Goal: Task Accomplishment & Management: Complete application form

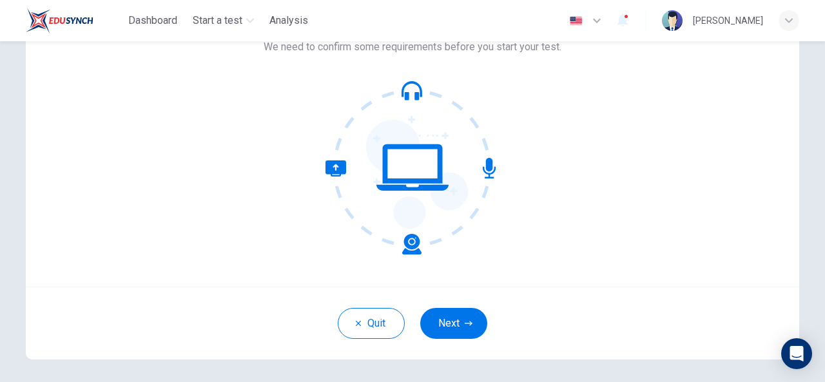
scroll to position [99, 0]
click at [465, 324] on icon "button" at bounding box center [469, 324] width 8 height 8
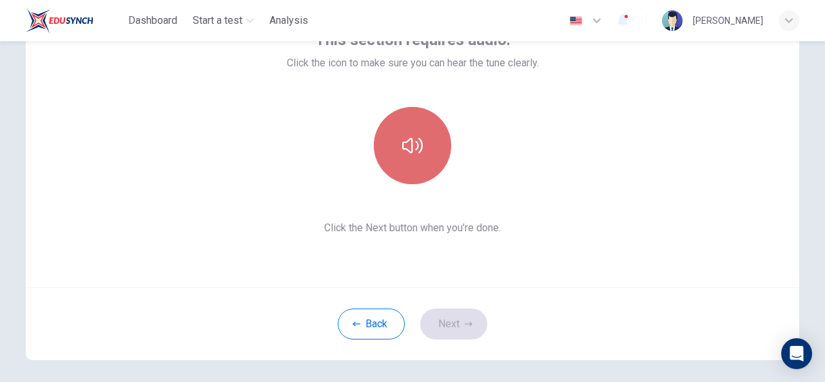
click at [415, 146] on icon "button" at bounding box center [412, 145] width 21 height 15
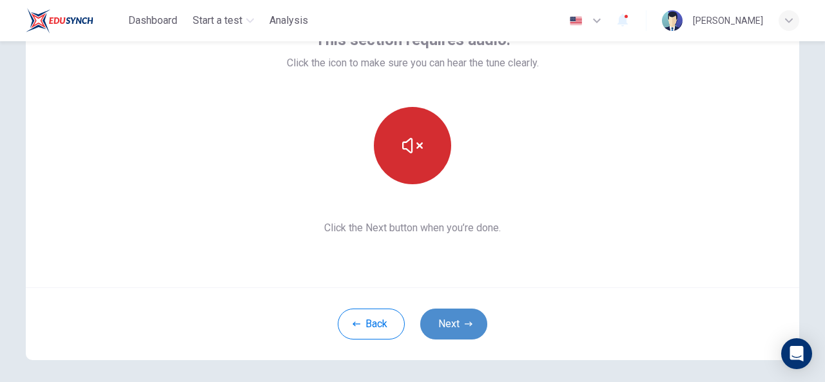
click at [460, 317] on button "Next" at bounding box center [453, 324] width 67 height 31
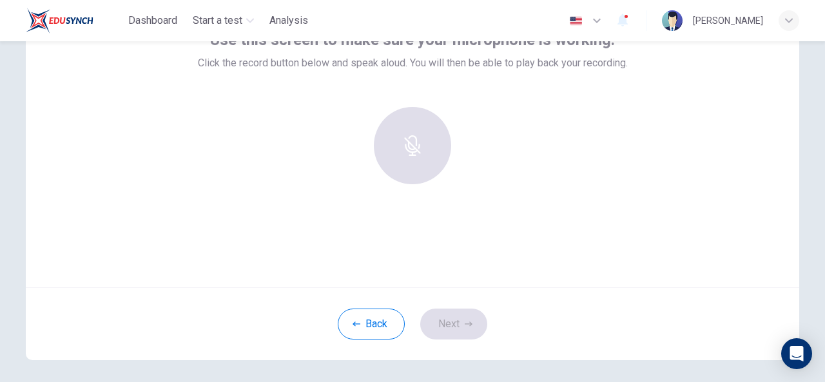
click at [427, 233] on div "Use this screen to make sure your microphone is working. Click the record butto…" at bounding box center [413, 133] width 774 height 310
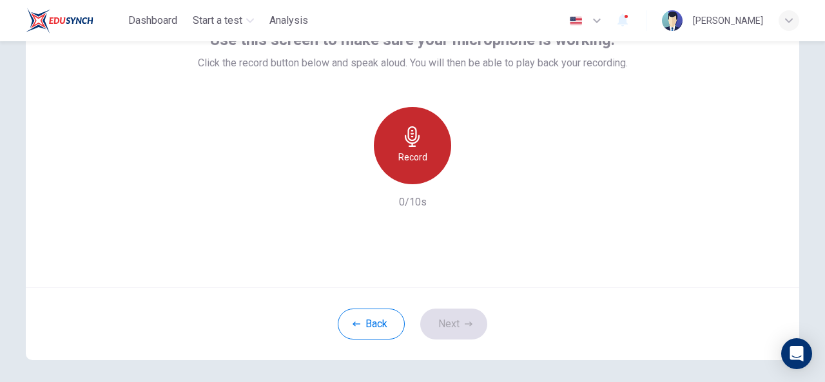
click at [419, 144] on icon "button" at bounding box center [412, 136] width 21 height 21
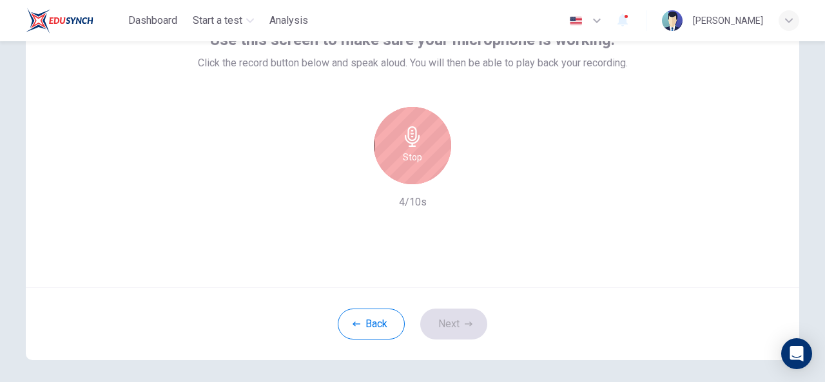
click at [419, 144] on icon "button" at bounding box center [412, 136] width 21 height 21
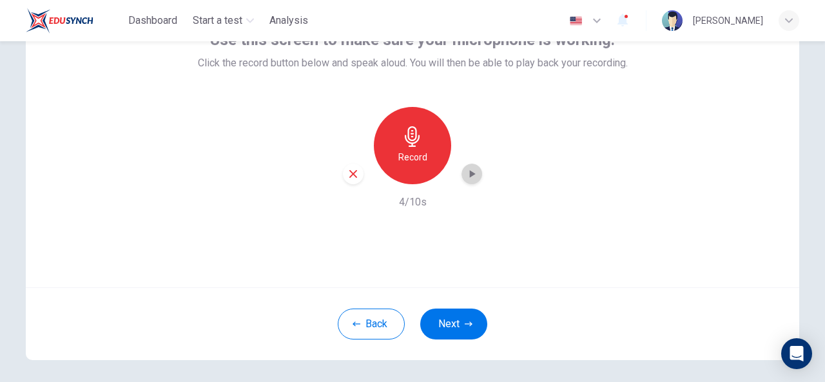
click at [473, 180] on icon "button" at bounding box center [472, 174] width 13 height 13
click at [460, 319] on button "Next" at bounding box center [453, 324] width 67 height 31
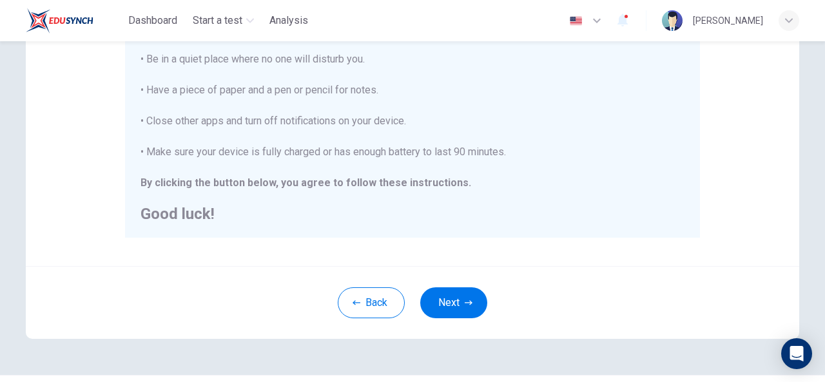
scroll to position [334, 0]
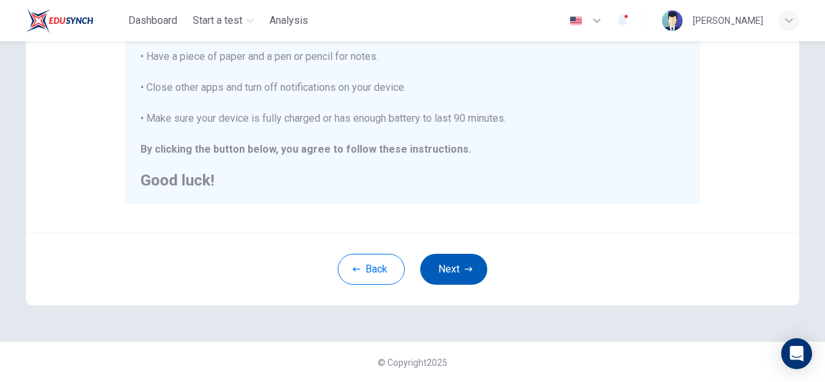
click at [451, 275] on button "Next" at bounding box center [453, 269] width 67 height 31
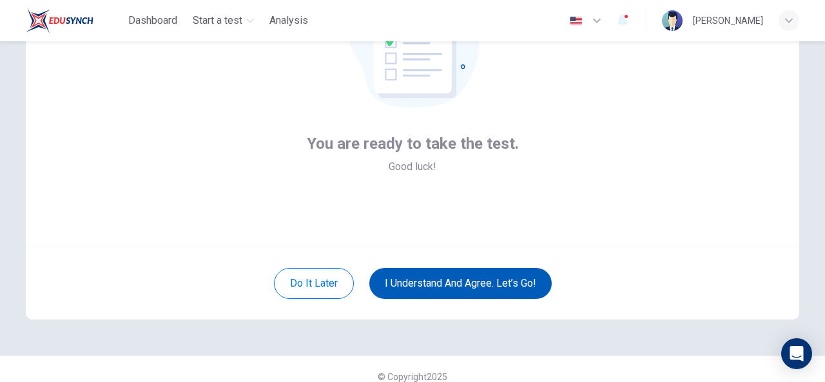
scroll to position [141, 0]
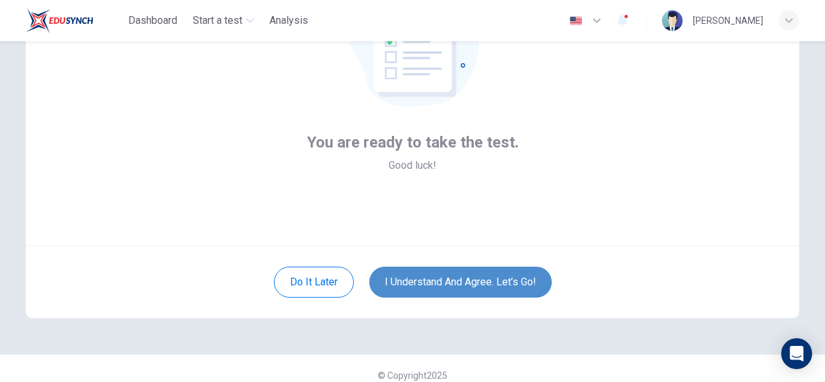
click at [451, 286] on button "I understand and agree. Let’s go!" at bounding box center [460, 282] width 182 height 31
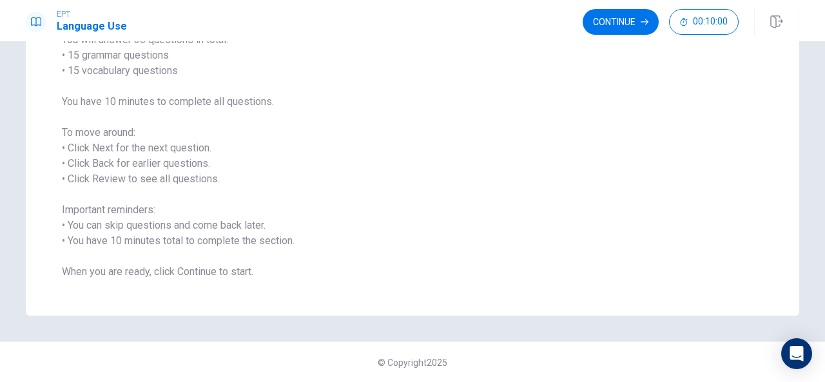
scroll to position [123, 0]
click at [641, 19] on button "Continue" at bounding box center [621, 22] width 76 height 26
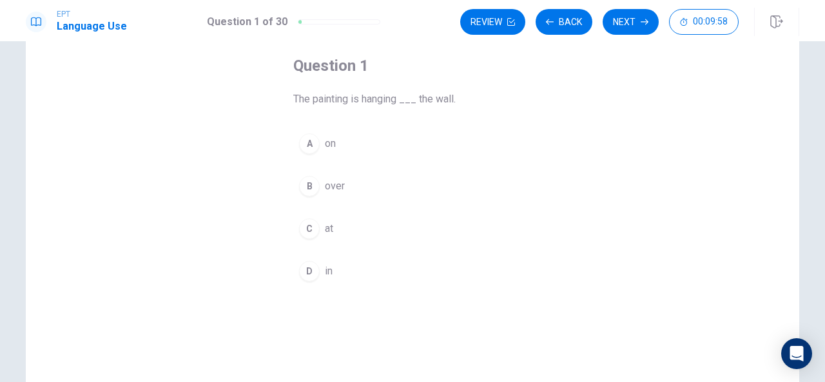
scroll to position [63, 0]
click at [312, 143] on div "A" at bounding box center [309, 145] width 21 height 21
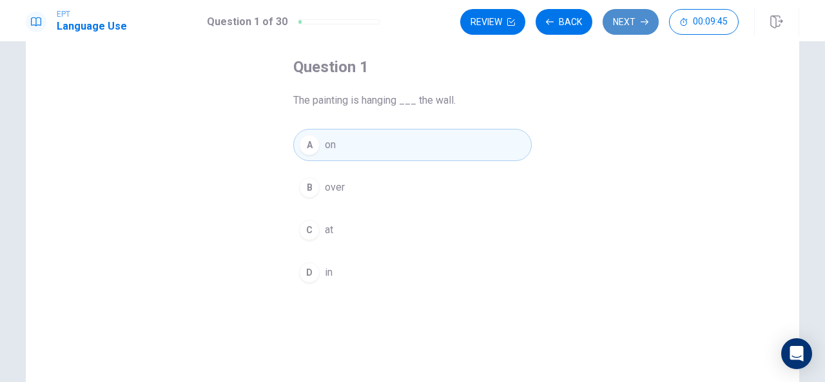
click at [625, 25] on button "Next" at bounding box center [631, 22] width 56 height 26
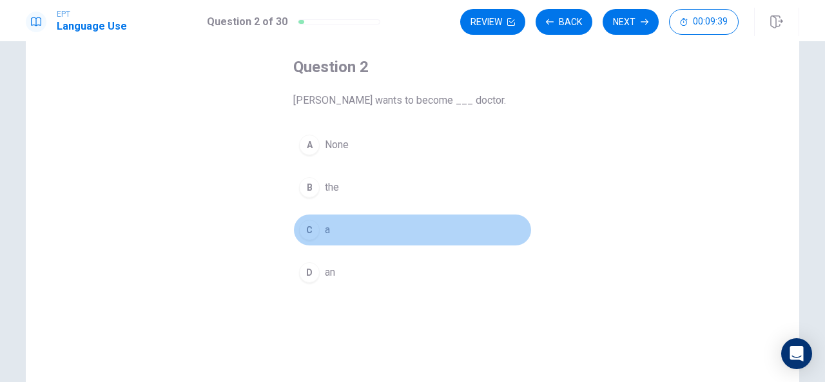
click at [325, 229] on span "a" at bounding box center [327, 229] width 5 height 15
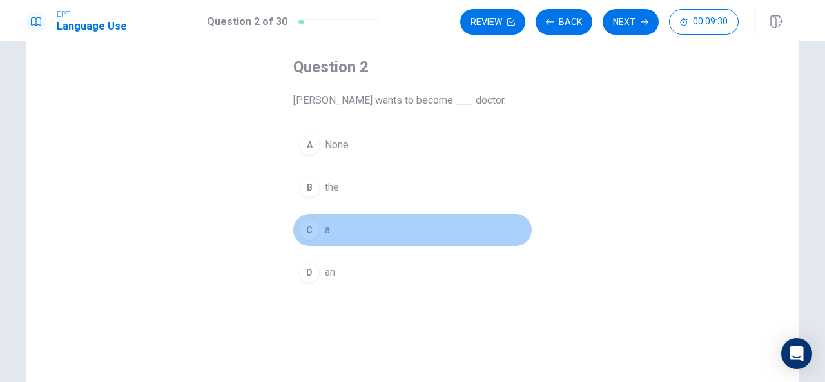
click at [462, 235] on button "C a" at bounding box center [412, 230] width 239 height 32
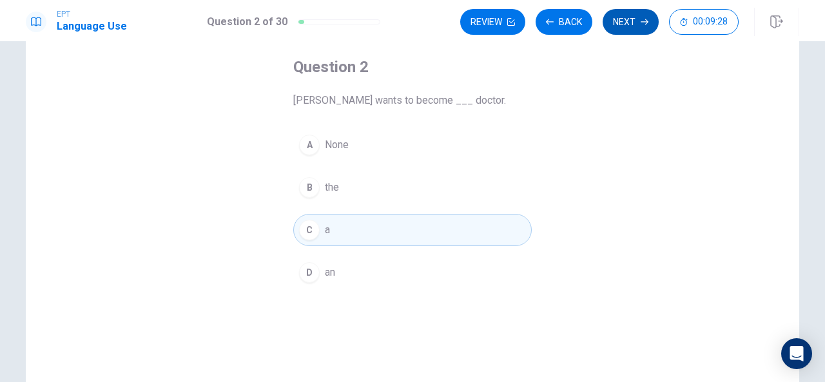
click at [626, 26] on button "Next" at bounding box center [631, 22] width 56 height 26
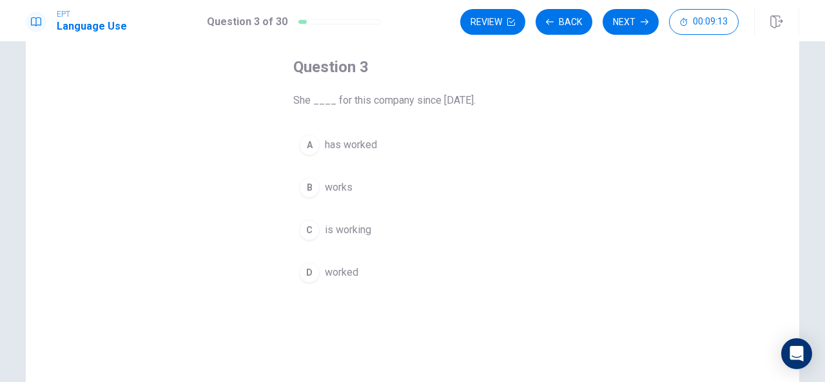
click at [308, 144] on div "A" at bounding box center [309, 145] width 21 height 21
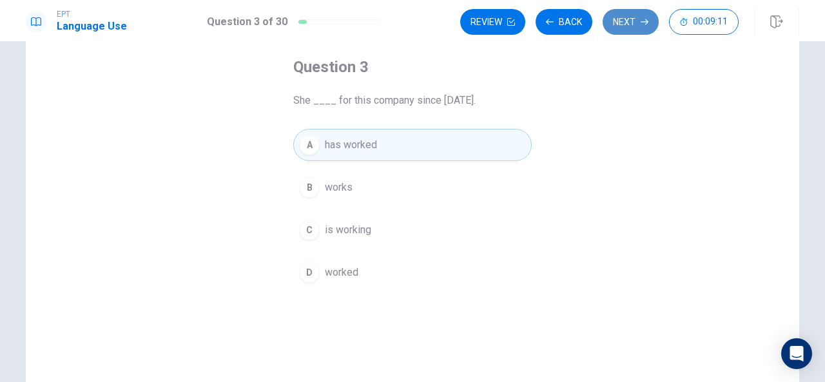
click at [631, 23] on button "Next" at bounding box center [631, 22] width 56 height 26
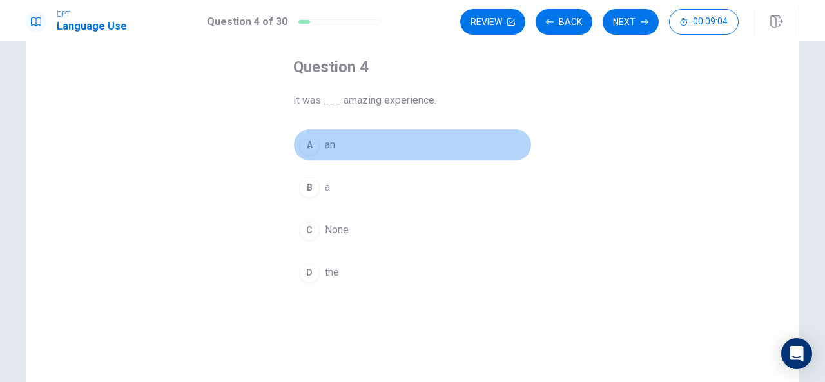
click at [309, 143] on div "A" at bounding box center [309, 145] width 21 height 21
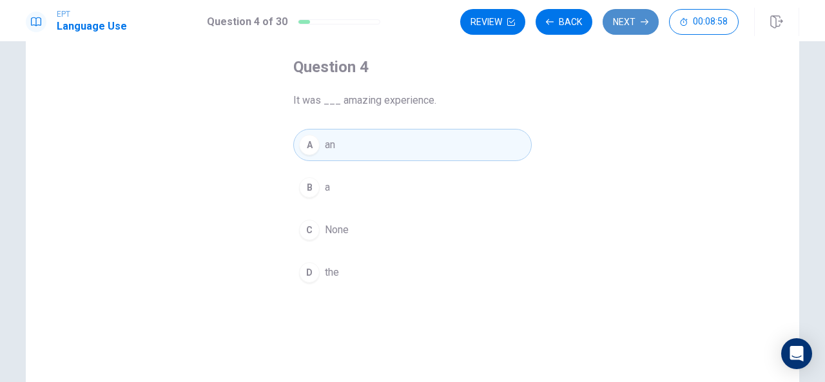
click at [640, 20] on button "Next" at bounding box center [631, 22] width 56 height 26
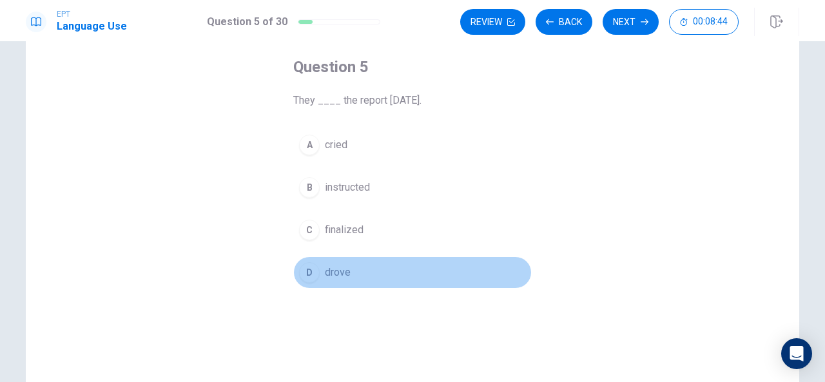
click at [303, 273] on div "D" at bounding box center [309, 272] width 21 height 21
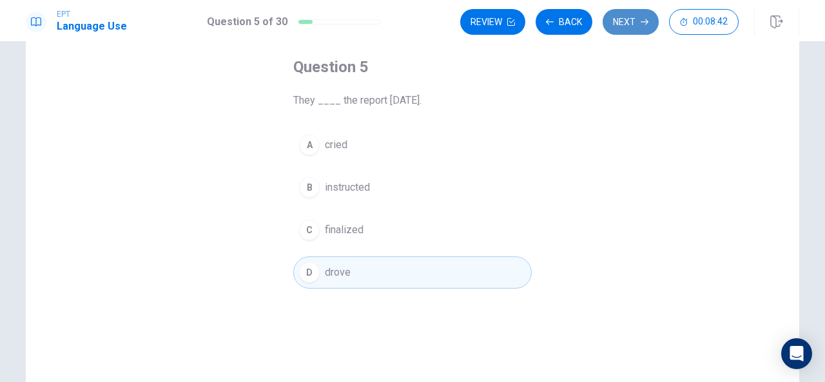
click at [642, 16] on button "Next" at bounding box center [631, 22] width 56 height 26
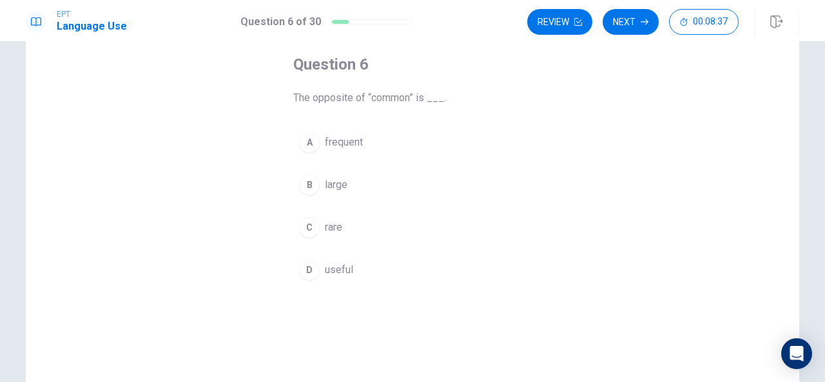
scroll to position [68, 0]
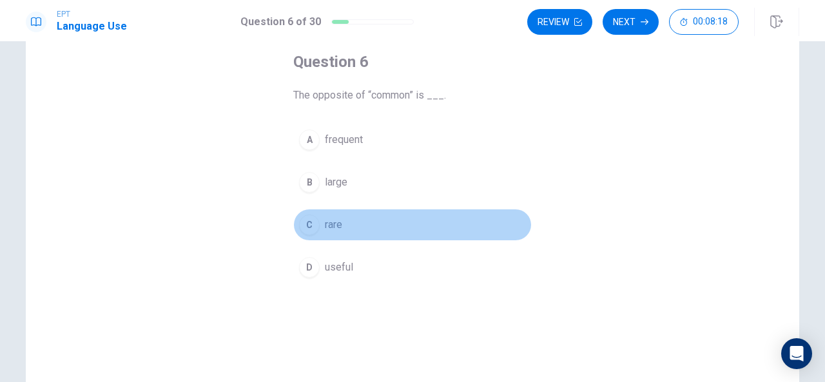
click at [306, 220] on div "C" at bounding box center [309, 225] width 21 height 21
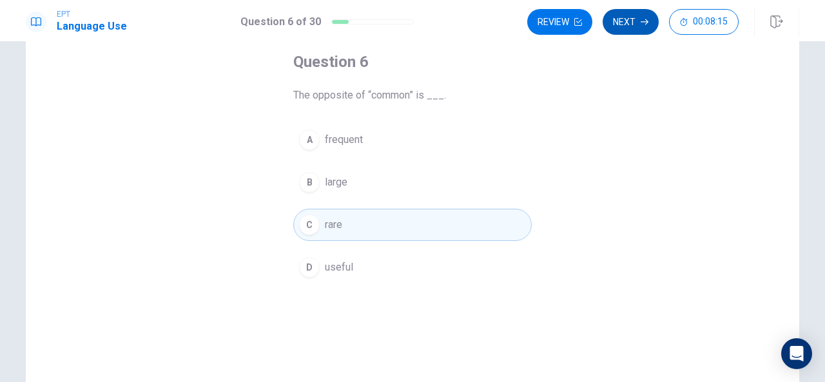
click at [625, 25] on button "Next" at bounding box center [631, 22] width 56 height 26
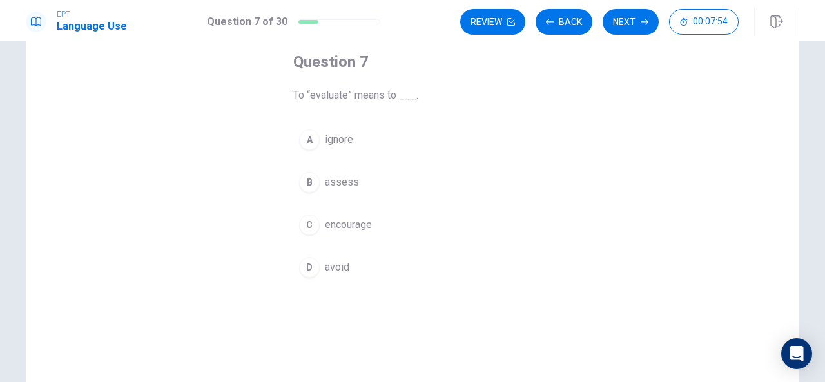
click at [308, 179] on div "B" at bounding box center [309, 182] width 21 height 21
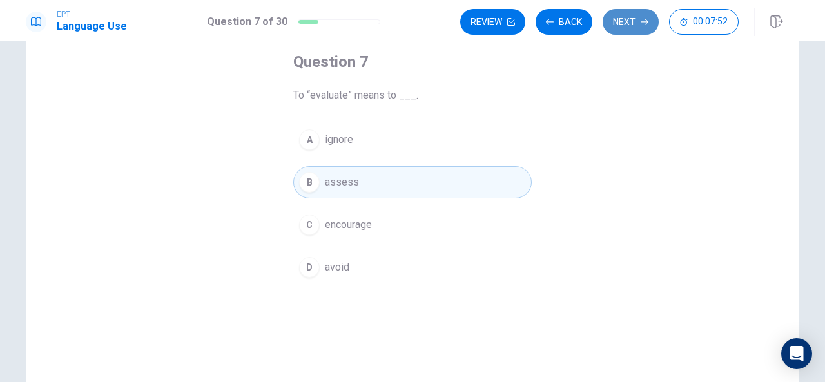
click at [627, 26] on button "Next" at bounding box center [631, 22] width 56 height 26
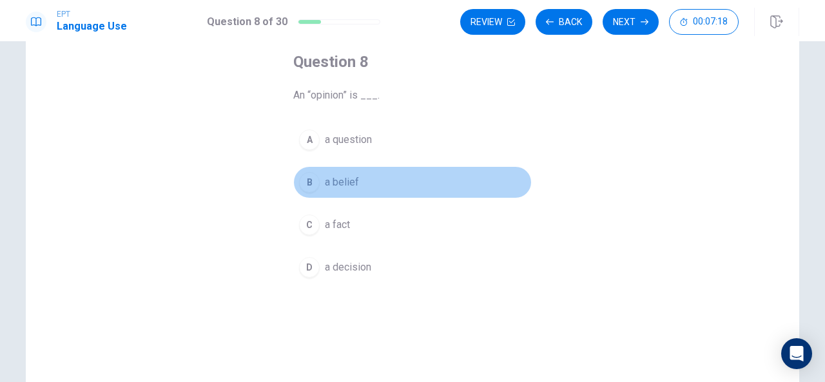
click at [306, 173] on div "B" at bounding box center [309, 182] width 21 height 21
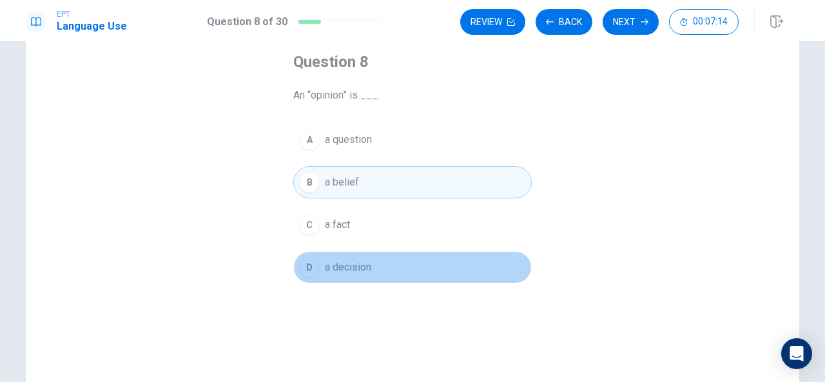
click at [307, 268] on div "D" at bounding box center [309, 267] width 21 height 21
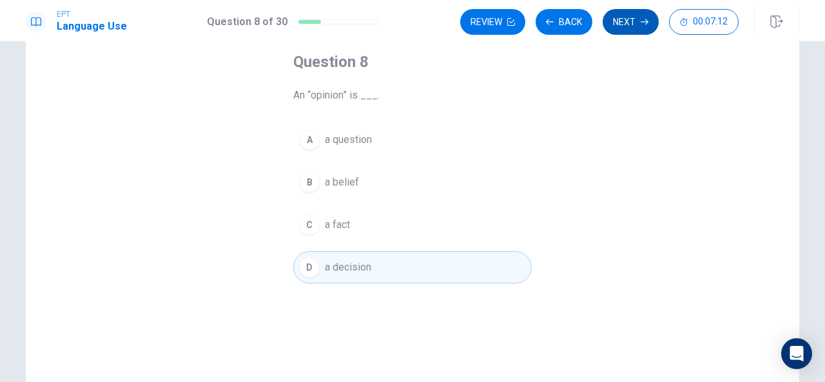
click at [636, 14] on button "Next" at bounding box center [631, 22] width 56 height 26
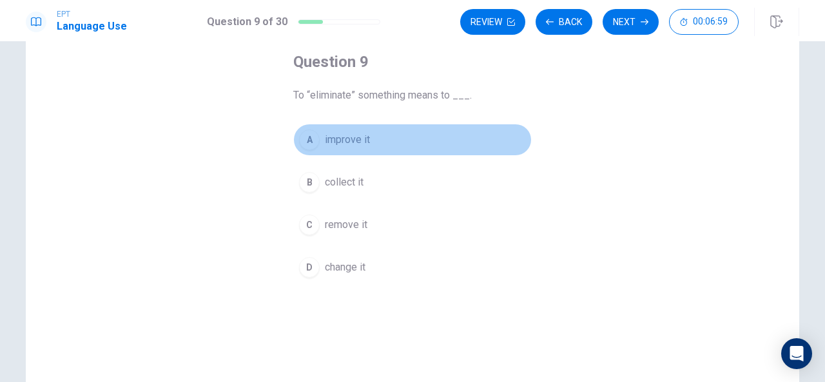
click at [306, 143] on div "A" at bounding box center [309, 140] width 21 height 21
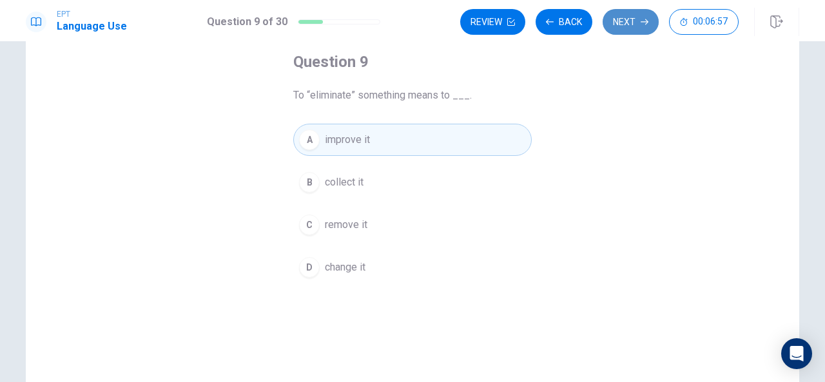
click at [635, 14] on button "Next" at bounding box center [631, 22] width 56 height 26
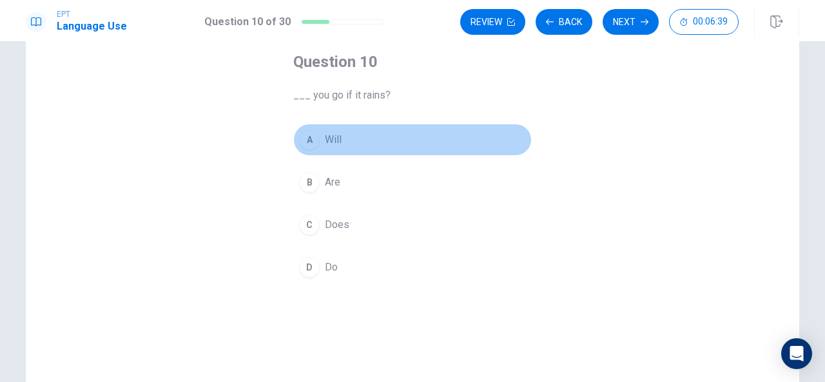
click at [304, 140] on div "A" at bounding box center [309, 140] width 21 height 21
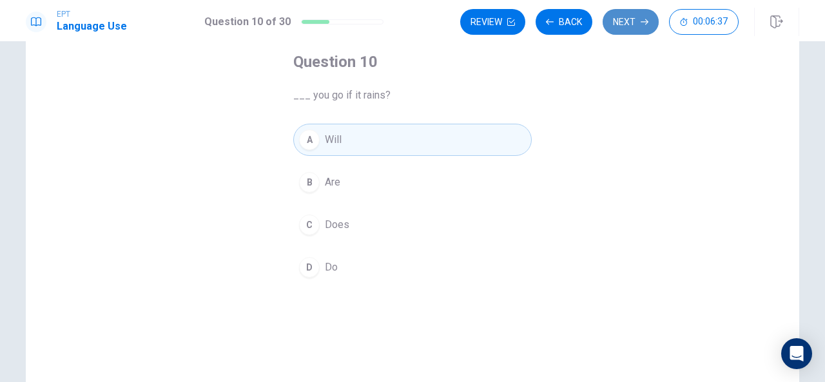
click at [636, 19] on button "Next" at bounding box center [631, 22] width 56 height 26
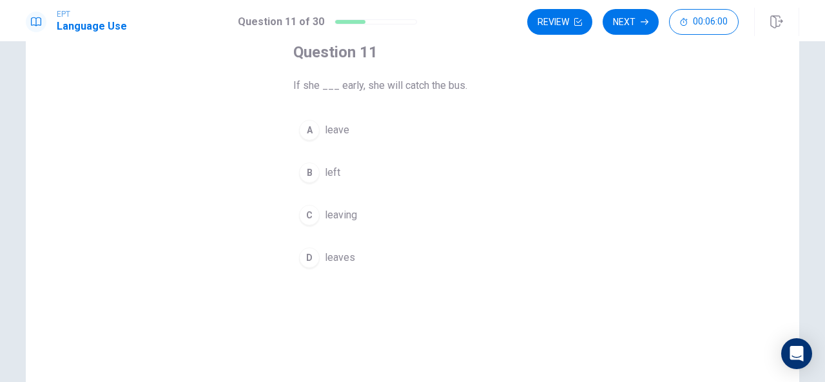
scroll to position [84, 0]
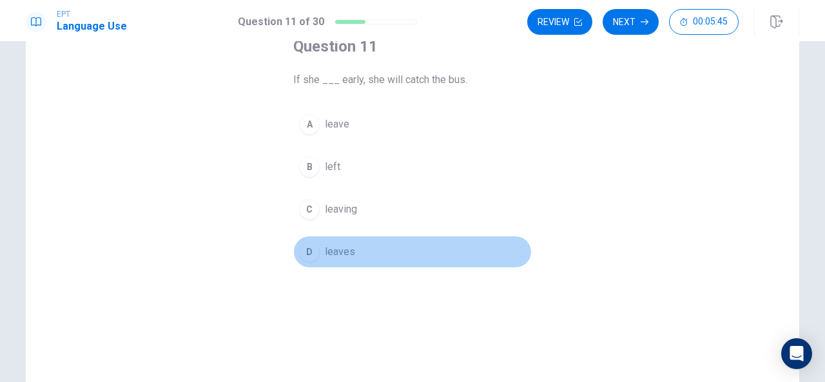
click at [309, 247] on div "D" at bounding box center [309, 252] width 21 height 21
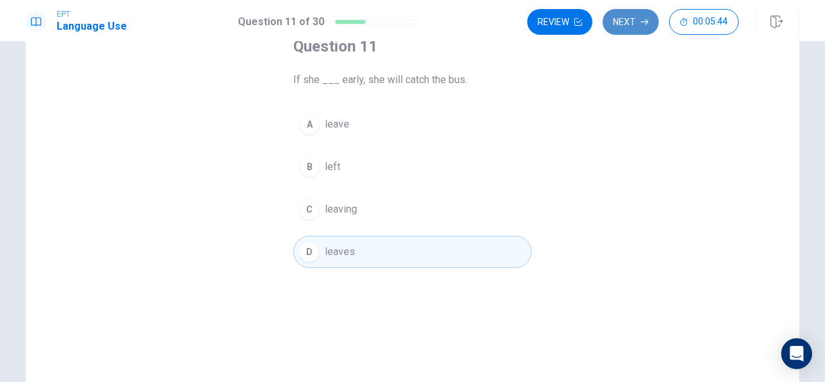
click at [627, 20] on button "Next" at bounding box center [631, 22] width 56 height 26
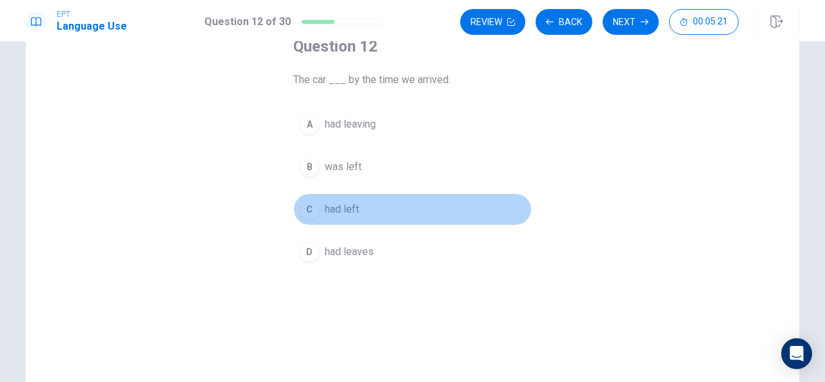
click at [311, 206] on div "C" at bounding box center [309, 209] width 21 height 21
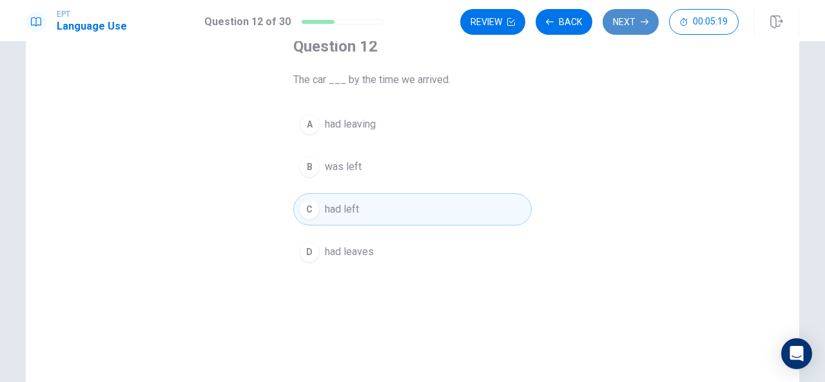
click at [628, 28] on button "Next" at bounding box center [631, 22] width 56 height 26
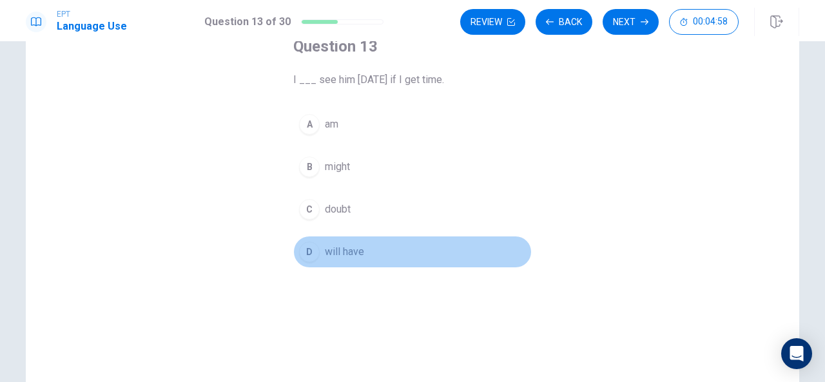
click at [306, 250] on div "D" at bounding box center [309, 252] width 21 height 21
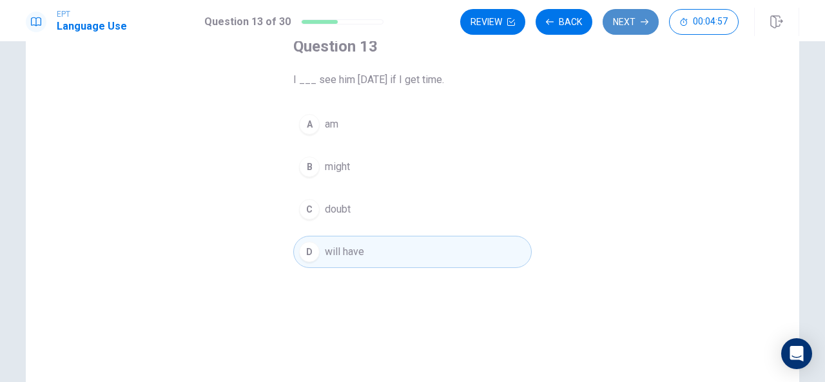
click at [632, 29] on button "Next" at bounding box center [631, 22] width 56 height 26
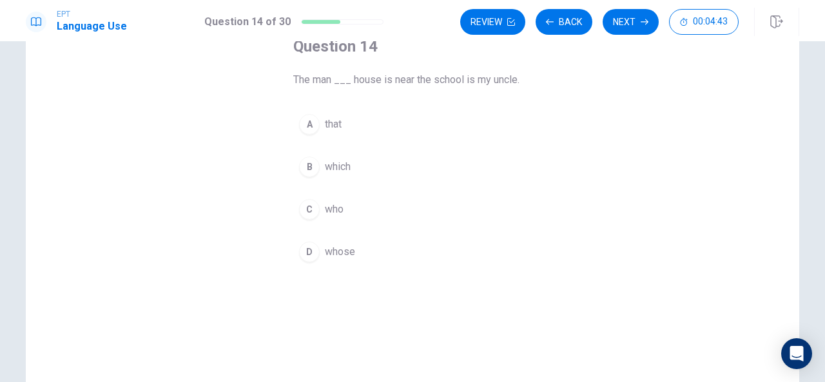
click at [308, 252] on div "D" at bounding box center [309, 252] width 21 height 21
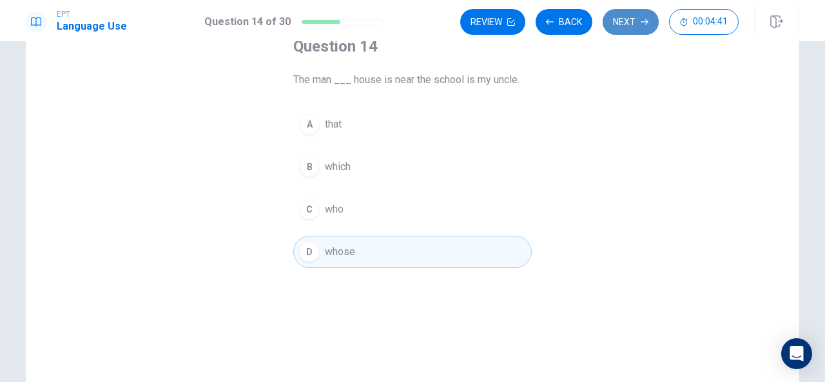
click at [636, 20] on button "Next" at bounding box center [631, 22] width 56 height 26
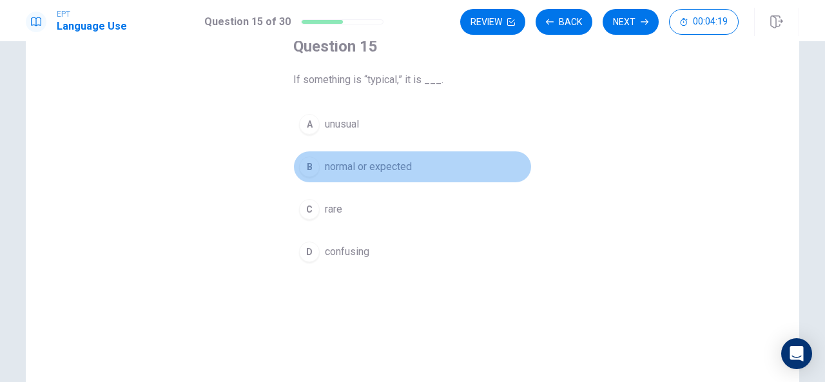
click at [310, 168] on div "B" at bounding box center [309, 167] width 21 height 21
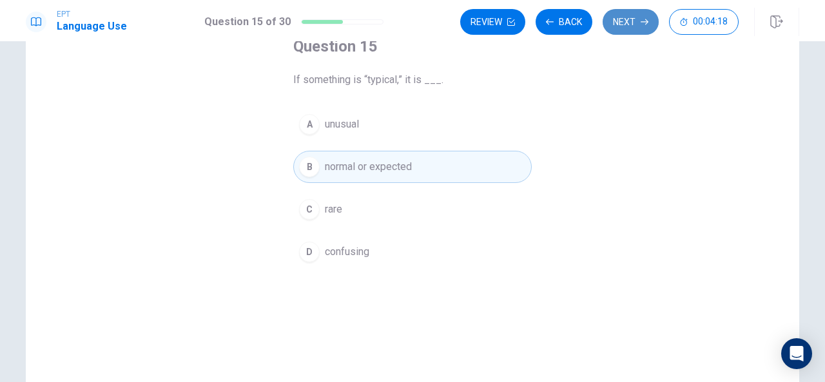
click at [637, 21] on button "Next" at bounding box center [631, 22] width 56 height 26
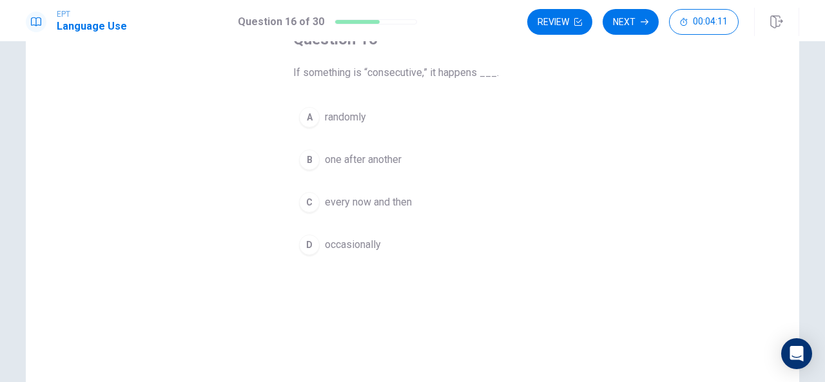
scroll to position [92, 0]
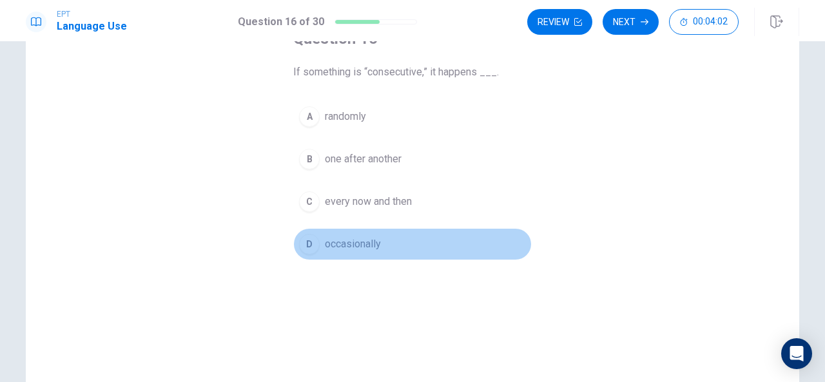
click at [306, 244] on div "D" at bounding box center [309, 244] width 21 height 21
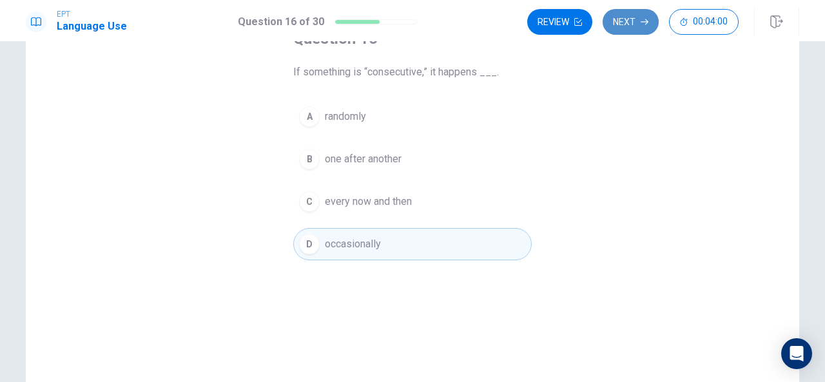
click at [633, 26] on button "Next" at bounding box center [631, 22] width 56 height 26
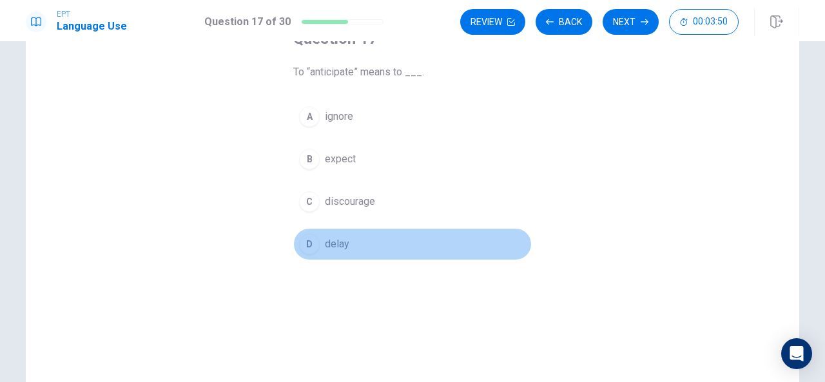
click at [308, 243] on div "D" at bounding box center [309, 244] width 21 height 21
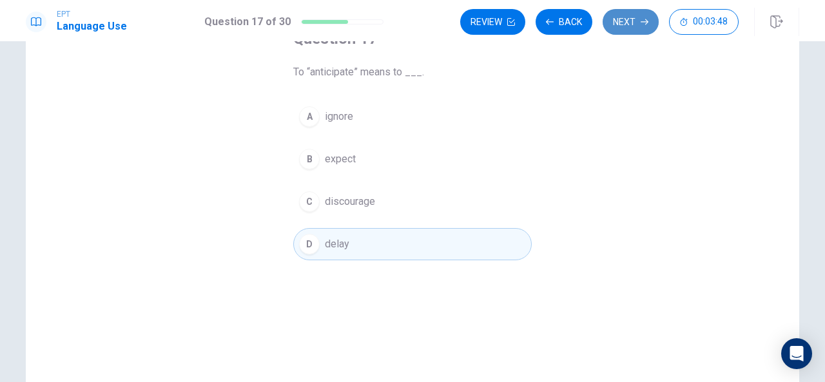
click at [639, 19] on button "Next" at bounding box center [631, 22] width 56 height 26
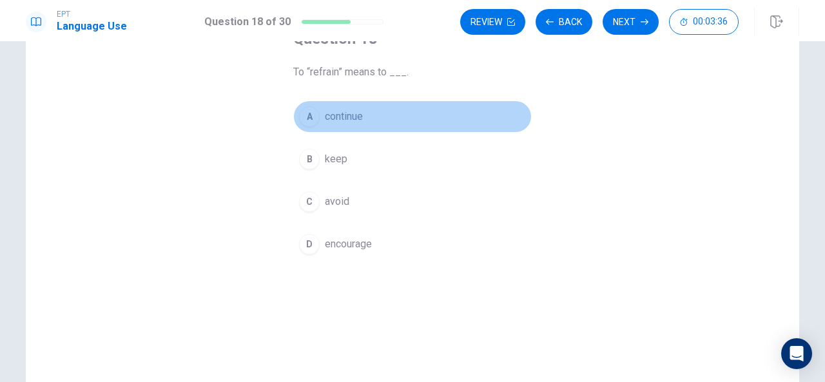
click at [313, 116] on div "A" at bounding box center [309, 116] width 21 height 21
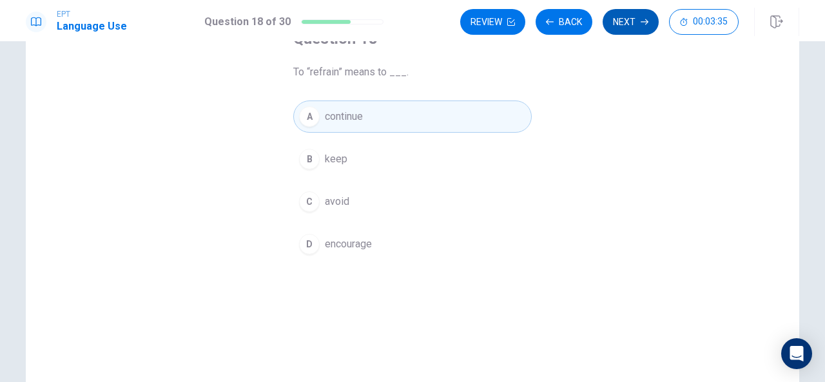
click at [644, 22] on icon "button" at bounding box center [645, 22] width 8 height 6
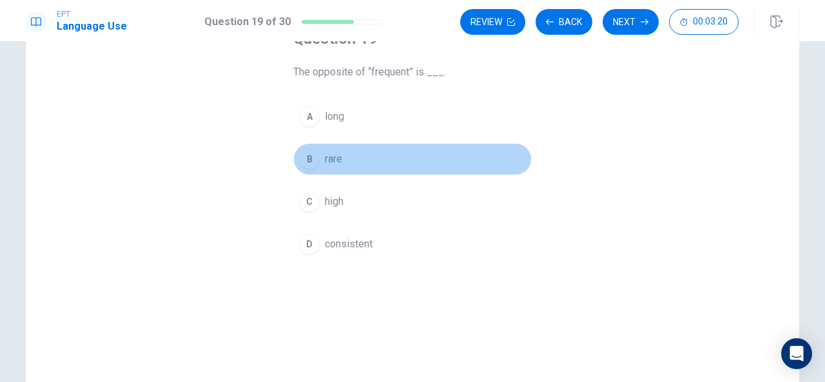
click at [306, 158] on div "B" at bounding box center [309, 159] width 21 height 21
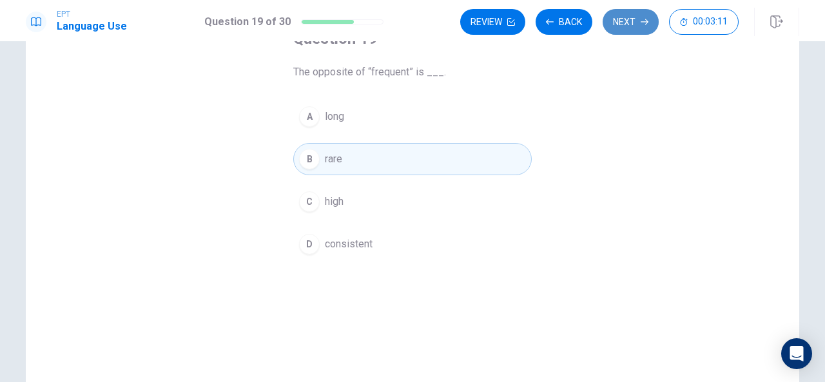
click at [633, 23] on button "Next" at bounding box center [631, 22] width 56 height 26
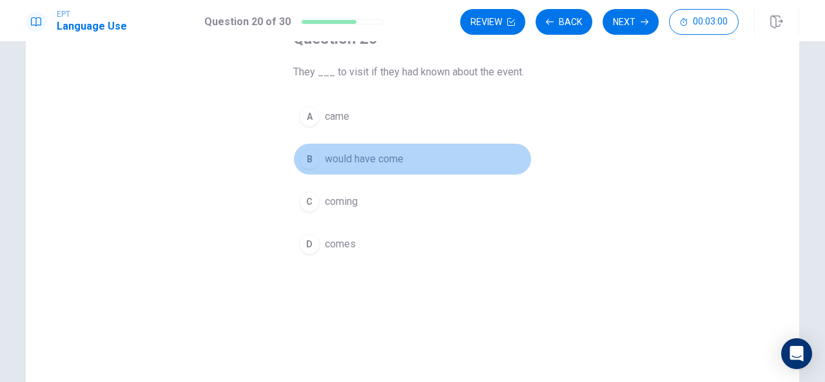
click at [307, 155] on div "B" at bounding box center [309, 159] width 21 height 21
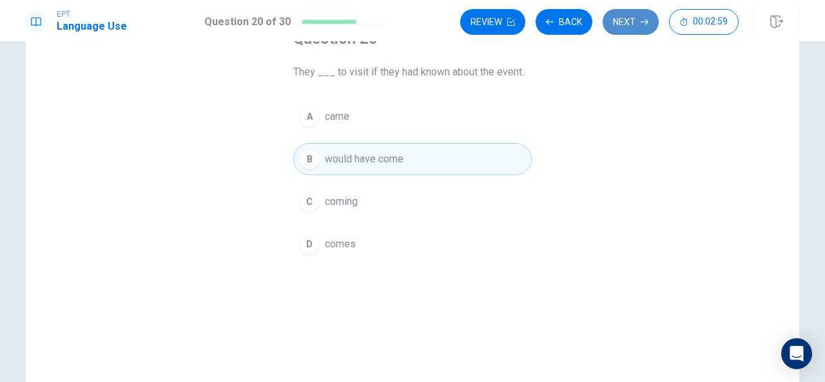
click at [636, 21] on button "Next" at bounding box center [631, 22] width 56 height 26
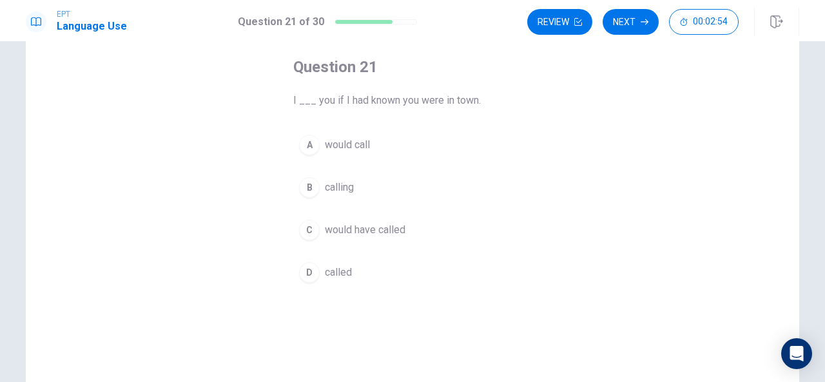
scroll to position [64, 0]
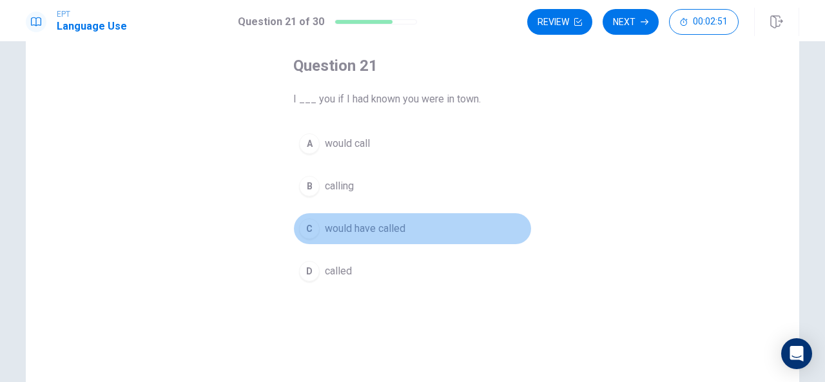
click at [311, 226] on div "C" at bounding box center [309, 229] width 21 height 21
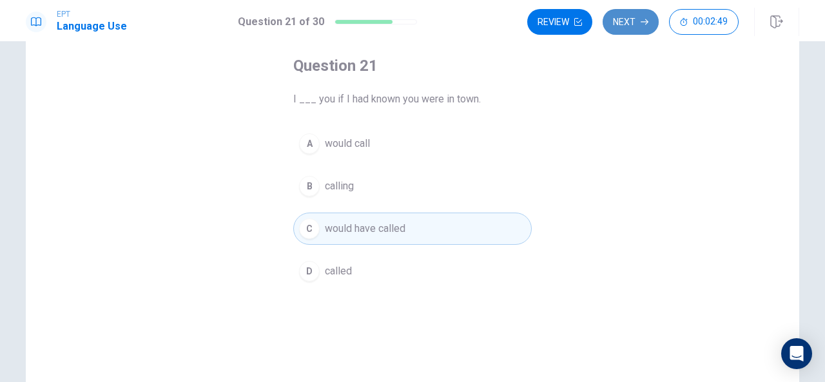
click at [628, 29] on button "Next" at bounding box center [631, 22] width 56 height 26
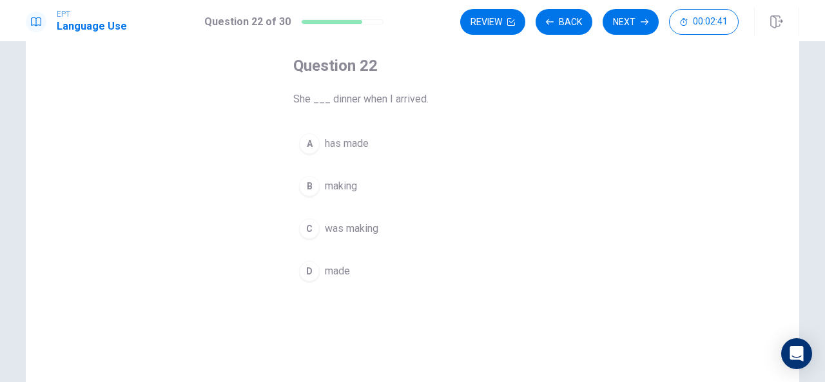
click at [311, 222] on div "C" at bounding box center [309, 229] width 21 height 21
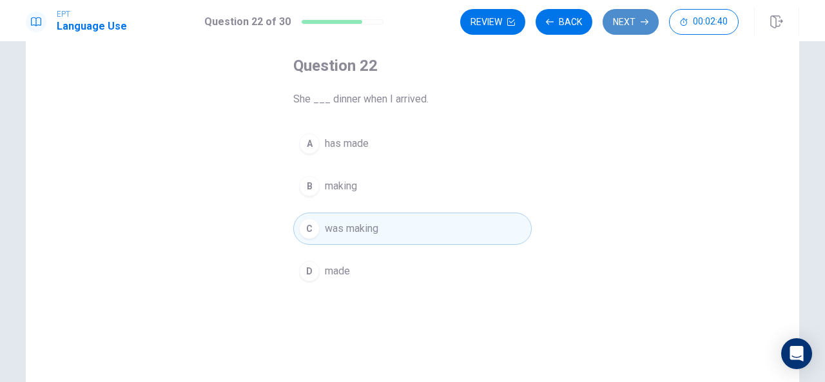
click at [642, 10] on button "Next" at bounding box center [631, 22] width 56 height 26
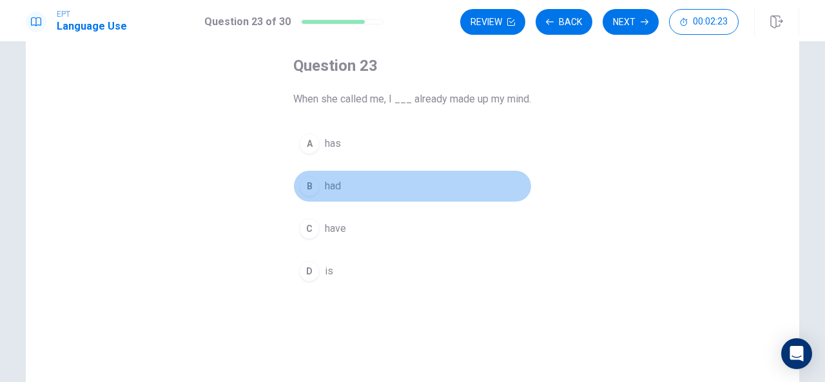
click at [308, 197] on div "B" at bounding box center [309, 186] width 21 height 21
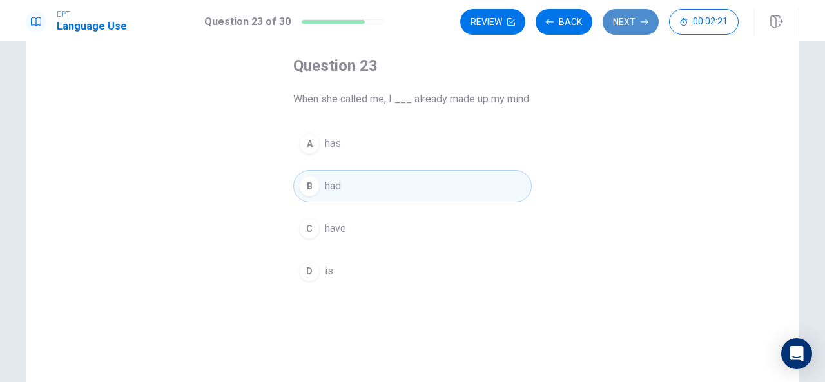
click at [627, 17] on button "Next" at bounding box center [631, 22] width 56 height 26
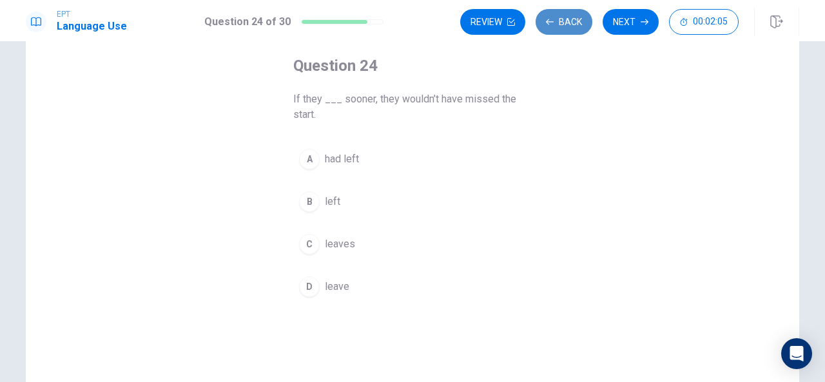
click at [558, 23] on button "Back" at bounding box center [564, 22] width 57 height 26
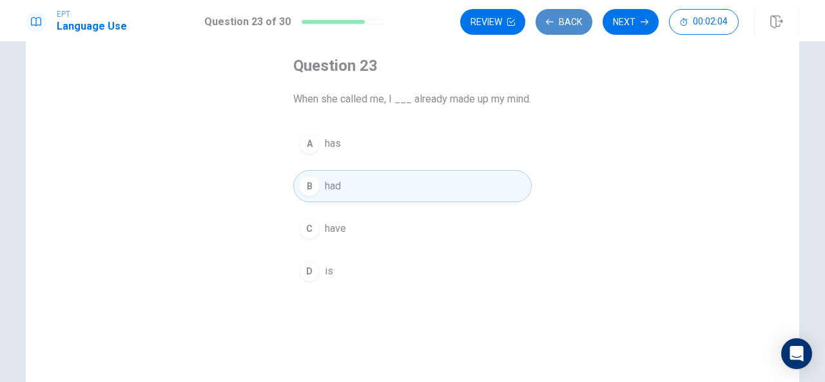
click at [558, 23] on button "Back" at bounding box center [564, 22] width 57 height 26
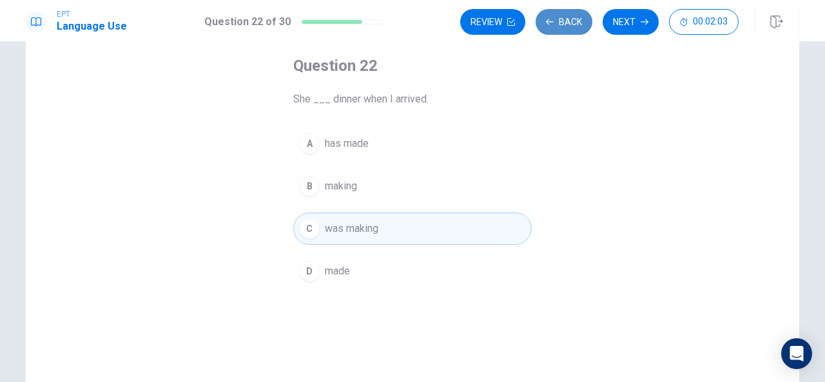
click at [558, 23] on button "Back" at bounding box center [564, 22] width 57 height 26
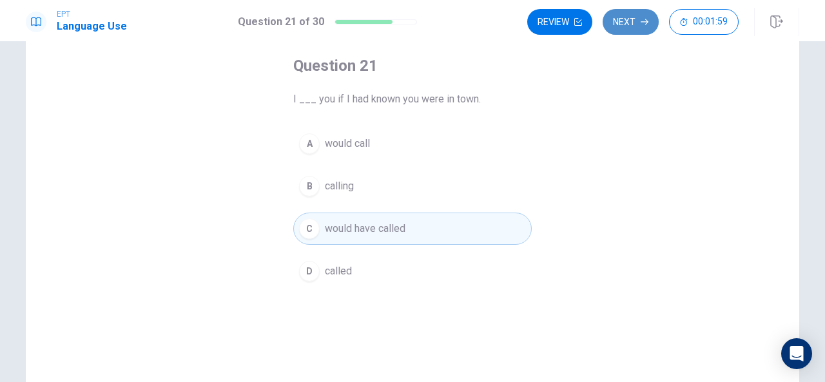
click at [629, 21] on button "Next" at bounding box center [631, 22] width 56 height 26
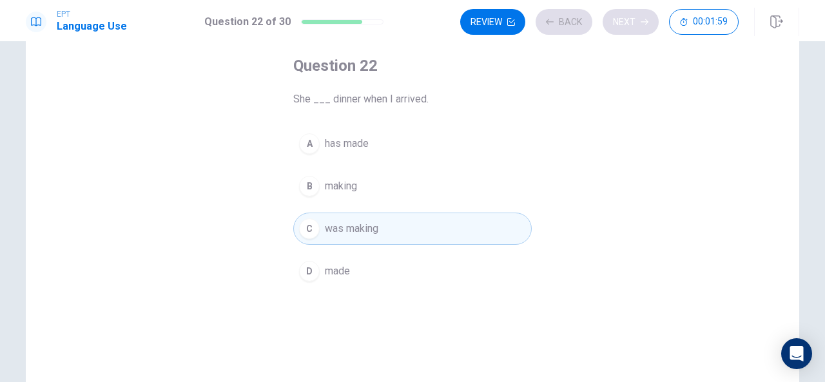
click at [629, 21] on div "Review Back Next 00:01:59" at bounding box center [599, 22] width 279 height 26
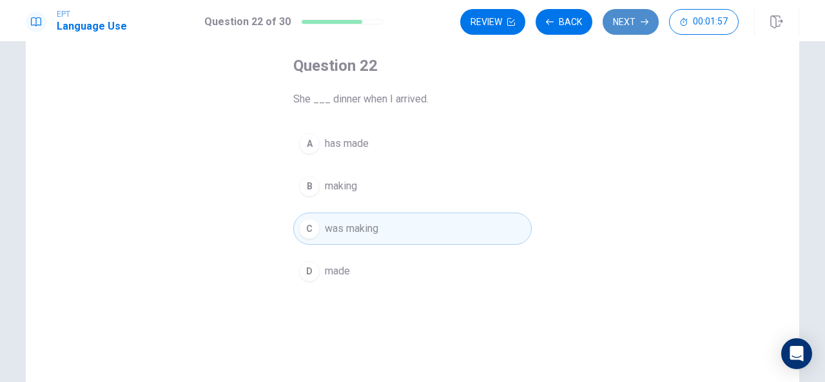
click at [629, 21] on button "Next" at bounding box center [631, 22] width 56 height 26
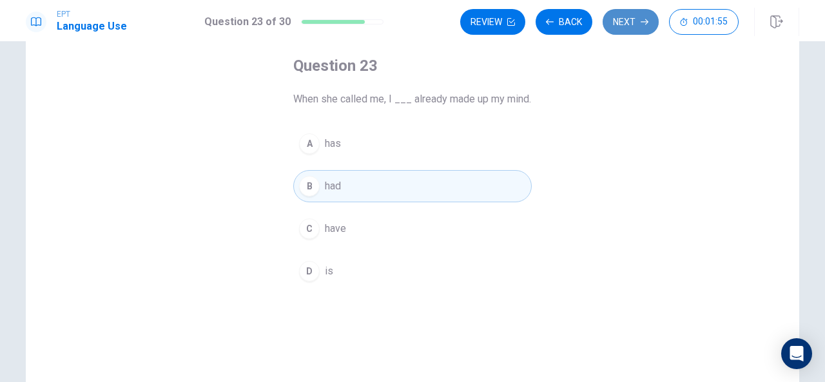
click at [629, 21] on button "Next" at bounding box center [631, 22] width 56 height 26
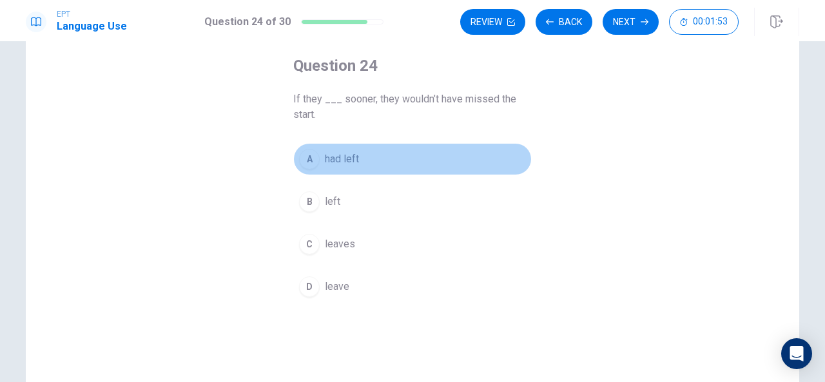
click at [310, 158] on div "A" at bounding box center [309, 159] width 21 height 21
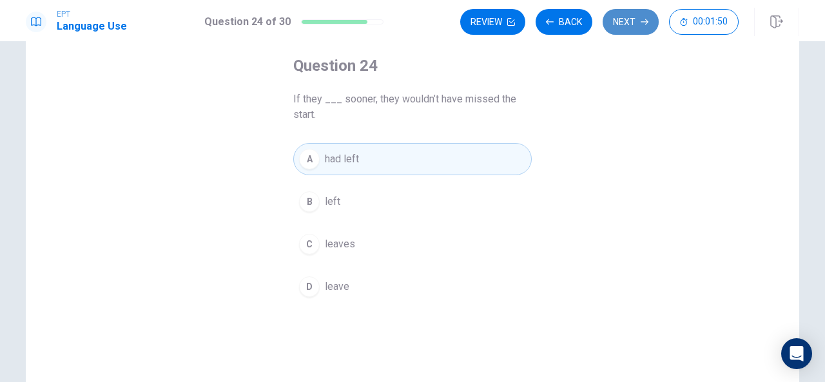
click at [642, 16] on button "Next" at bounding box center [631, 22] width 56 height 26
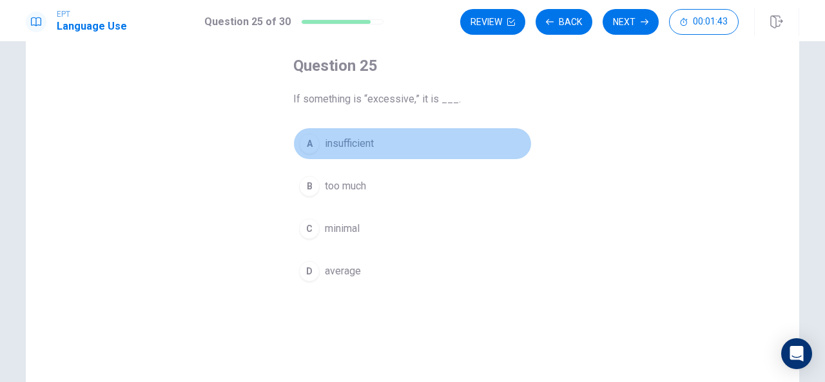
click at [311, 145] on div "A" at bounding box center [309, 143] width 21 height 21
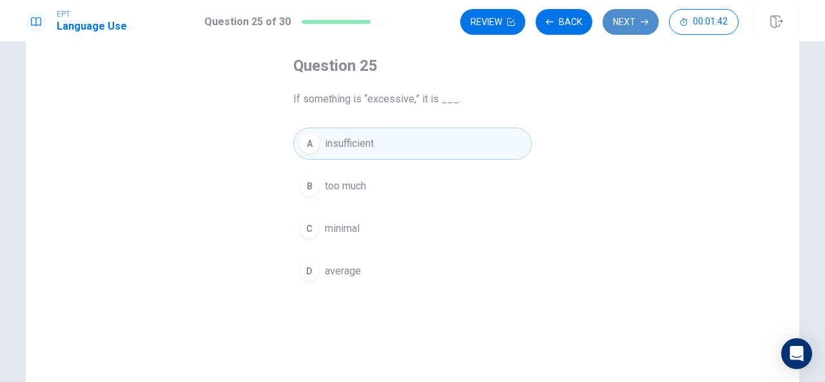
click at [641, 21] on button "Next" at bounding box center [631, 22] width 56 height 26
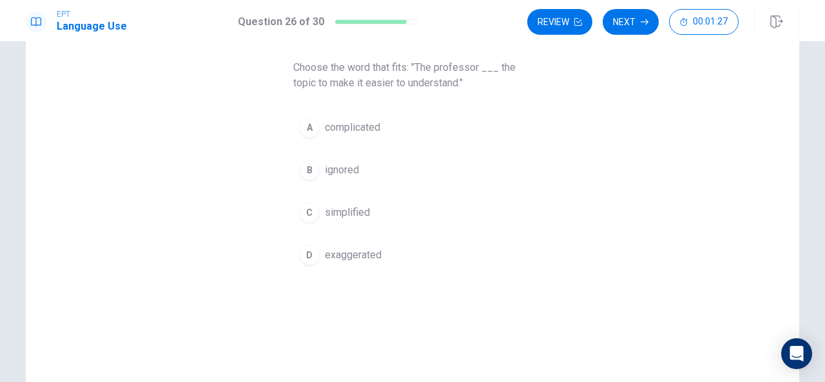
scroll to position [98, 0]
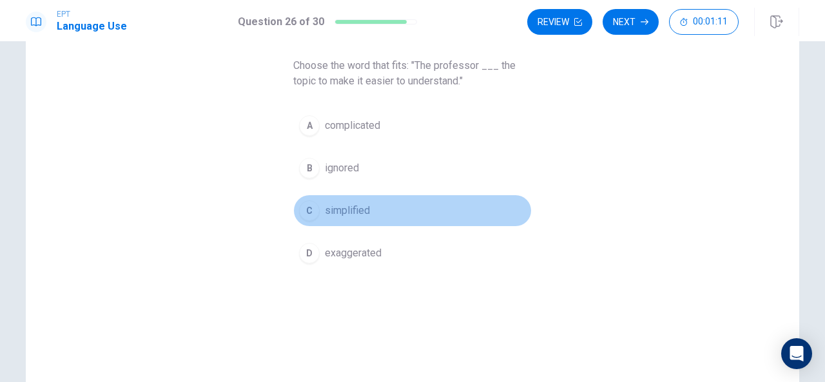
click at [310, 208] on div "C" at bounding box center [309, 211] width 21 height 21
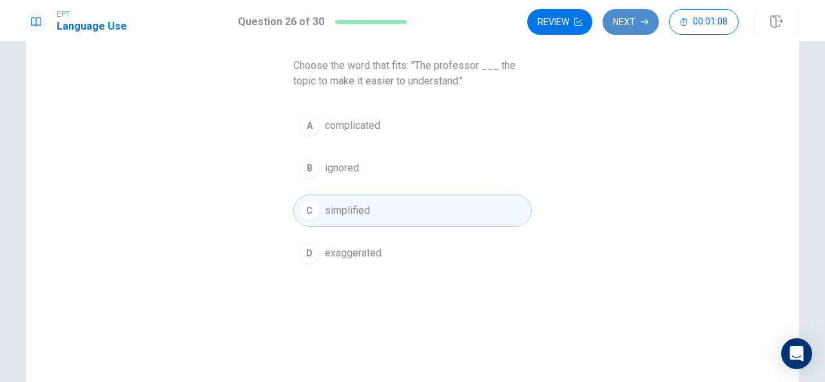
click at [625, 24] on button "Next" at bounding box center [631, 22] width 56 height 26
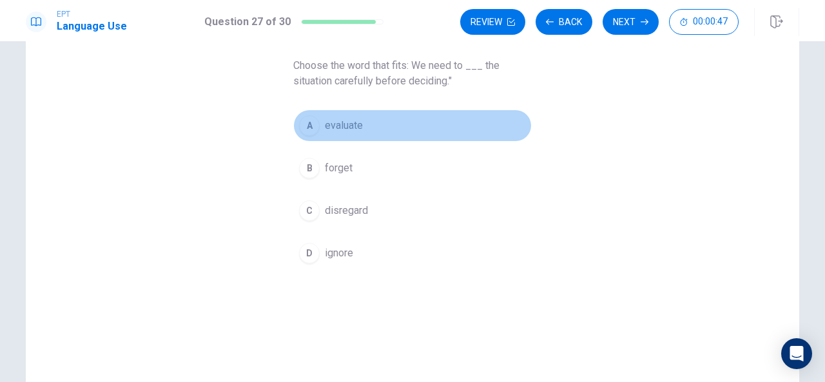
click at [308, 122] on div "A" at bounding box center [309, 125] width 21 height 21
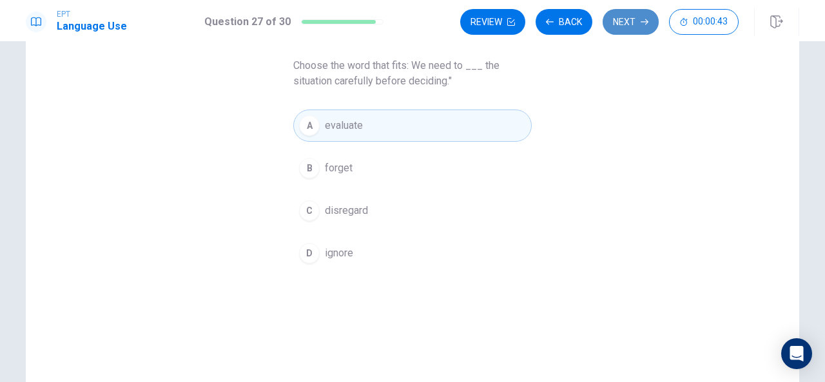
click at [620, 24] on button "Next" at bounding box center [631, 22] width 56 height 26
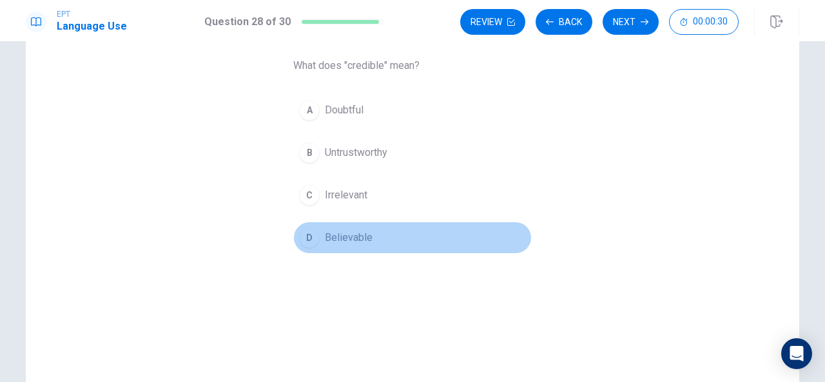
click at [308, 235] on div "D" at bounding box center [309, 238] width 21 height 21
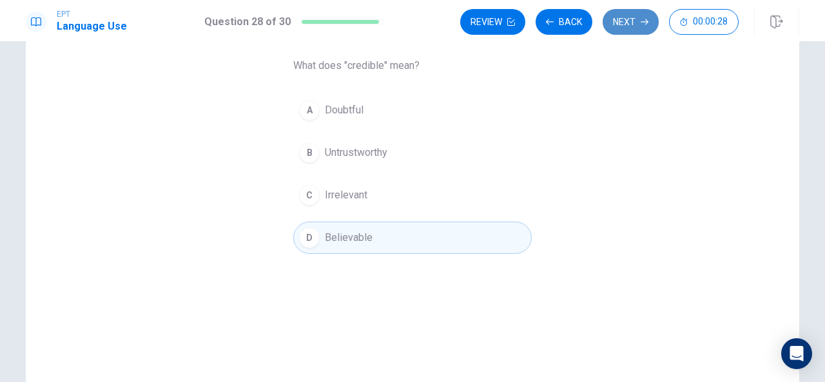
click at [632, 24] on button "Next" at bounding box center [631, 22] width 56 height 26
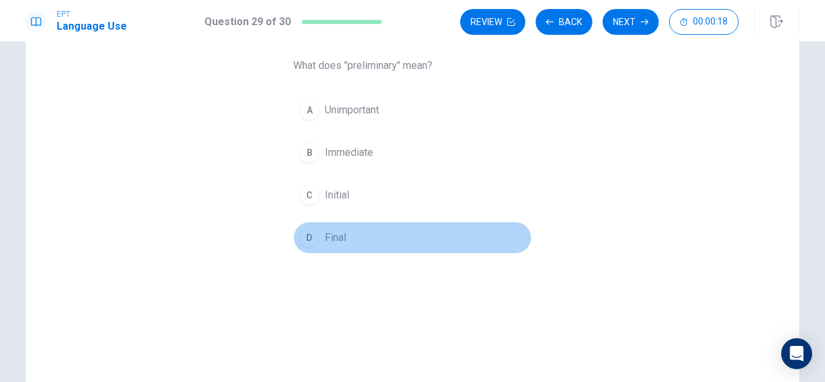
click at [306, 238] on div "D" at bounding box center [309, 238] width 21 height 21
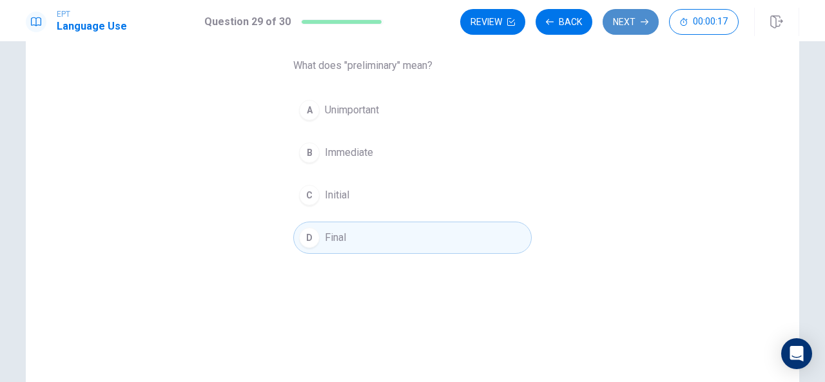
click at [628, 18] on button "Next" at bounding box center [631, 22] width 56 height 26
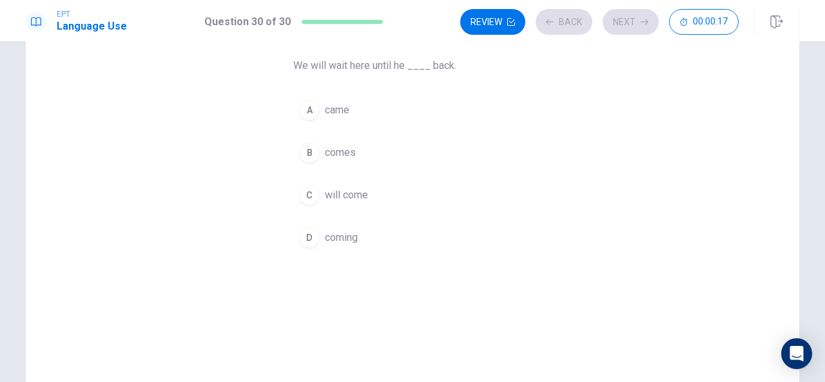
click at [628, 18] on div "Review Back Next 00:00:17" at bounding box center [599, 22] width 279 height 26
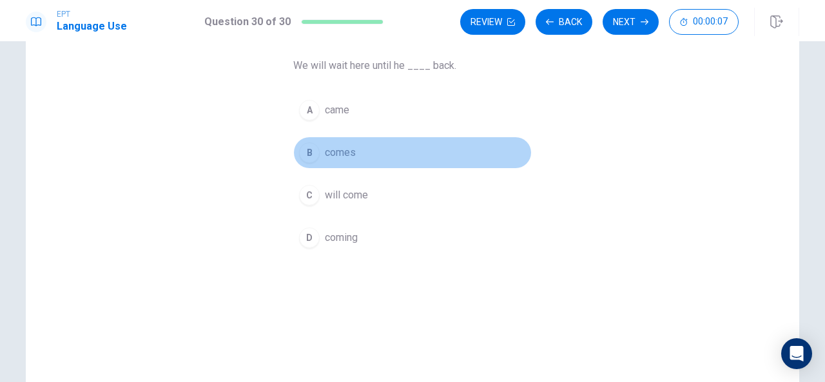
click at [330, 150] on span "comes" at bounding box center [340, 152] width 31 height 15
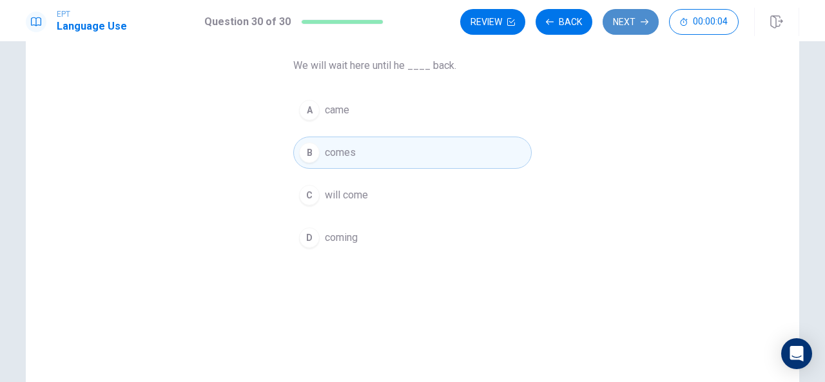
click at [635, 19] on button "Next" at bounding box center [631, 22] width 56 height 26
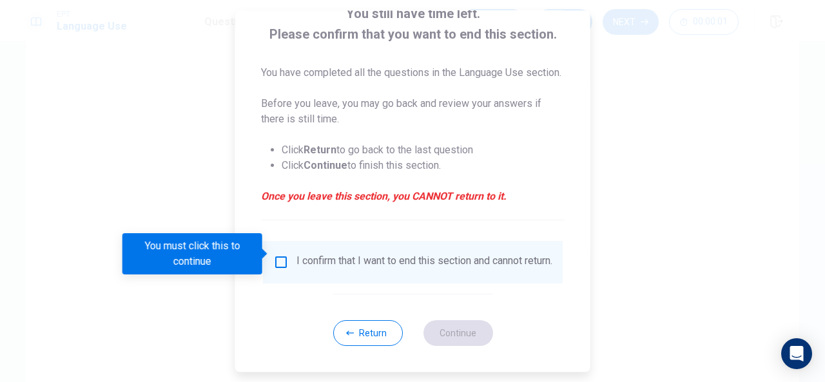
scroll to position [113, 0]
click at [266, 256] on span at bounding box center [265, 254] width 7 height 10
click at [282, 255] on input "You must click this to continue" at bounding box center [280, 262] width 15 height 15
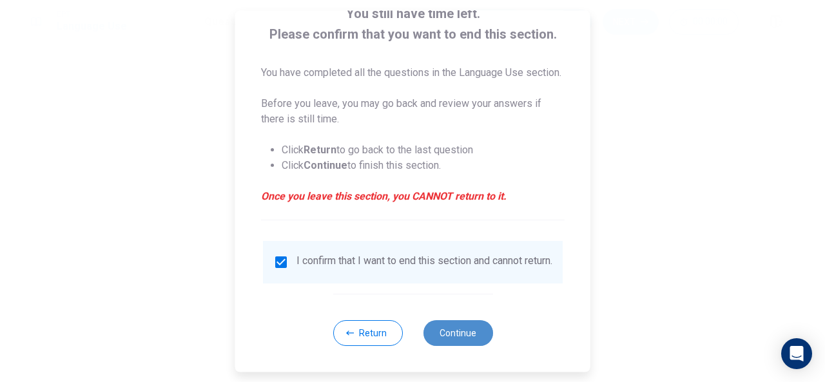
click at [441, 327] on button "Continue" at bounding box center [458, 333] width 70 height 26
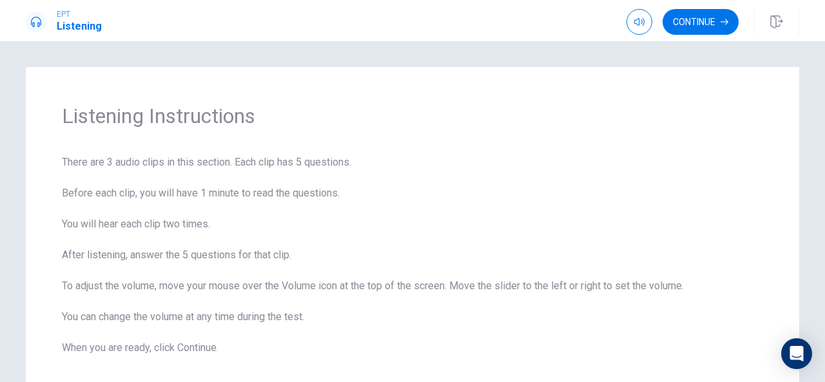
scroll to position [76, 0]
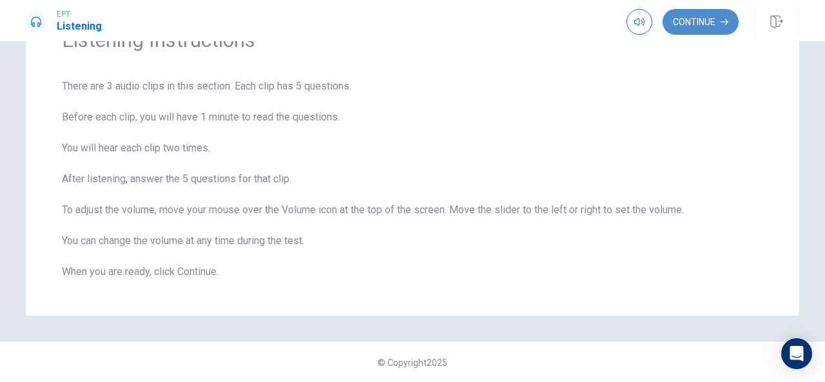
click at [709, 19] on button "Continue" at bounding box center [701, 22] width 76 height 26
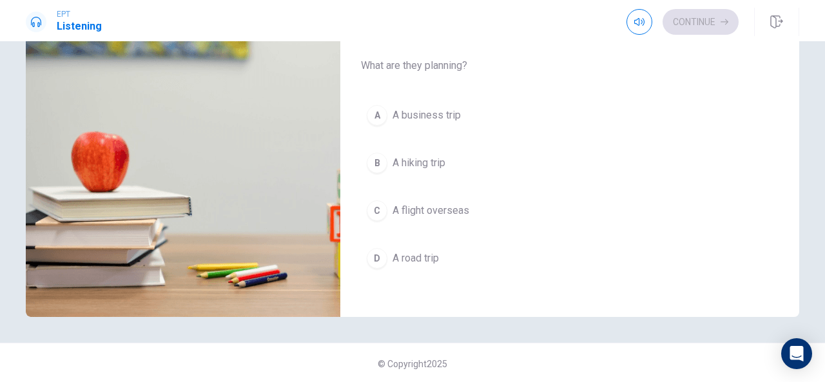
scroll to position [199, 0]
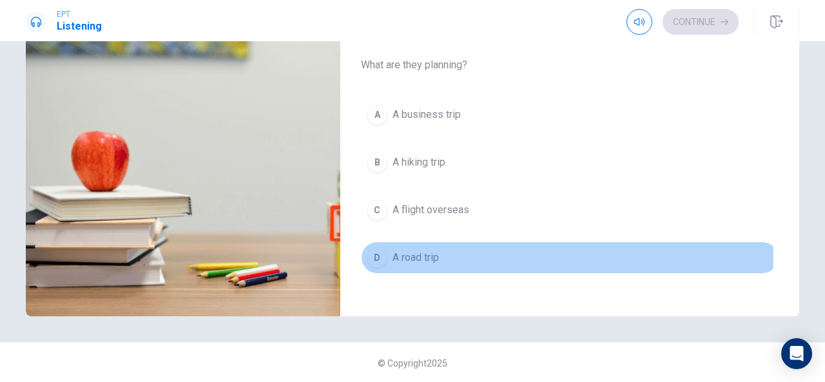
click at [380, 248] on div "D" at bounding box center [377, 258] width 21 height 21
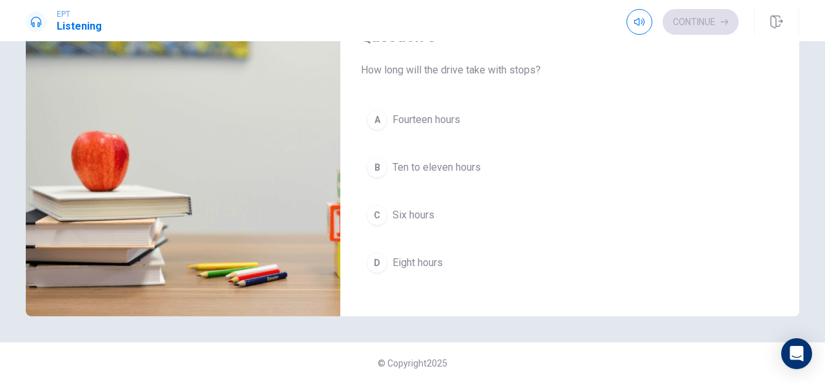
scroll to position [529, 0]
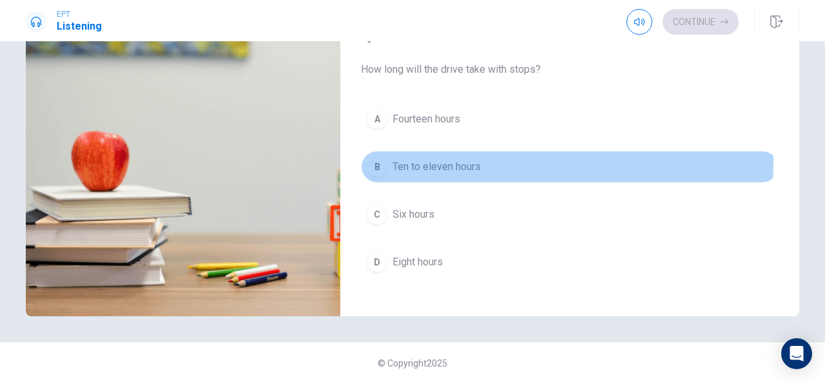
click at [383, 156] on button "B Ten to eleven hours" at bounding box center [570, 167] width 418 height 32
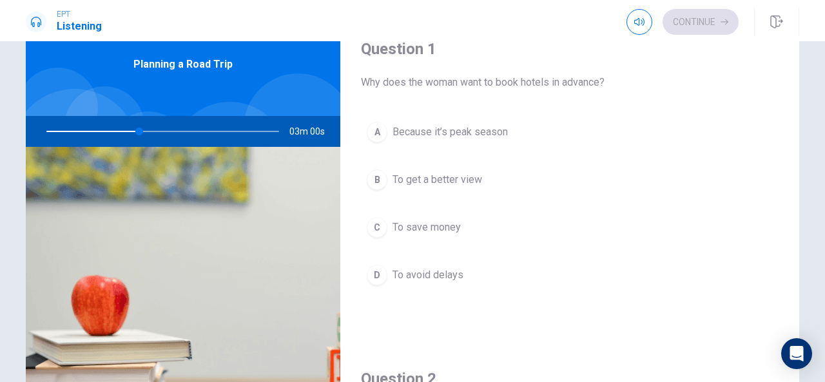
scroll to position [54, 0]
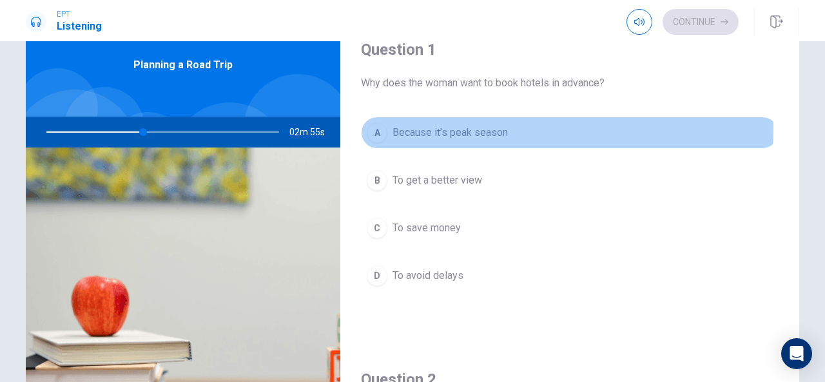
click at [393, 128] on span "Because it’s peak season" at bounding box center [450, 132] width 115 height 15
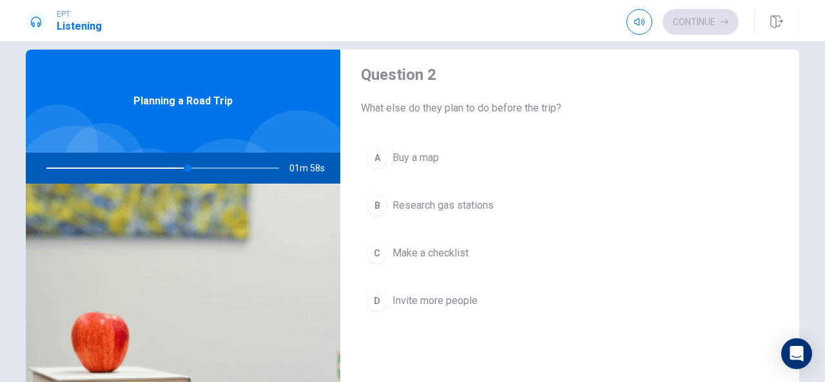
scroll to position [342, 0]
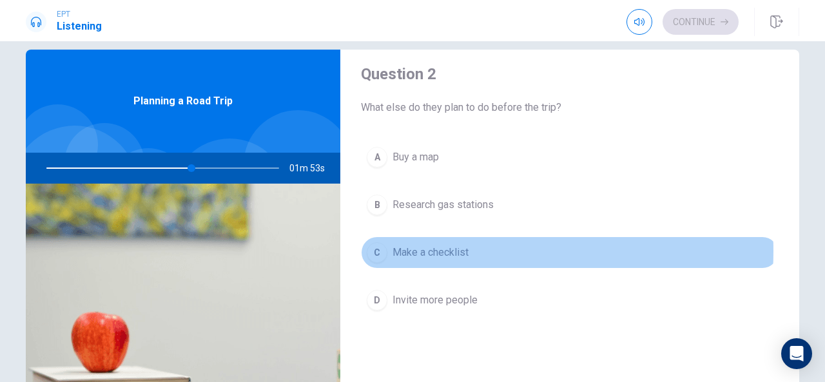
click at [448, 248] on span "Make a checklist" at bounding box center [431, 252] width 76 height 15
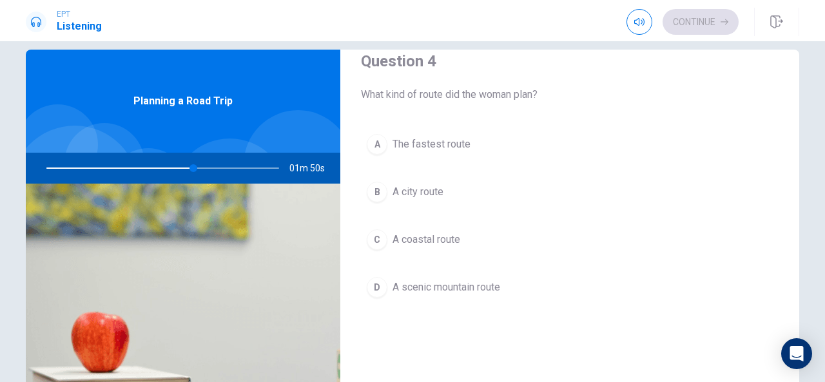
scroll to position [1016, 0]
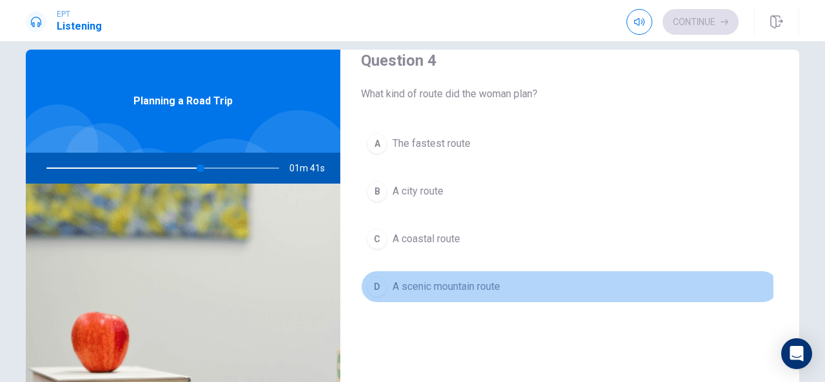
click at [408, 282] on span "A scenic mountain route" at bounding box center [447, 286] width 108 height 15
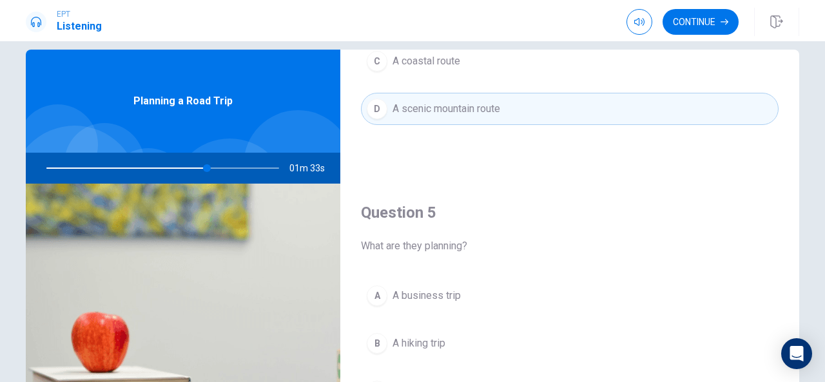
scroll to position [1194, 0]
click at [526, 177] on div "Question 5 What are they planning? A A business trip B A hiking trip C A flight…" at bounding box center [569, 342] width 459 height 330
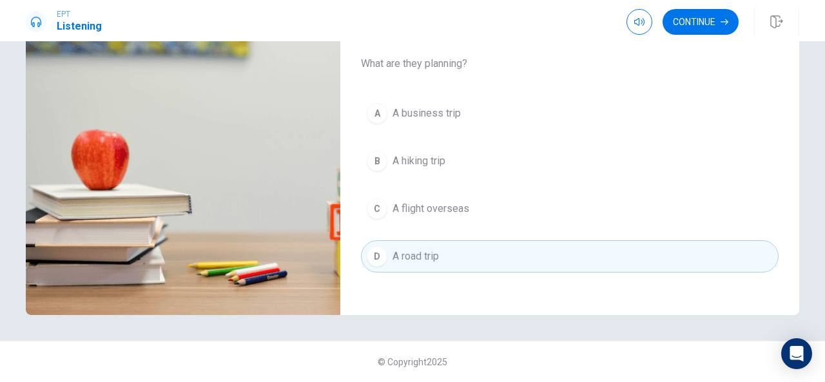
scroll to position [199, 0]
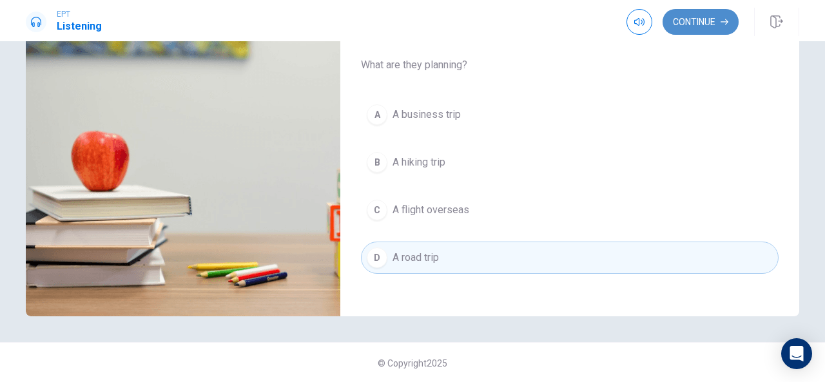
click at [689, 20] on button "Continue" at bounding box center [701, 22] width 76 height 26
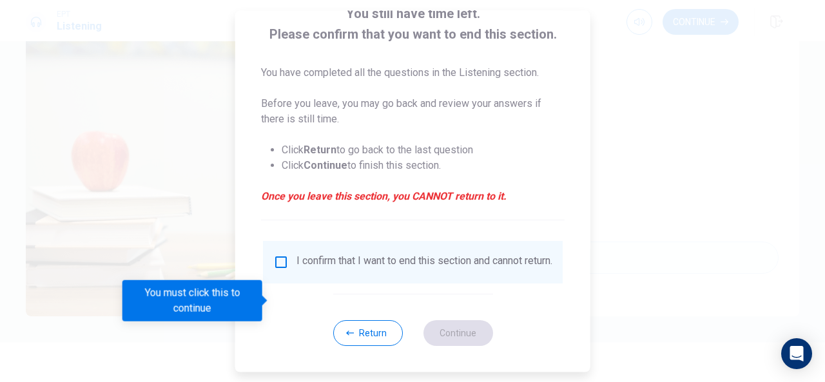
scroll to position [98, 0]
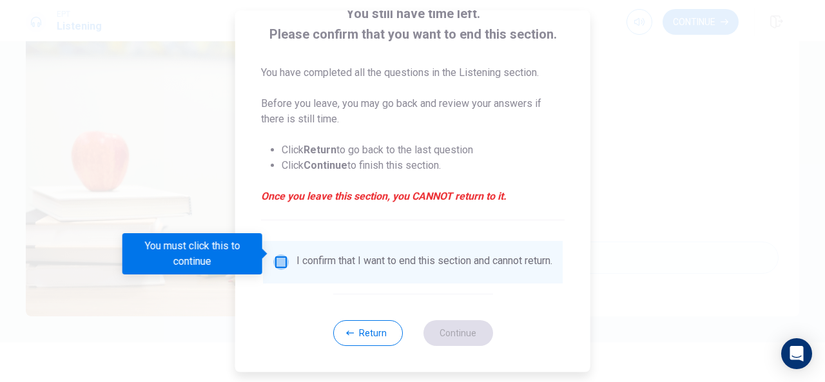
click at [276, 255] on input "You must click this to continue" at bounding box center [280, 262] width 15 height 15
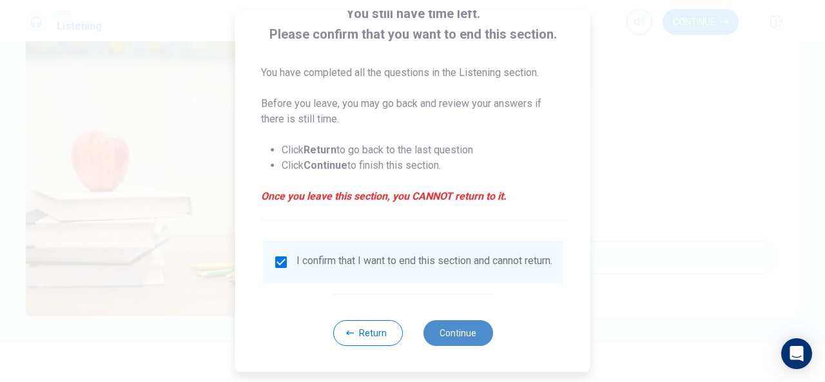
click at [463, 328] on button "Continue" at bounding box center [458, 333] width 70 height 26
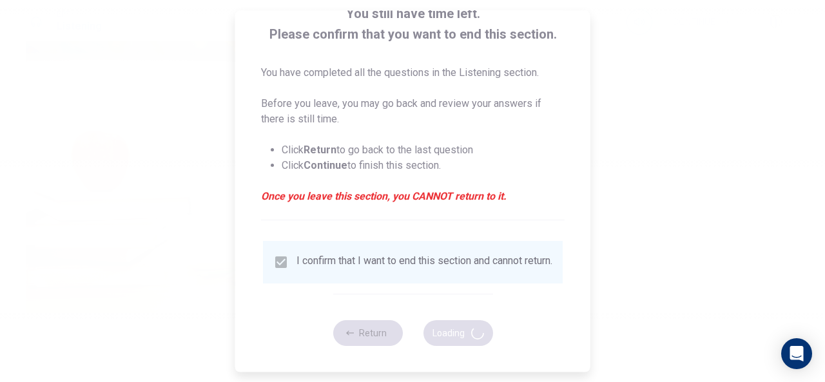
type input "72"
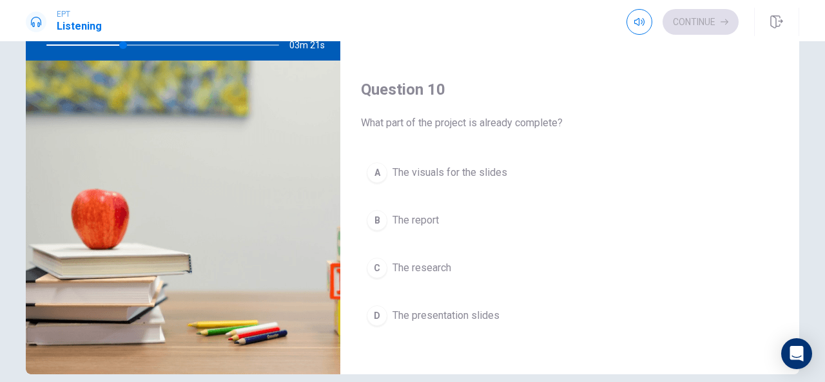
scroll to position [141, 0]
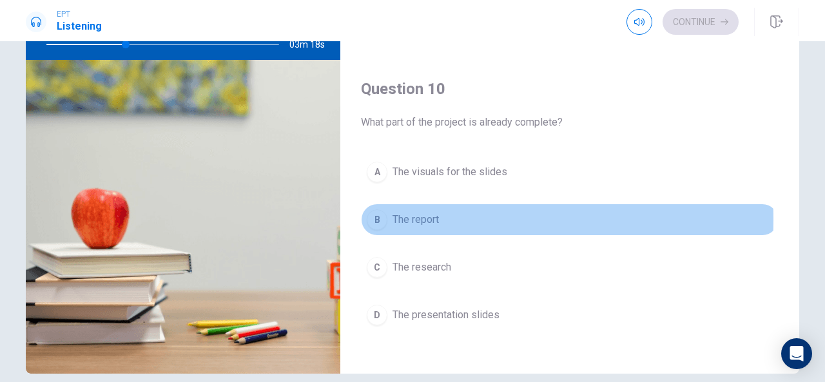
click at [414, 212] on span "The report" at bounding box center [416, 219] width 46 height 15
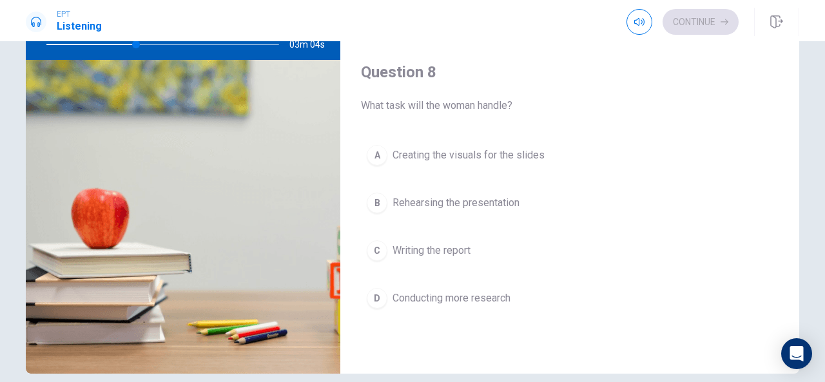
scroll to position [553, 0]
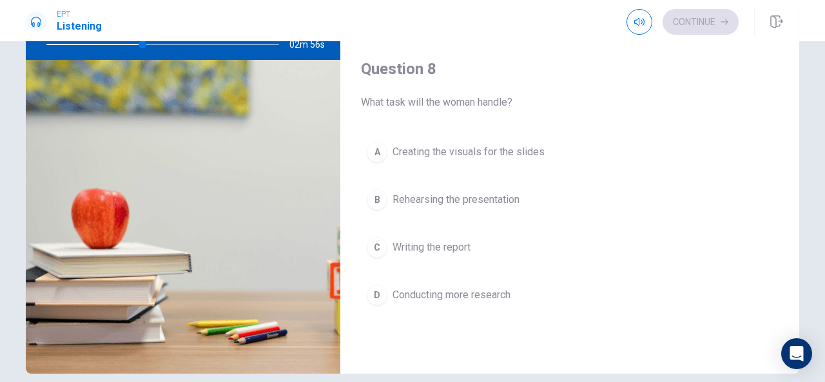
click at [457, 148] on span "Creating the visuals for the slides" at bounding box center [469, 151] width 152 height 15
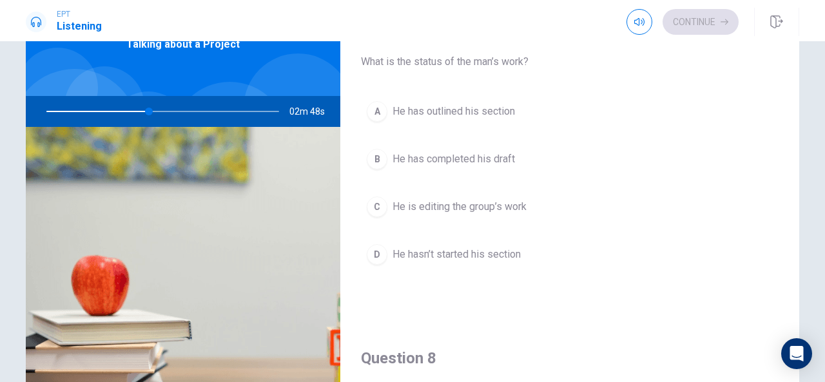
scroll to position [331, 0]
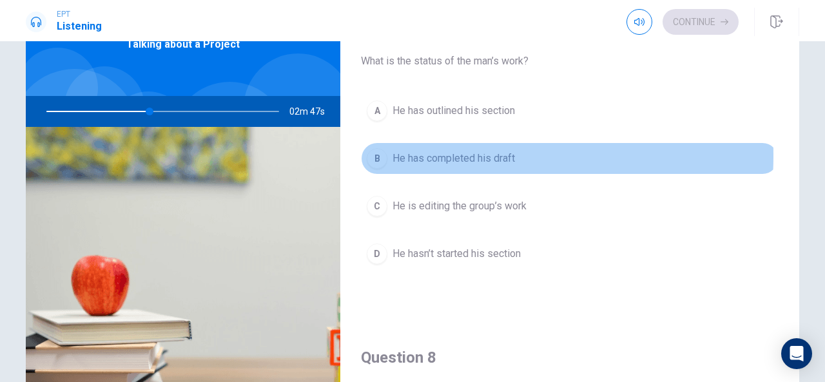
click at [393, 153] on span "He has completed his draft" at bounding box center [454, 158] width 123 height 15
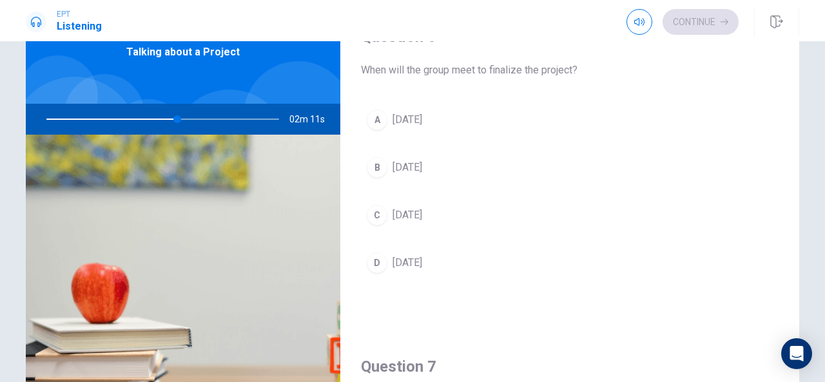
scroll to position [67, 0]
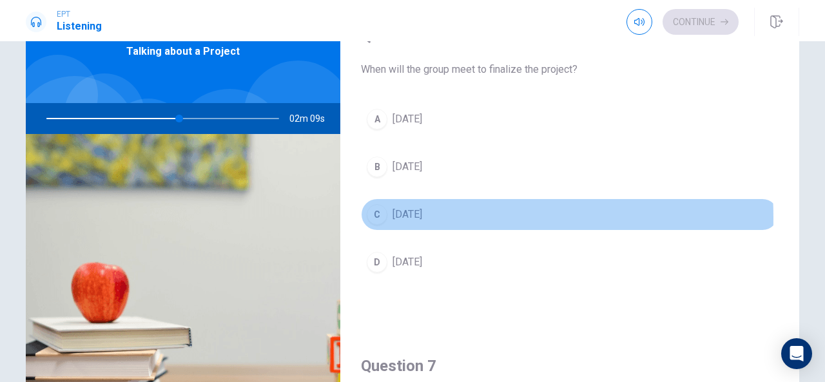
click at [375, 217] on div "C" at bounding box center [377, 214] width 21 height 21
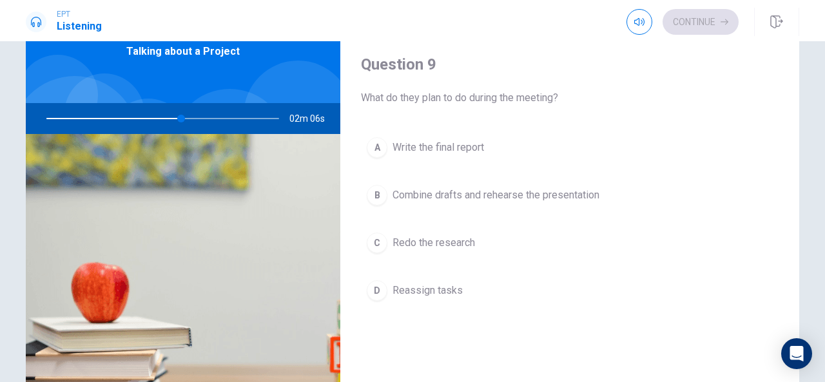
scroll to position [963, 0]
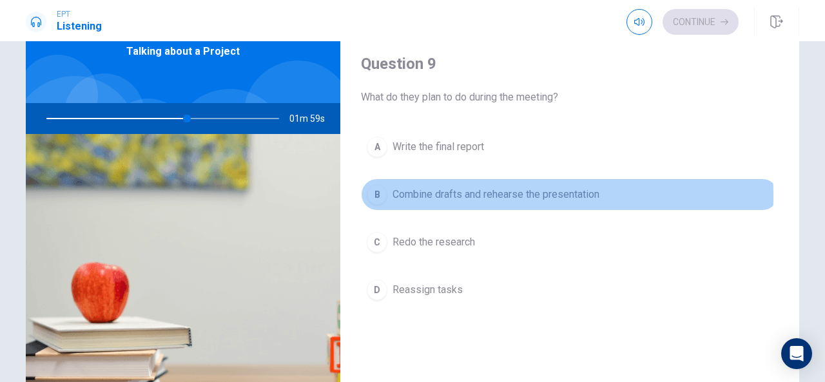
click at [382, 190] on div "B" at bounding box center [377, 194] width 21 height 21
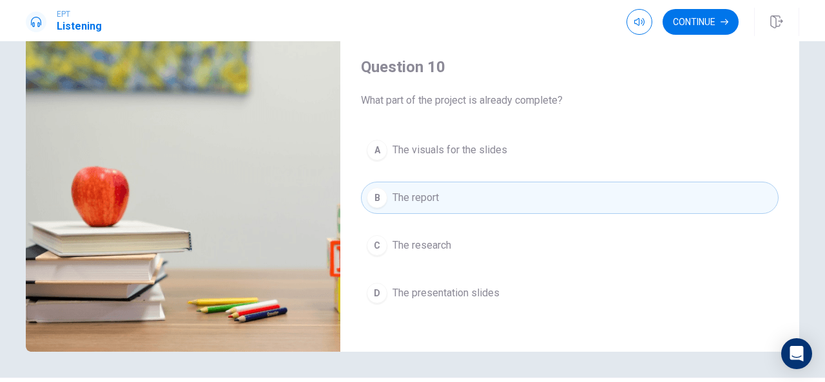
scroll to position [170, 0]
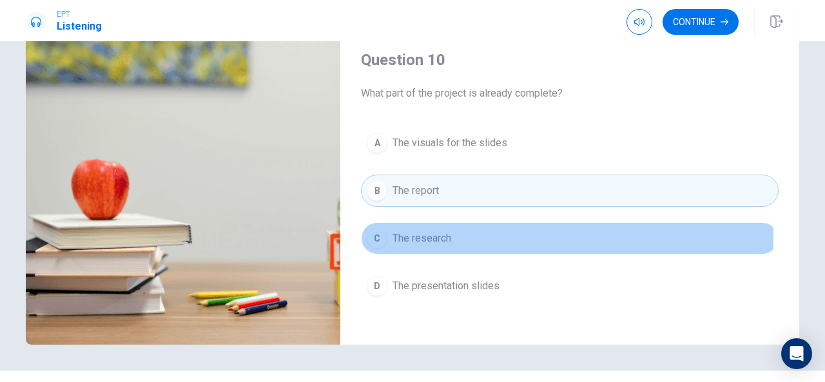
click at [383, 228] on div "C" at bounding box center [377, 238] width 21 height 21
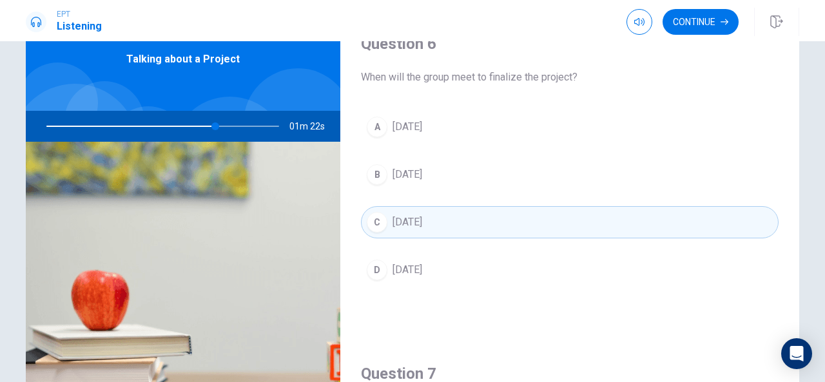
scroll to position [59, 0]
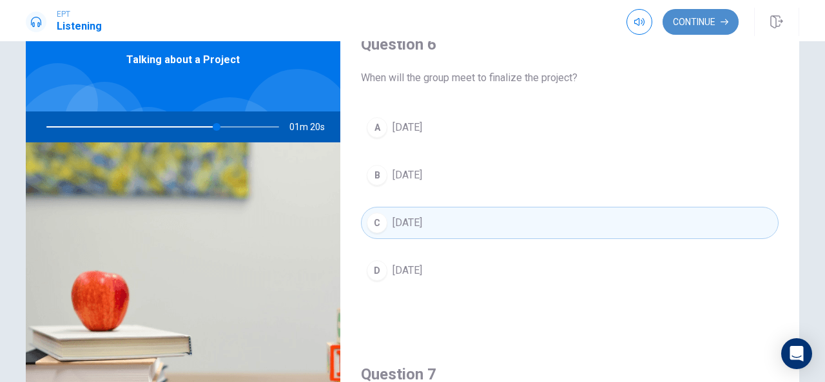
click at [689, 17] on button "Continue" at bounding box center [701, 22] width 76 height 26
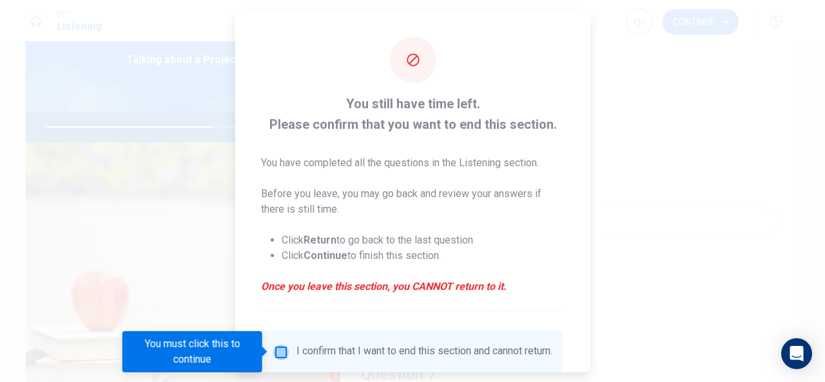
click at [279, 349] on input "You must click this to continue" at bounding box center [280, 351] width 15 height 15
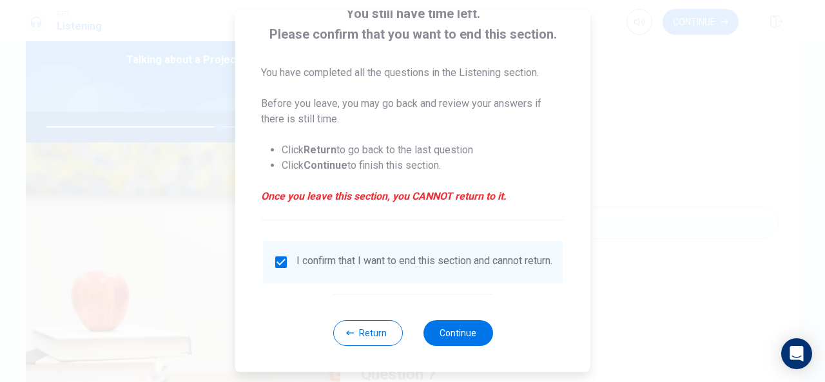
scroll to position [98, 0]
click at [457, 332] on button "Continue" at bounding box center [458, 333] width 70 height 26
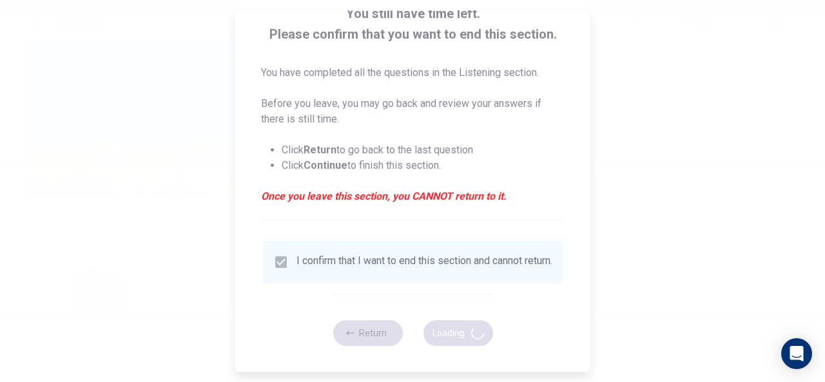
type input "75"
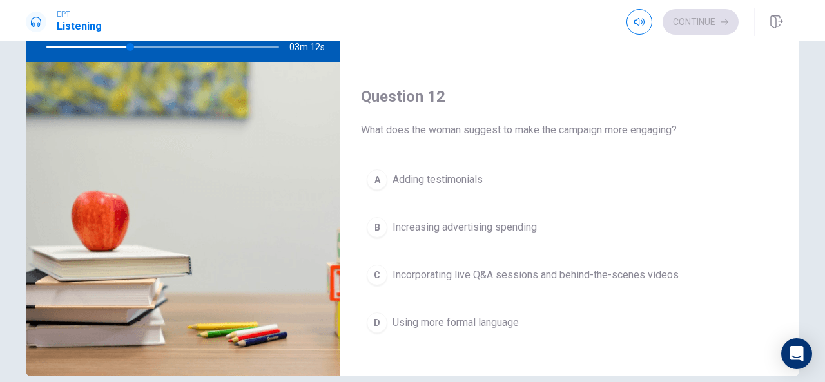
scroll to position [199, 0]
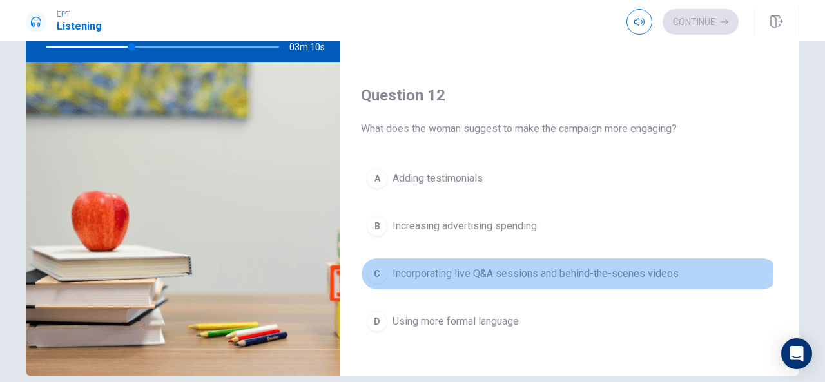
click at [373, 268] on div "C" at bounding box center [377, 274] width 21 height 21
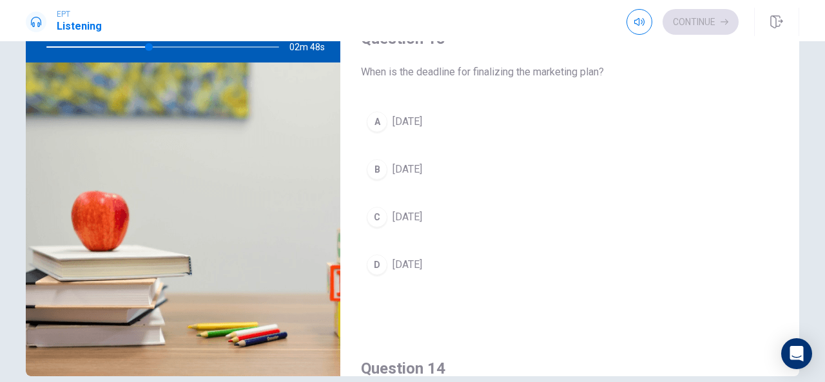
scroll to position [587, 0]
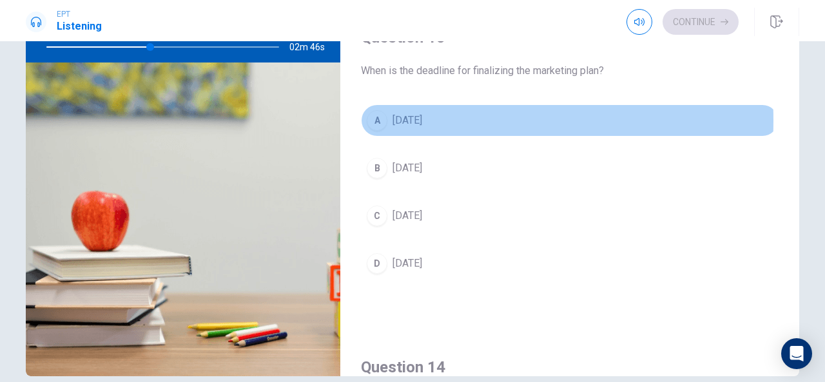
click at [386, 117] on button "A [DATE]" at bounding box center [570, 120] width 418 height 32
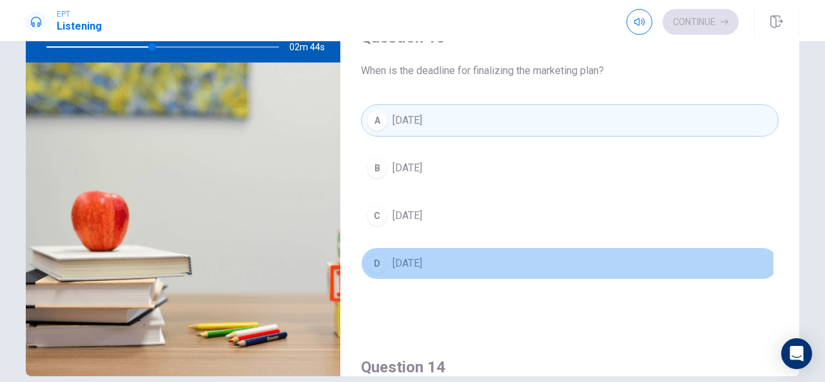
click at [383, 258] on div "D" at bounding box center [377, 263] width 21 height 21
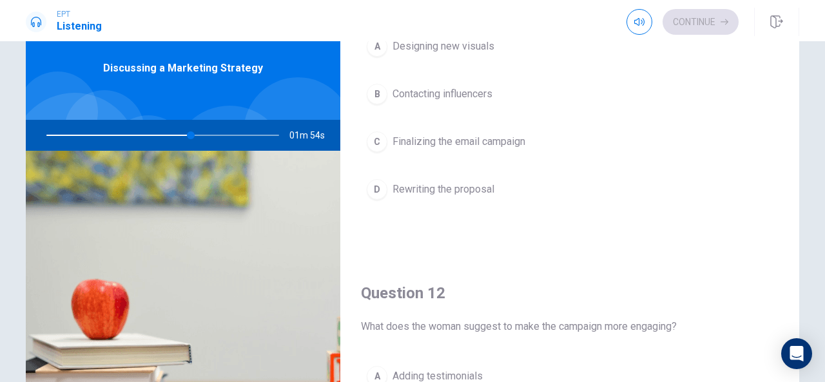
scroll to position [83, 0]
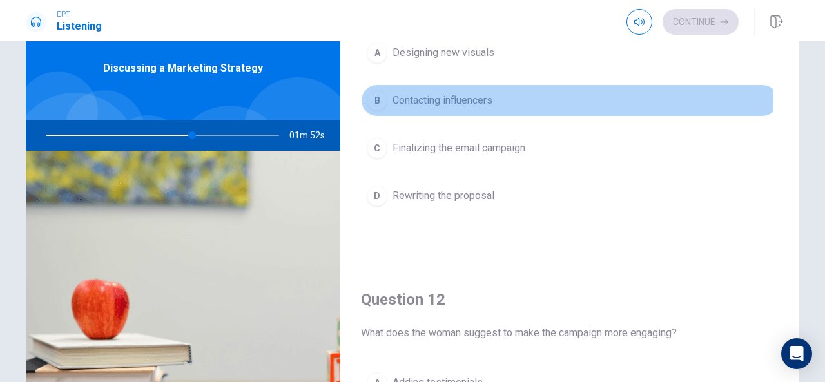
click at [455, 98] on span "Contacting influencers" at bounding box center [443, 100] width 100 height 15
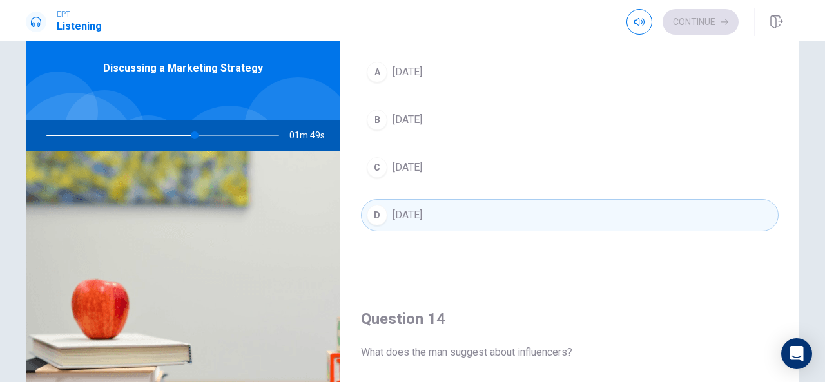
scroll to position [722, 0]
drag, startPoint x: 427, startPoint y: 75, endPoint x: 378, endPoint y: 70, distance: 49.3
click at [378, 70] on button "A [DATE]" at bounding box center [570, 75] width 418 height 32
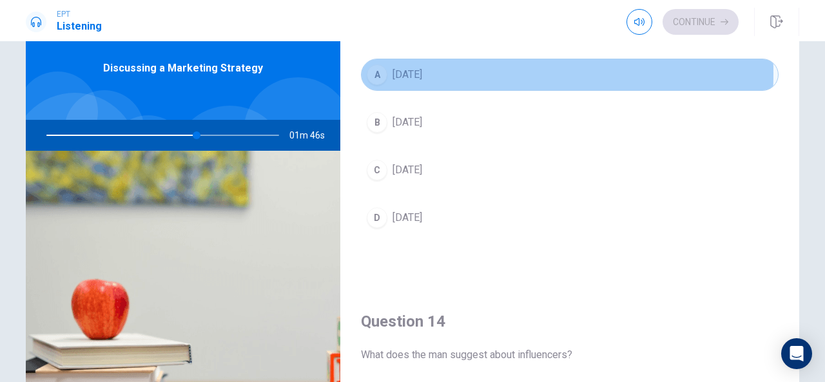
click at [378, 70] on div "A" at bounding box center [377, 74] width 21 height 21
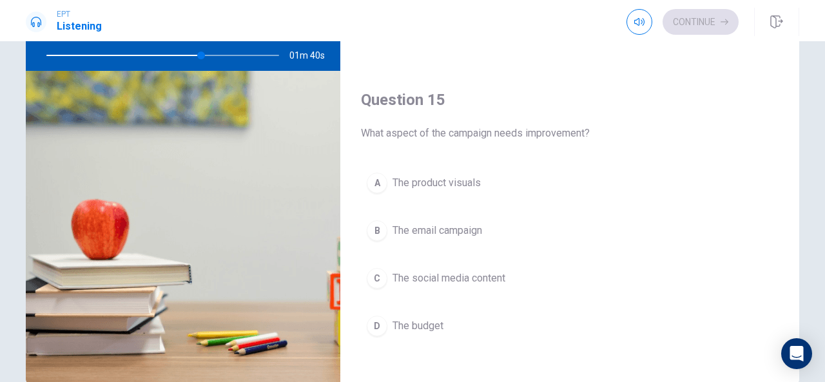
scroll to position [130, 0]
click at [380, 270] on div "C" at bounding box center [377, 278] width 21 height 21
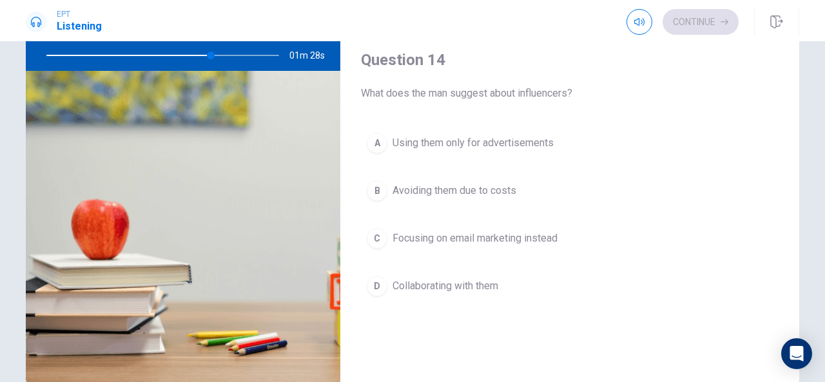
scroll to position [904, 0]
drag, startPoint x: 378, startPoint y: 274, endPoint x: 543, endPoint y: 153, distance: 204.8
click at [543, 153] on div "A Using them only for advertisements B Avoiding them due to costs C Focusing on…" at bounding box center [570, 226] width 418 height 201
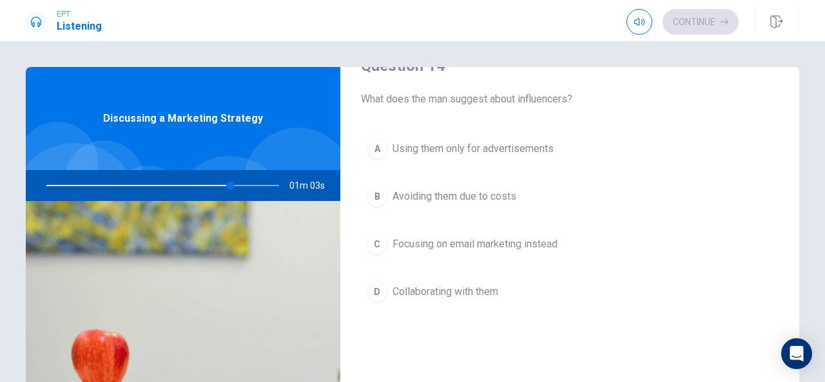
scroll to position [1028, 0]
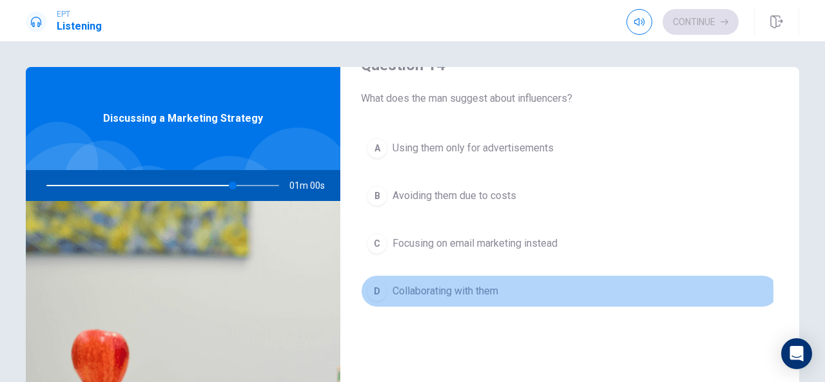
click at [377, 284] on div "D" at bounding box center [377, 291] width 21 height 21
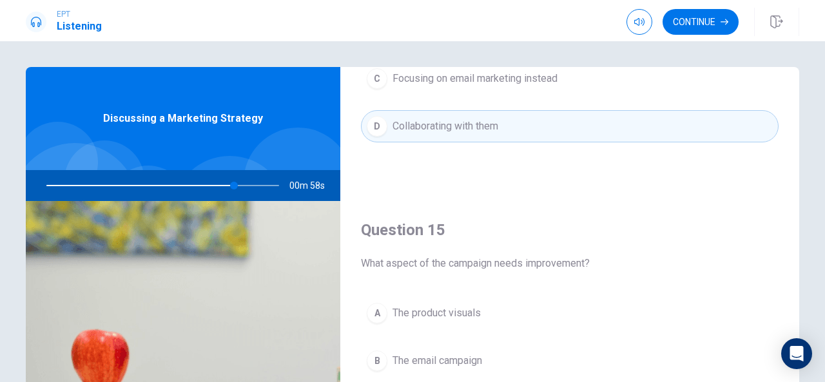
scroll to position [200, 0]
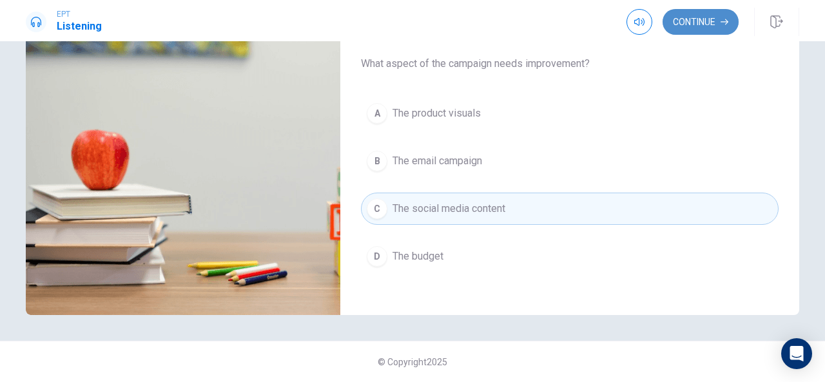
click at [694, 23] on button "Continue" at bounding box center [701, 22] width 76 height 26
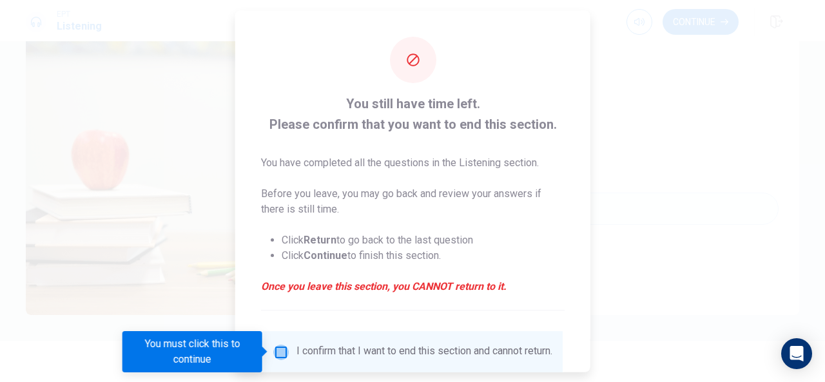
click at [278, 348] on input "You must click this to continue" at bounding box center [280, 351] width 15 height 15
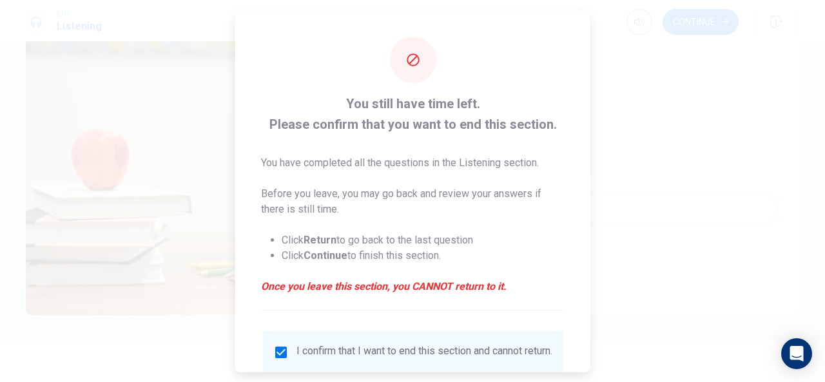
scroll to position [98, 0]
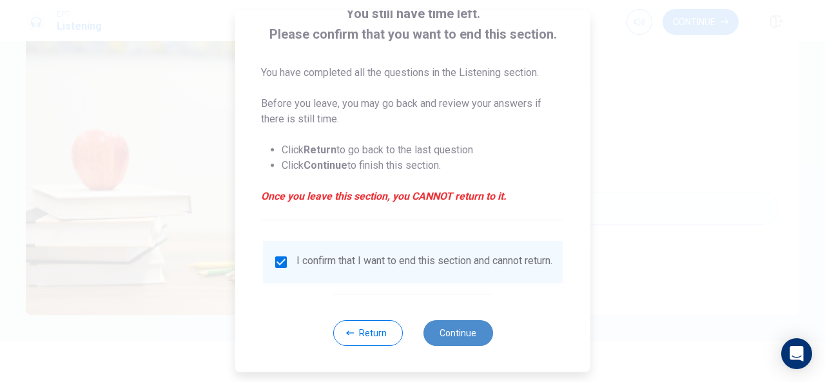
click at [460, 333] on button "Continue" at bounding box center [458, 333] width 70 height 26
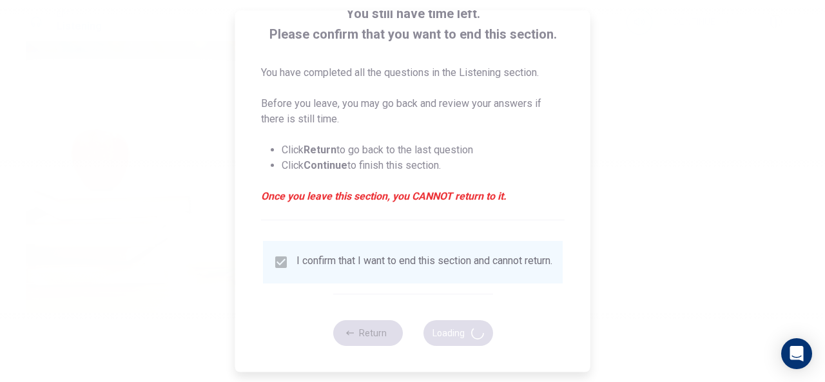
type input "83"
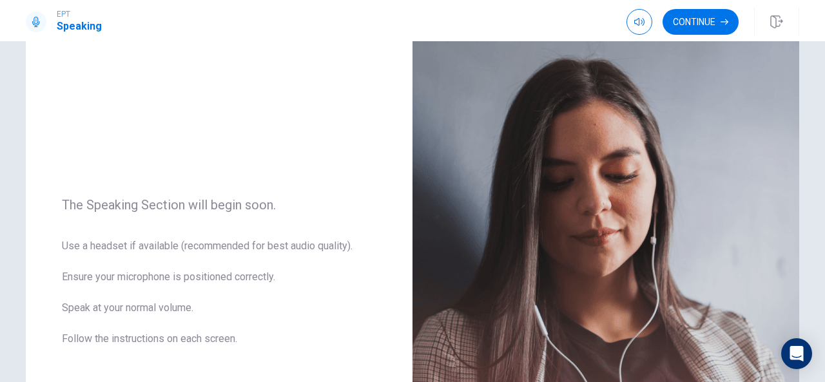
scroll to position [49, 0]
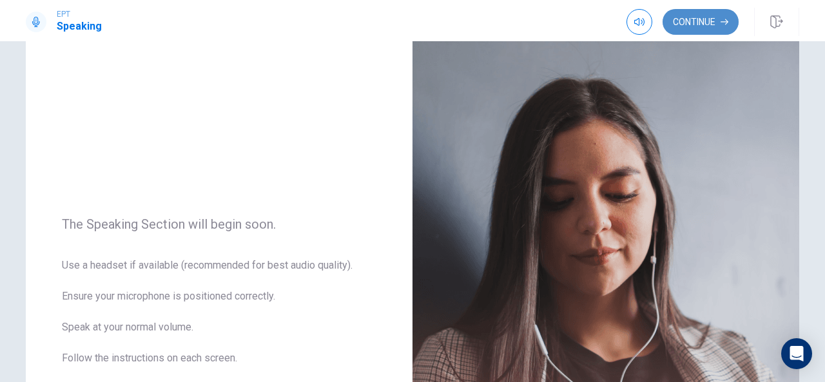
click at [692, 20] on button "Continue" at bounding box center [701, 22] width 76 height 26
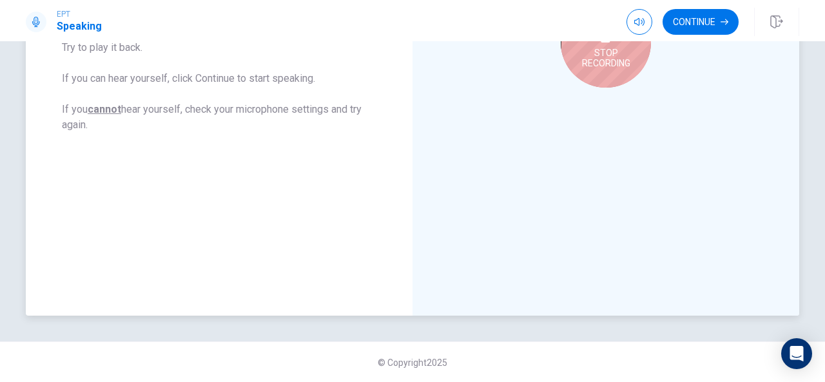
scroll to position [313, 0]
click at [703, 26] on button "Continue" at bounding box center [701, 22] width 76 height 26
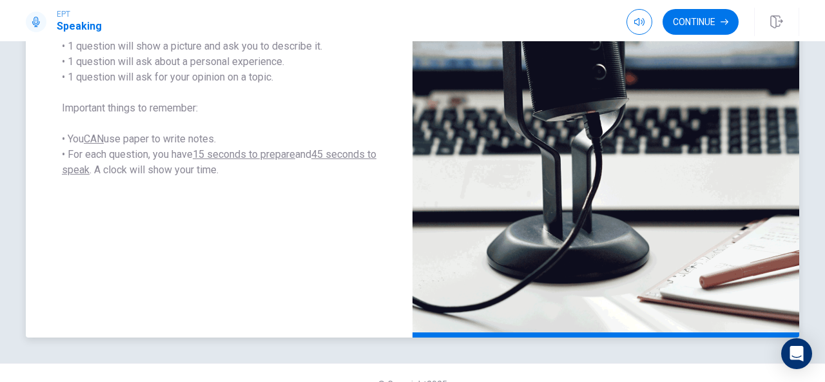
scroll to position [293, 0]
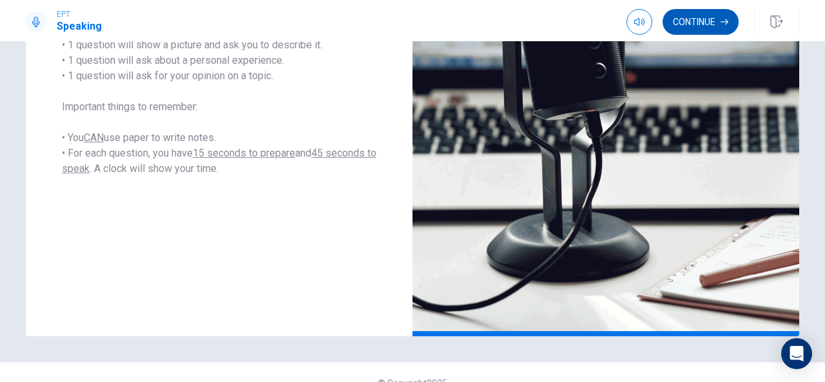
click at [704, 29] on button "Continue" at bounding box center [701, 22] width 76 height 26
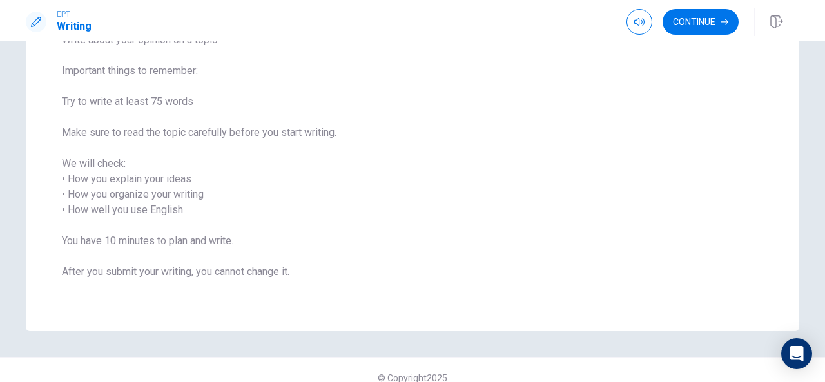
scroll to position [124, 0]
click at [722, 21] on icon "button" at bounding box center [725, 22] width 8 height 6
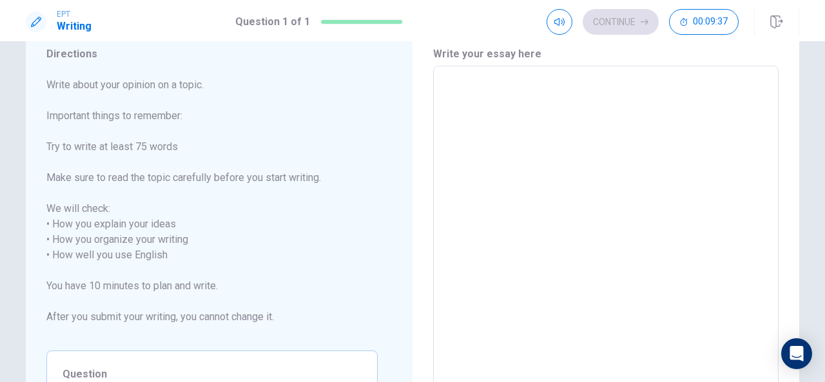
scroll to position [34, 0]
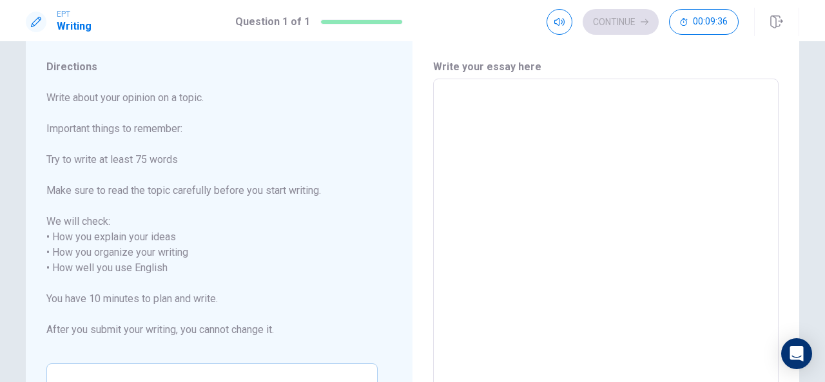
click at [475, 101] on textarea at bounding box center [606, 261] width 328 height 342
type textarea "I"
type textarea "x"
type textarea "In"
type textarea "x"
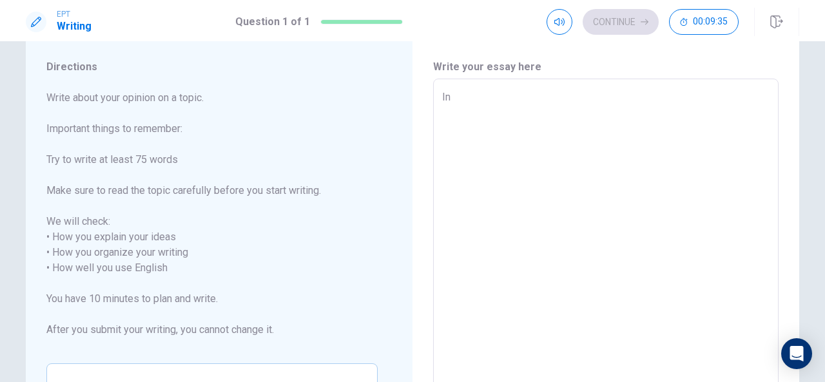
type textarea "In"
type textarea "x"
type textarea "In m"
type textarea "x"
type textarea "In my"
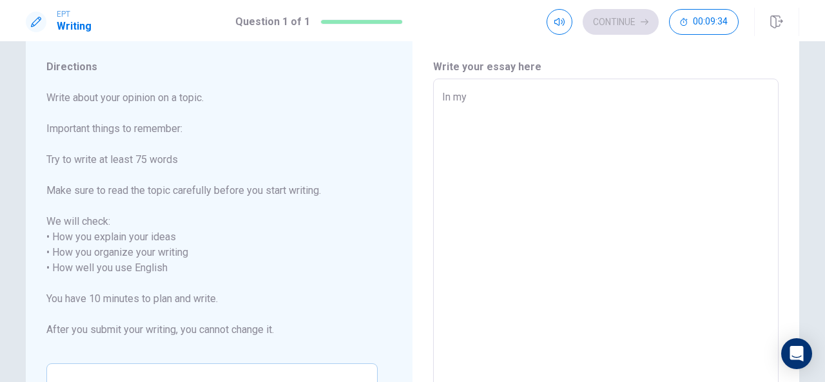
type textarea "x"
type textarea "In my"
type textarea "x"
type textarea "In my c"
type textarea "x"
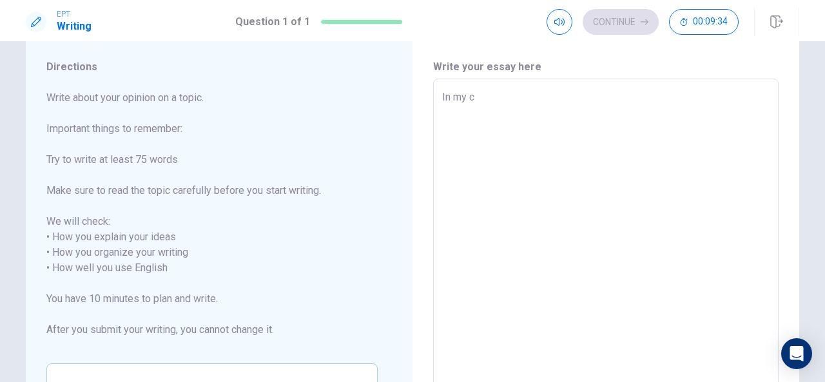
type textarea "In my co"
type textarea "x"
type textarea "In my cou"
type textarea "x"
type textarea "In my coun"
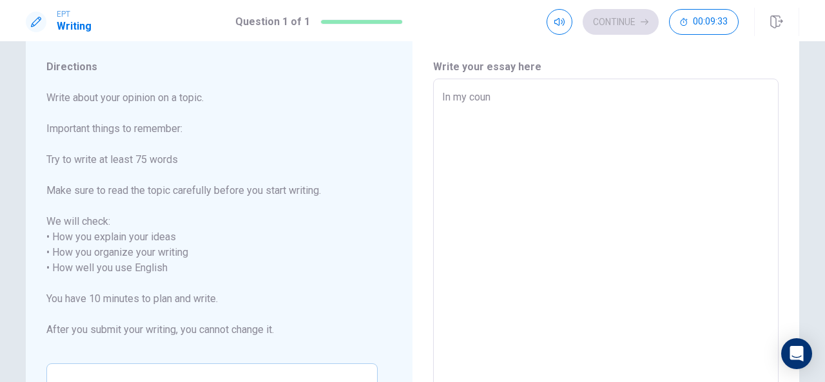
type textarea "x"
type textarea "In my count"
type textarea "x"
type textarea "In my countr"
type textarea "x"
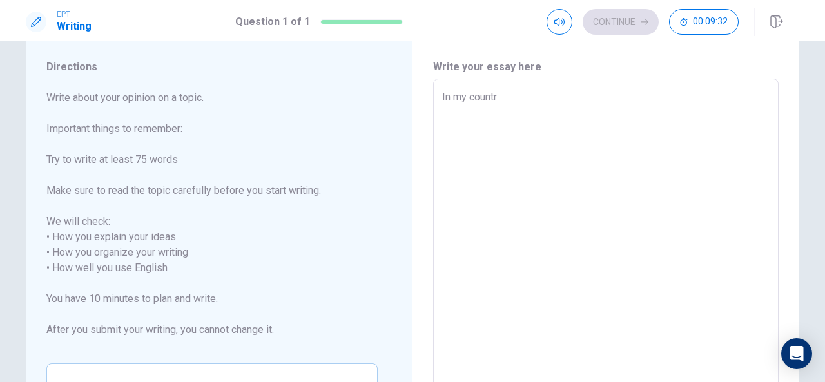
type textarea "In my country"
type textarea "x"
type textarea "In my country"
type textarea "x"
type textarea "In my country"
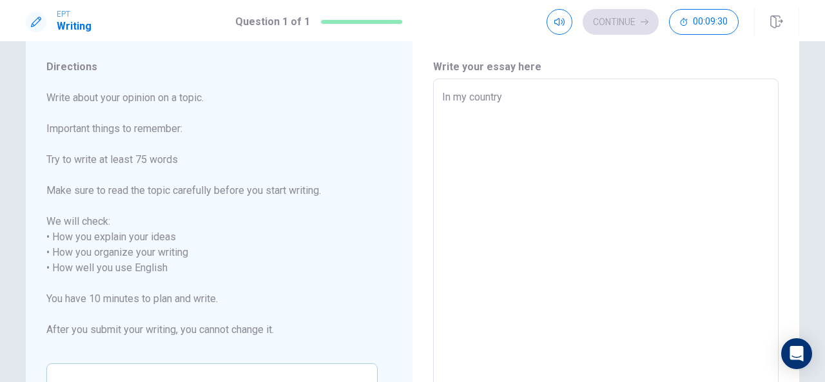
type textarea "x"
type textarea "In my country,"
type textarea "x"
type textarea "In my country,"
type textarea "x"
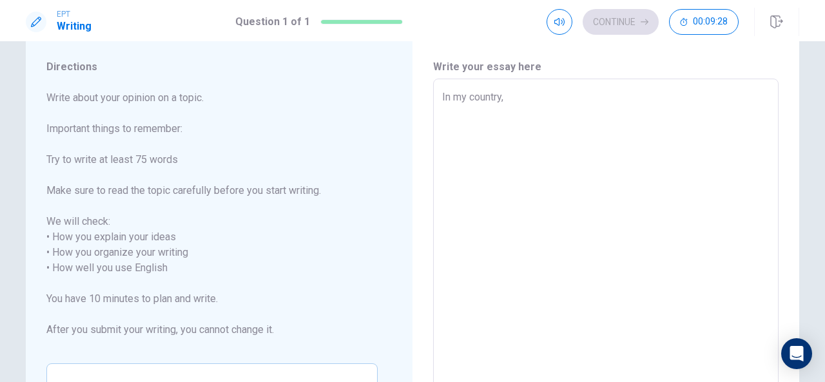
type textarea "In my country, t"
type textarea "x"
type textarea "In my country, th"
type textarea "x"
type textarea "In my country, the"
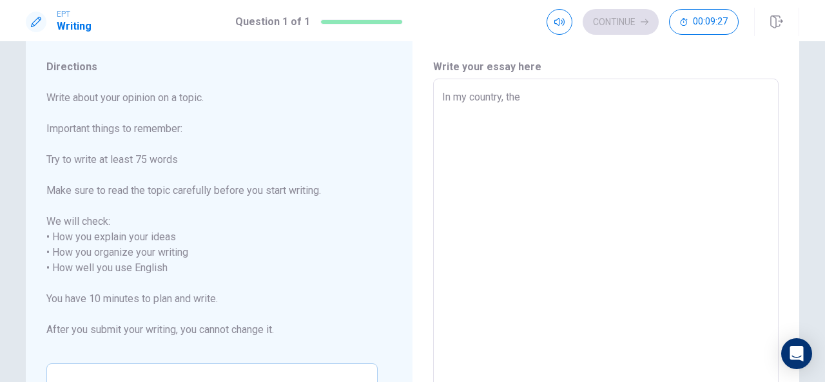
type textarea "x"
type textarea "In my country, ther"
type textarea "x"
type textarea "In my country, there"
type textarea "x"
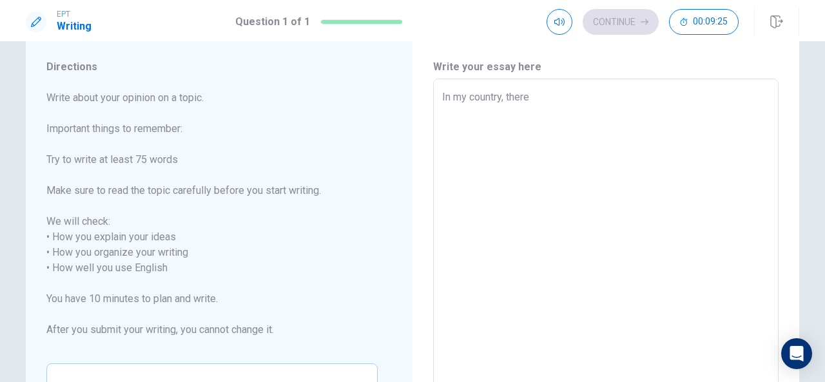
type textarea "In my country, there"
type textarea "x"
type textarea "In my country, there i"
type textarea "x"
type textarea "In my country, there is"
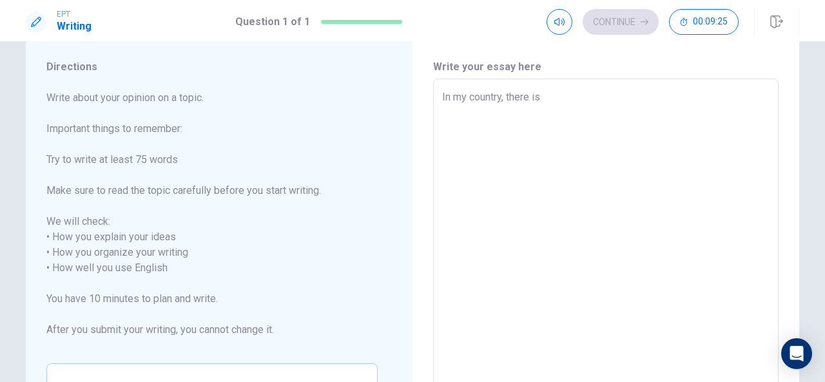
type textarea "x"
type textarea "In my country, there is"
type textarea "x"
type textarea "In my country, there is a"
type textarea "x"
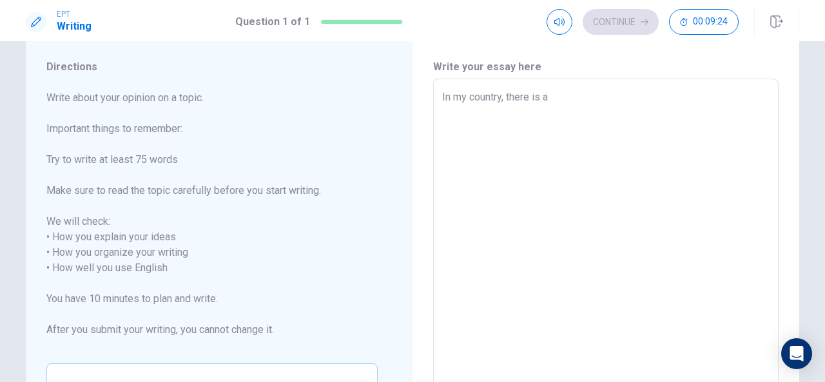
type textarea "In my country, there is a"
type textarea "x"
type textarea "In my country, there is a v"
type textarea "x"
type textarea "In my country, there is a ve"
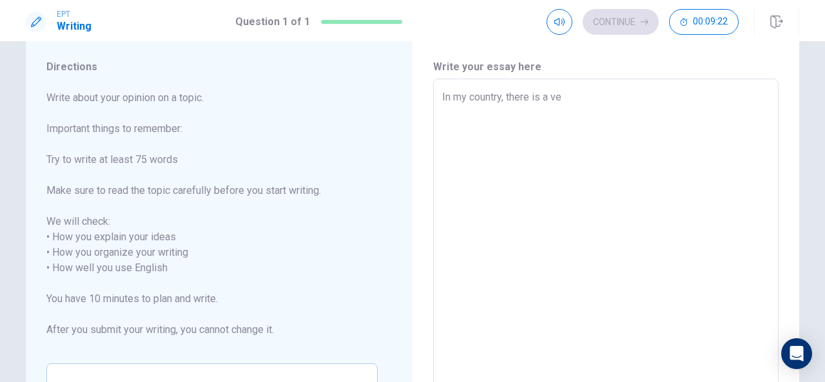
type textarea "x"
type textarea "In my country, there is a ver"
type textarea "x"
type textarea "In my country, there is a very"
type textarea "x"
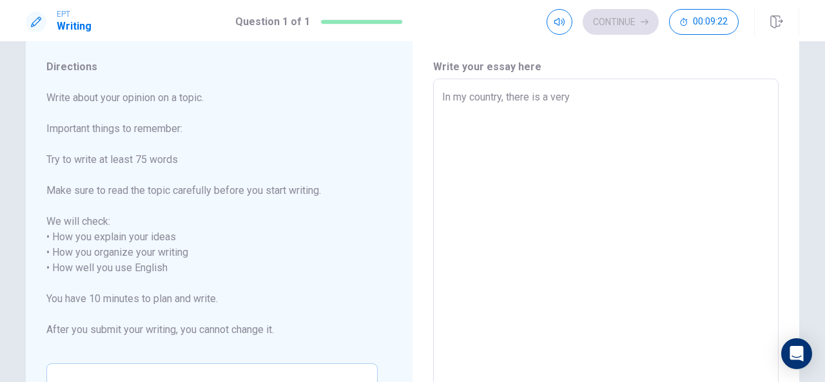
type textarea "In my country, there is a very"
type textarea "x"
type textarea "In my country, there is a very i"
type textarea "x"
type textarea "In my country, there is a very im"
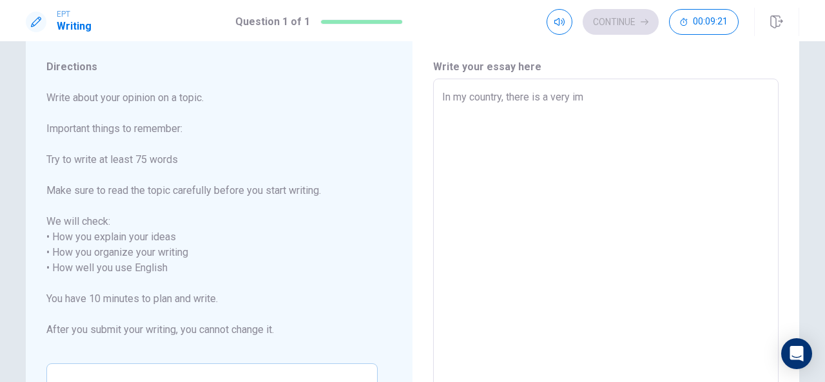
type textarea "x"
type textarea "In my country, there is a very imp"
type textarea "x"
type textarea "In my country, there is a very impo"
type textarea "x"
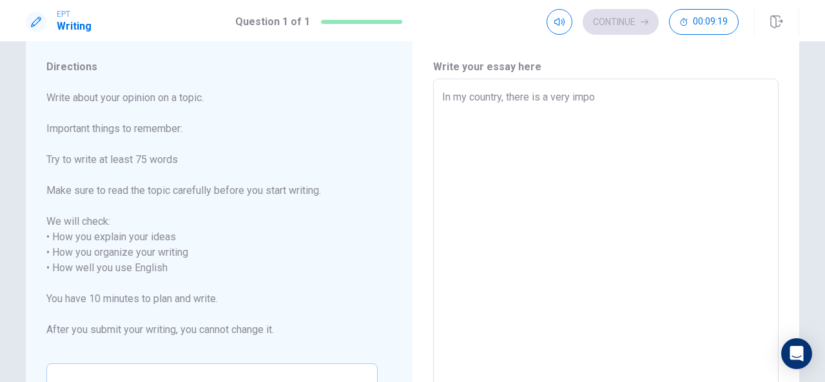
type textarea "In my country, there is a very impor"
type textarea "x"
type textarea "In my country, there is a very import"
type textarea "x"
type textarea "In my country, there is a very importa"
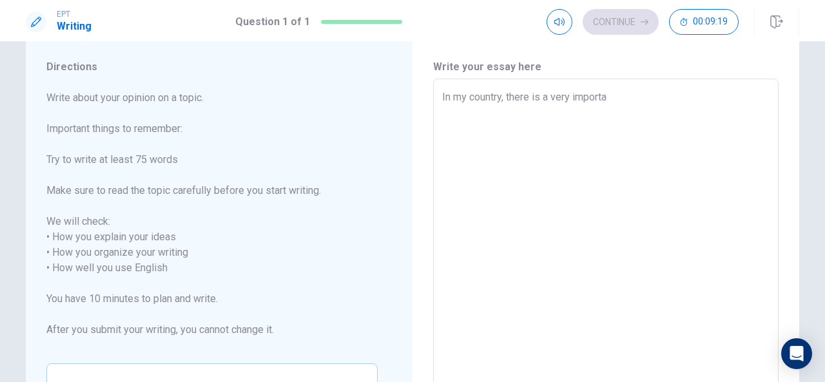
type textarea "x"
type textarea "In my country, there is a very importan"
type textarea "x"
type textarea "In my country, there is a very important"
type textarea "x"
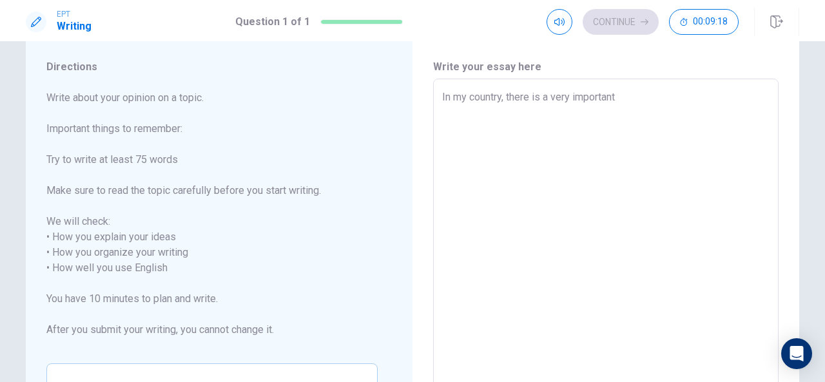
type textarea "In my country, there is a very important"
type textarea "x"
type textarea "In my country, there is a very important f"
type textarea "x"
type textarea "In my country, there is a very important fa"
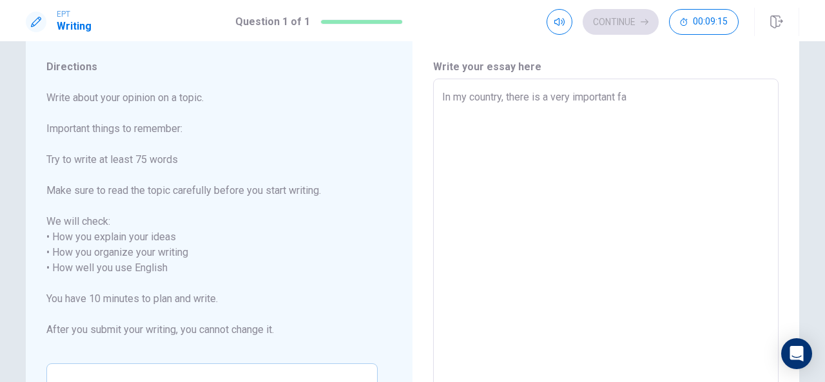
type textarea "x"
type textarea "In my country, there is a very important fas"
type textarea "x"
type textarea "In my country, there is a very important fast"
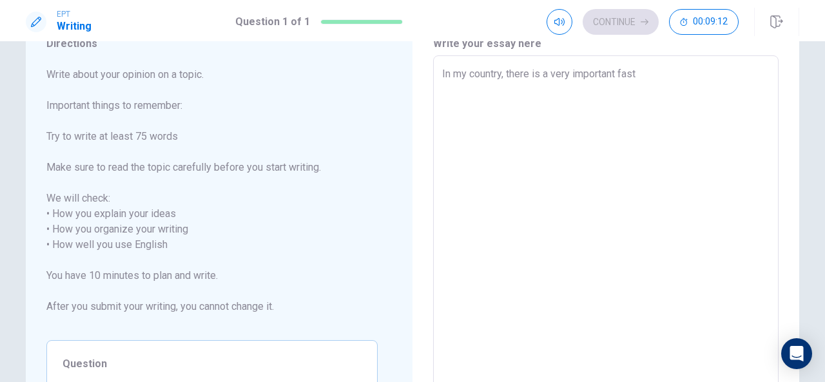
scroll to position [48, 0]
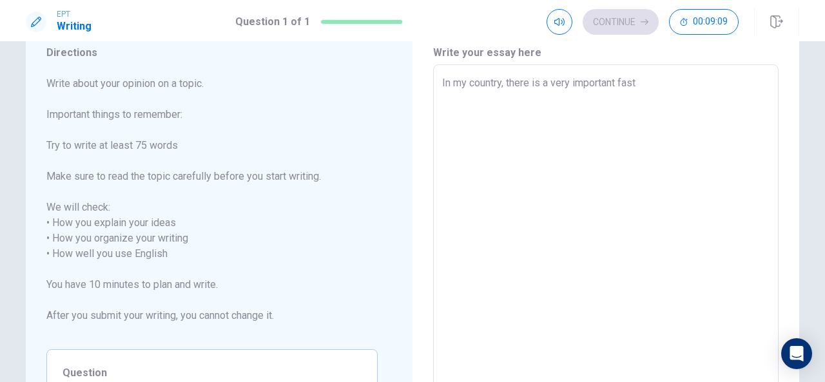
type textarea "x"
type textarea "In my country, there is a very important fastl"
type textarea "x"
type textarea "In my country, there is a very important fastly"
type textarea "x"
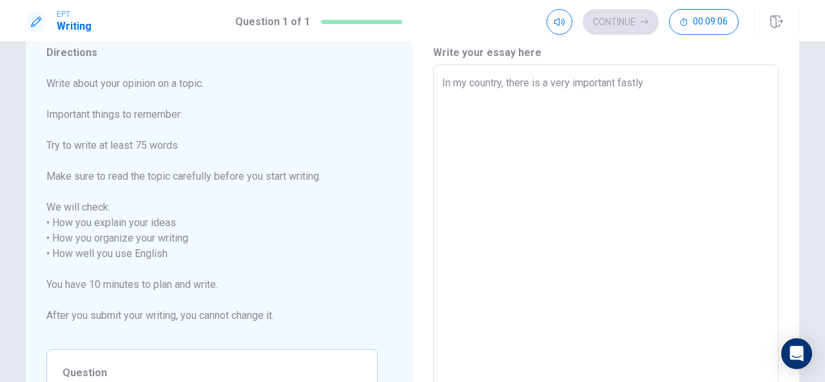
type textarea "In my country, there is a very important fastl"
type textarea "x"
type textarea "In my country, there is a very important fast"
type textarea "x"
type textarea "In my country, there is a very important fas"
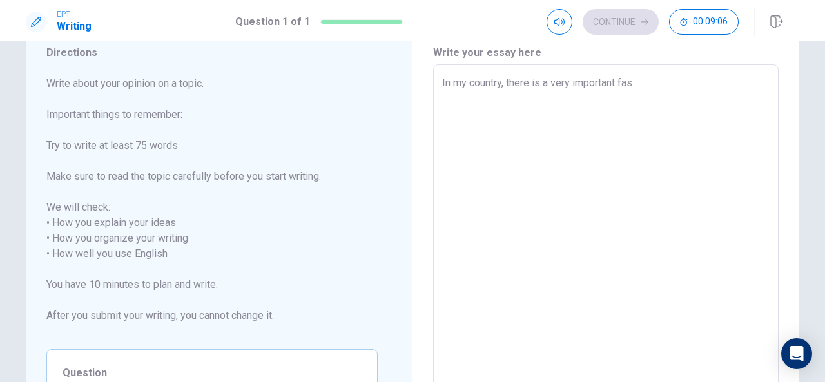
type textarea "x"
type textarea "In my country, there is a very important fa"
type textarea "x"
type textarea "In my country, there is a very important f"
type textarea "x"
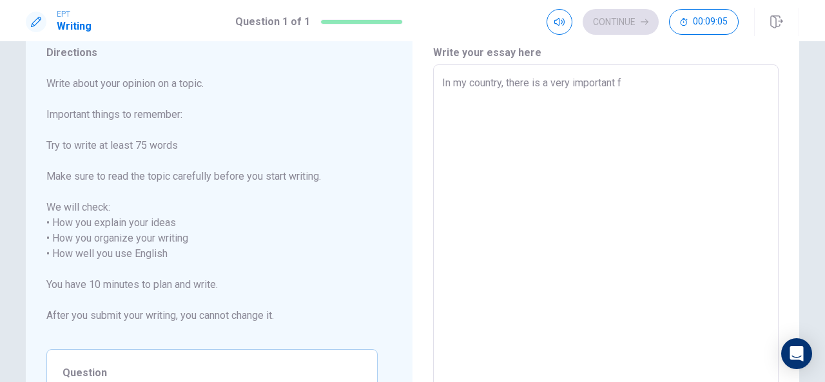
type textarea "In my country, there is a very important"
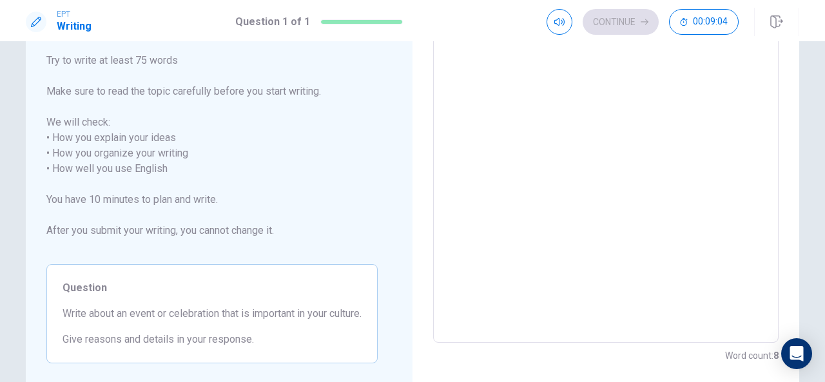
scroll to position [132, 0]
type textarea "x"
type textarea "In my country, there is a very important e"
type textarea "x"
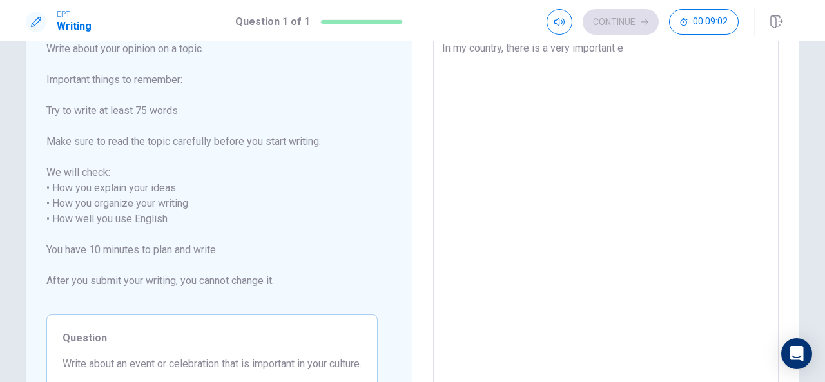
type textarea "In my country, there is a very important ev"
type textarea "x"
type textarea "In my country, there is a very important eve"
type textarea "x"
type textarea "In my country, there is a very important even"
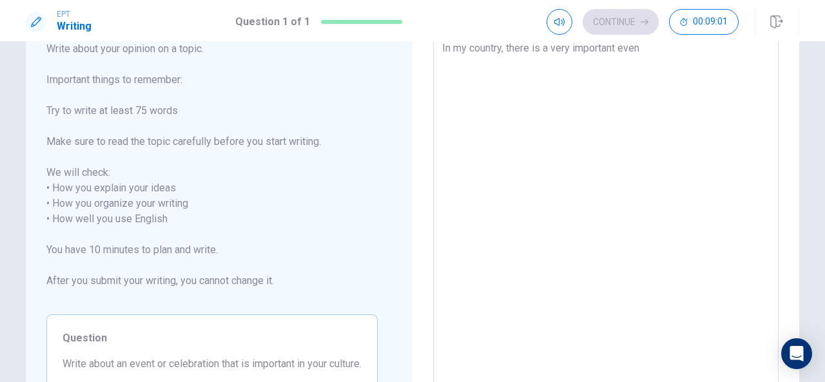
type textarea "x"
type textarea "In my country, there is a very important event"
type textarea "x"
type textarea "In my country, there is a very important event_"
type textarea "x"
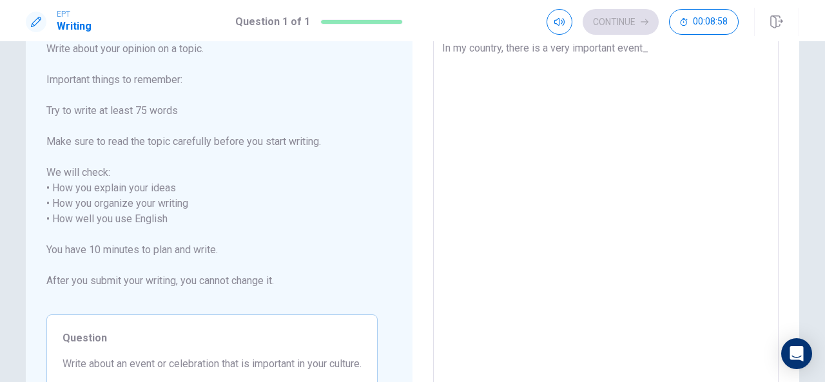
type textarea "In my country, there is a very important event__"
type textarea "x"
type textarea "In my country, there is a very important event_"
type textarea "x"
type textarea "In my country, there is a very important event"
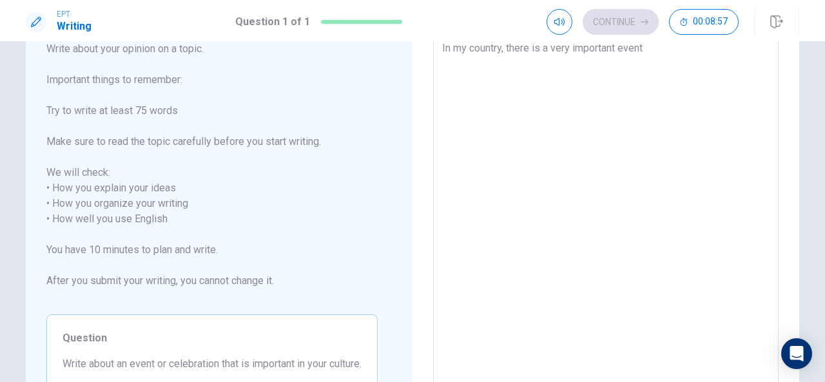
type textarea "x"
type textarea "In my country, there is a very important event-"
type textarea "x"
type textarea "In my country, there is a very important event--"
type textarea "x"
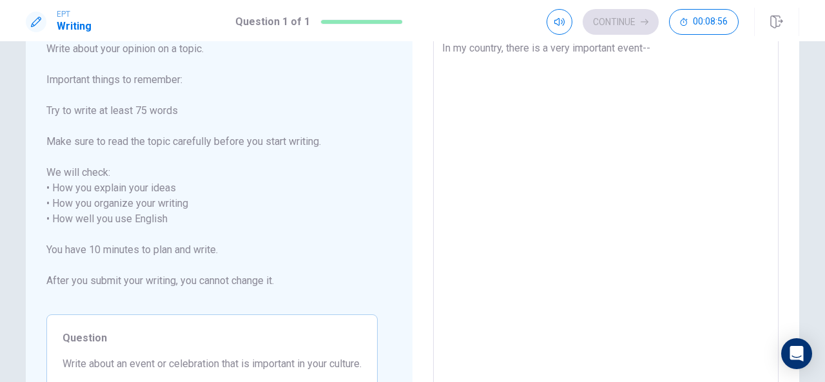
type textarea "In my country, there is a very important event---"
type textarea "x"
type textarea "In my country, there is a very important event----"
type textarea "x"
type textarea "In my country, there is a very important event----C"
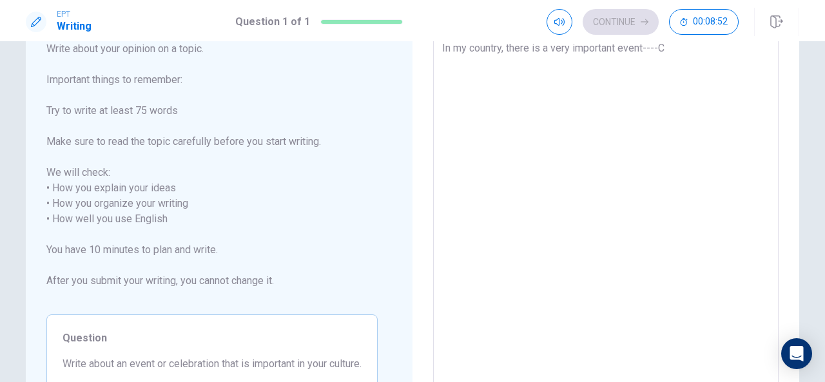
type textarea "x"
type textarea "In my country, there is a very important event----Ch"
type textarea "x"
type textarea "In my country, there is a very important event----Chi"
type textarea "x"
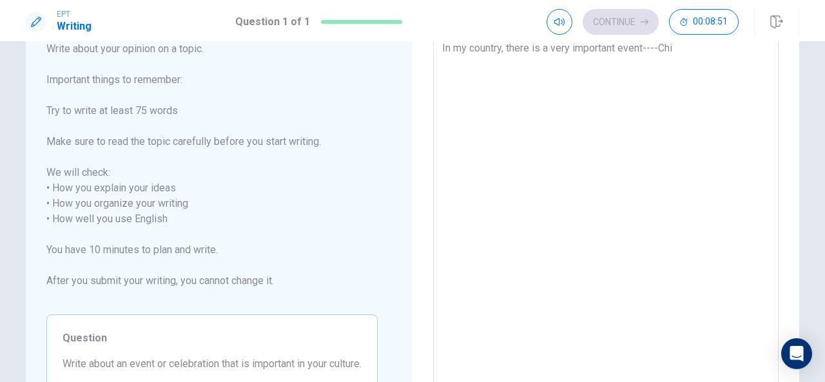
type textarea "In my country, there is a very important event----[GEOGRAPHIC_DATA]"
type textarea "x"
type textarea "In my country, there is a very important event----[GEOGRAPHIC_DATA]"
type textarea "x"
type textarea "In my country, there is a very important event----[GEOGRAPHIC_DATA]"
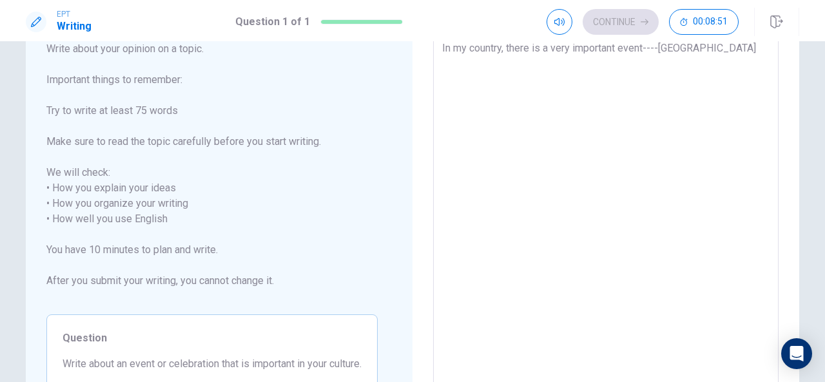
type textarea "x"
type textarea "In my country, there is a very important event----Chinese"
type textarea "x"
type textarea "In my country, there is a very important event----Chinese"
type textarea "x"
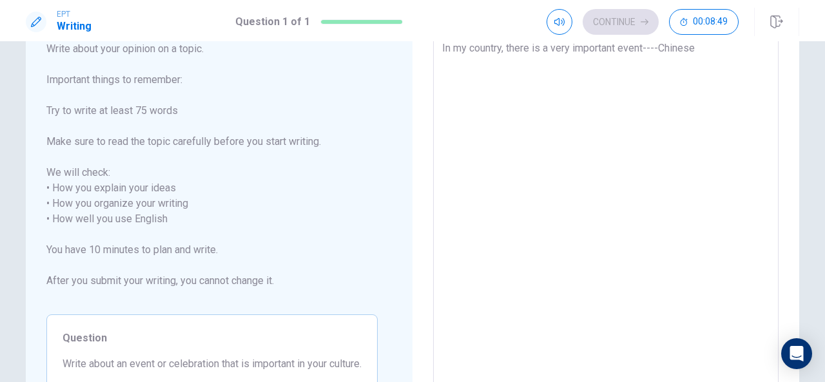
type textarea "In my country, there is a very important event----Chinese n"
type textarea "x"
type textarea "In my country, there is a very important event----Chinese"
type textarea "x"
type textarea "In my country, there is a very important event----Chinese N"
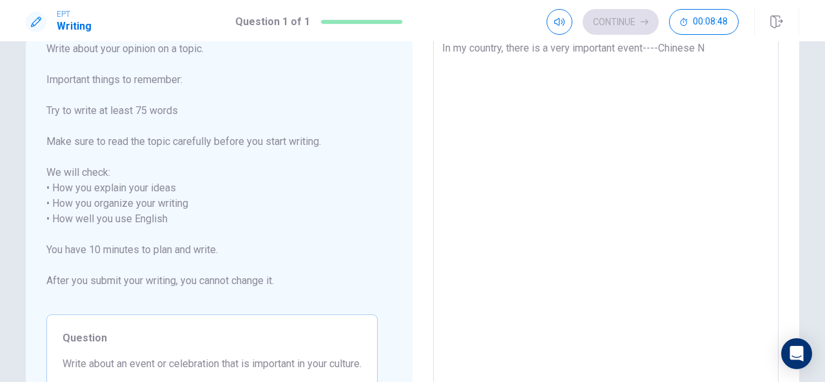
type textarea "x"
type textarea "In my country, there is a very important event----Chinese Ne"
type textarea "x"
type textarea "In my country, there is a very important event----Chinese New"
type textarea "x"
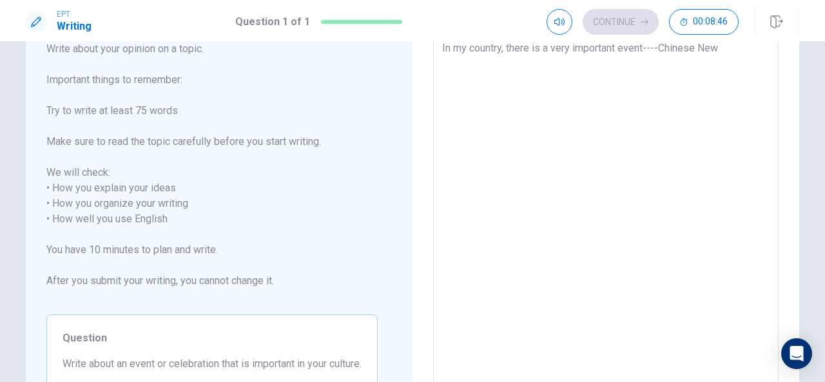
type textarea "In my country, there is a very important event----Chinese New"
type textarea "x"
type textarea "In my country, there is a very important event----Chinese New Y"
type textarea "x"
type textarea "In my country, there is a very important event----Chinese New Ye"
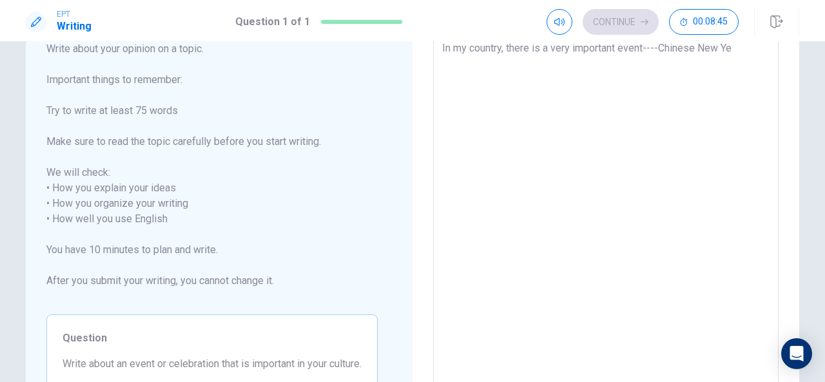
type textarea "x"
type textarea "In my country, there is a very important event----Chinese New Yea"
type textarea "x"
type textarea "In my country, there is a very important event----[DATE]"
type textarea "x"
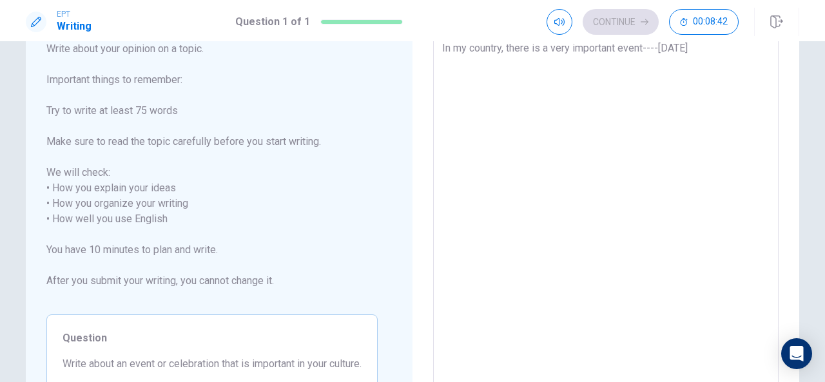
type textarea "In my country, there is a very important event----Chinese New Year'"
type textarea "x"
type textarea "In my country, there is a very important event----Chinese New Year's"
type textarea "x"
type textarea "In my country, there is a very important event----Chinese New Year's"
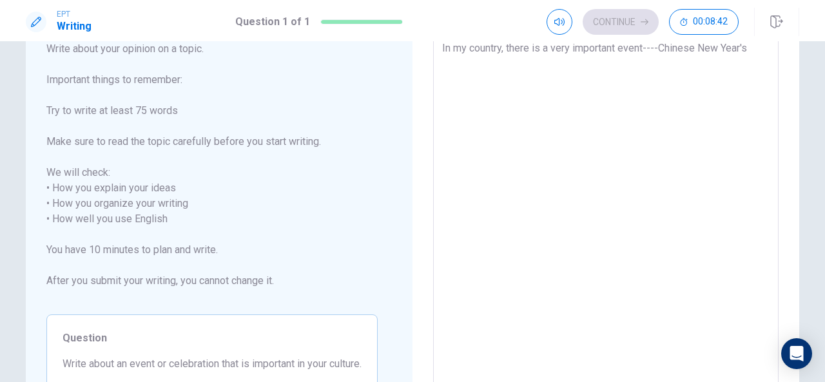
type textarea "x"
type textarea "In my country, there is a very important event----Chinese New Year's d"
type textarea "x"
type textarea "In my country, there is a very important event----Chinese New Year's da"
type textarea "x"
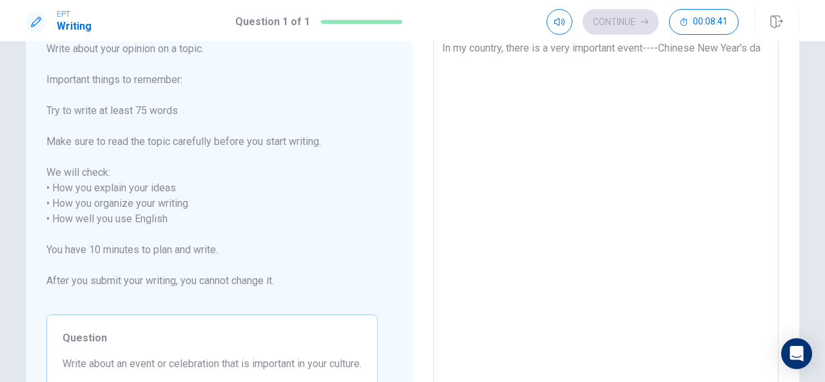
type textarea "In my country, there is a very important event----Chinese [DATE]"
type textarea "x"
type textarea "In my country, there is a very important event----Chinese [DATE]."
type textarea "x"
type textarea "In my country, there is a very important event----Chinese [DATE]."
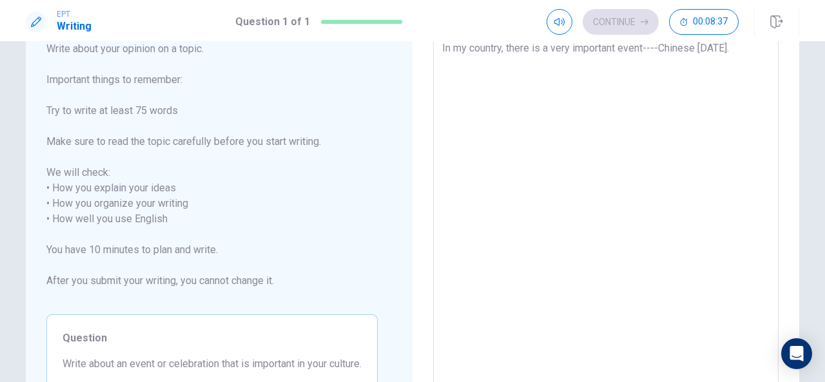
type textarea "x"
type textarea "In my country, there is a very important event----Chinese [DATE]. I"
type textarea "x"
type textarea "In my country, there is a very important event----Chinese [DATE]. I"
type textarea "x"
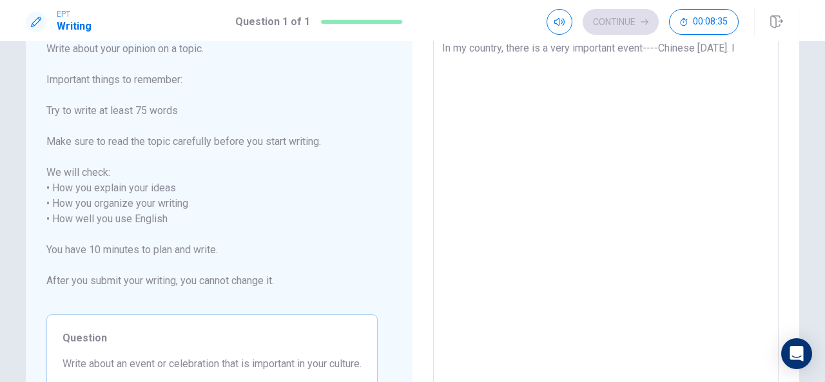
type textarea "In my country, there is a very important event----Chinese [DATE]. I t"
type textarea "x"
type textarea "In my country, there is a very important event----Chinese [DATE]. I th"
type textarea "x"
type textarea "In my country, there is a very important event----Chinese [DATE]. I thi"
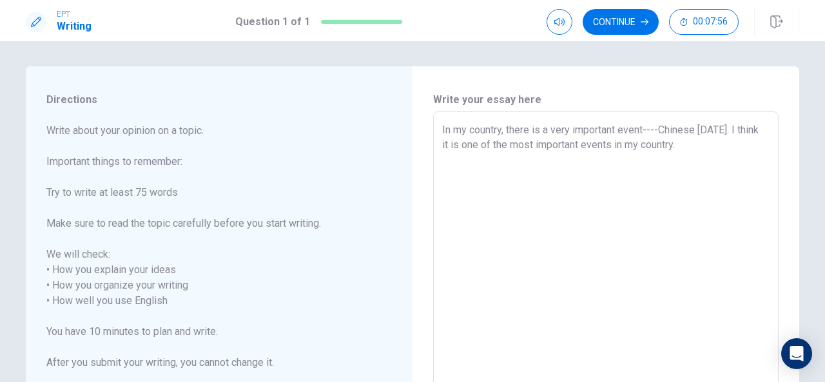
scroll to position [1, 0]
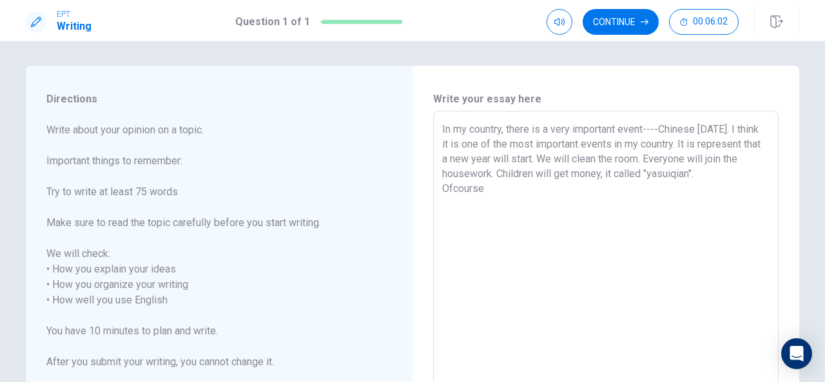
click at [448, 189] on textarea "In my country, there is a very important event----Chinese [DATE]. I think it is…" at bounding box center [606, 293] width 328 height 342
click at [451, 192] on textarea "In my country, there is a very important event----Chinese [DATE]. I think it is…" at bounding box center [606, 293] width 328 height 342
click at [489, 187] on textarea "In my country, there is a very important event----Chinese [DATE]. I think it is…" at bounding box center [606, 293] width 328 height 342
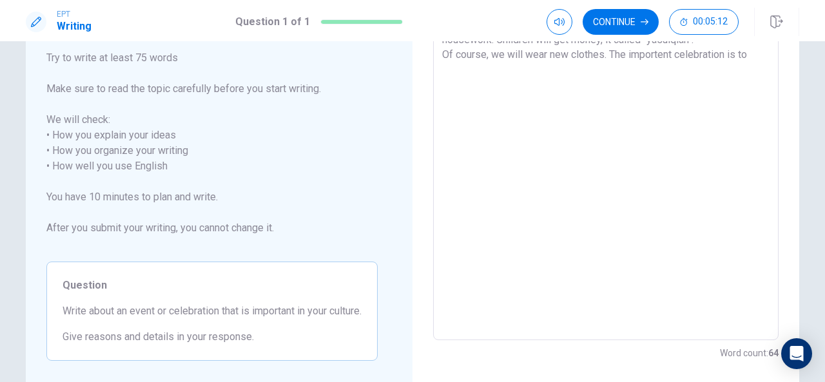
scroll to position [66, 0]
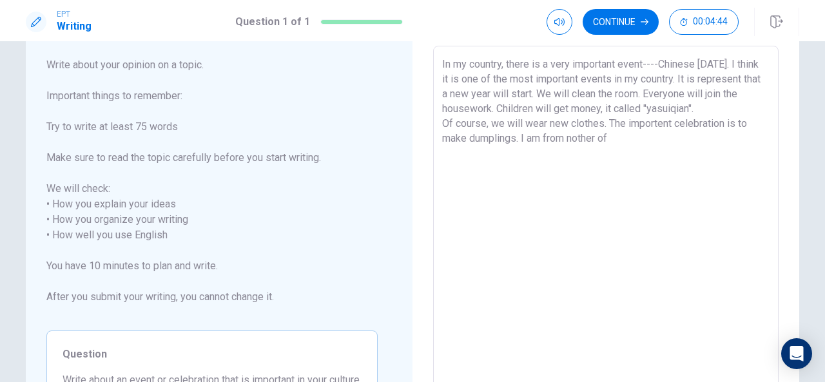
click at [595, 139] on textarea "In my country, there is a very important event----Chinese [DATE]. I think it is…" at bounding box center [606, 228] width 328 height 342
click at [619, 138] on textarea "In my country, there is a very important event----Chinese [DATE]. I think it is…" at bounding box center [606, 228] width 328 height 342
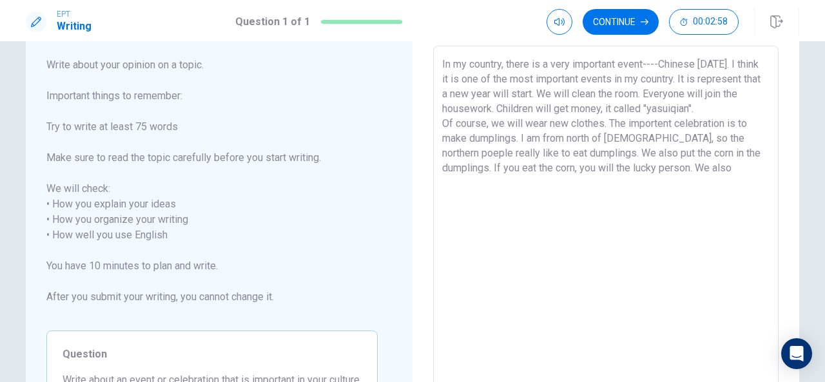
click at [727, 79] on textarea "In my country, there is a very important event----Chinese [DATE]. I think it is…" at bounding box center [606, 228] width 328 height 342
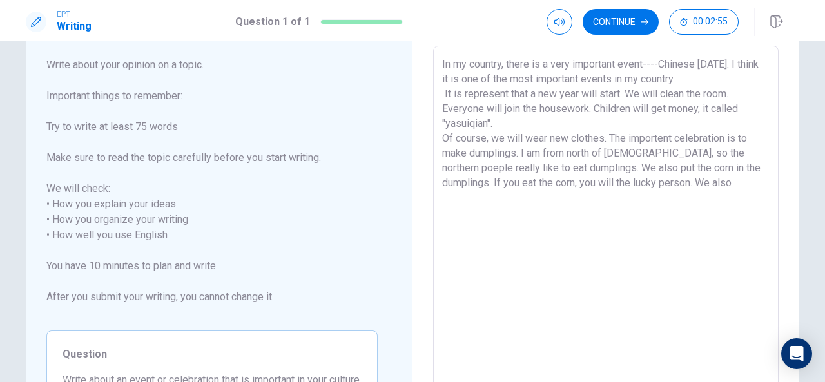
click at [442, 96] on textarea "In my country, there is a very important event----Chinese [DATE]. I think it is…" at bounding box center [606, 228] width 328 height 342
click at [620, 92] on textarea "In my country, there is a very important event----Chinese [DATE]. I think it is…" at bounding box center [606, 228] width 328 height 342
click at [682, 92] on textarea "In my country, there is a very important event----Chinese [DATE]. I think it is…" at bounding box center [606, 228] width 328 height 342
click at [563, 130] on textarea "In my country, there is a very important event----Chinese [DATE]. I think it is…" at bounding box center [606, 228] width 328 height 342
drag, startPoint x: 563, startPoint y: 130, endPoint x: 616, endPoint y: 128, distance: 53.5
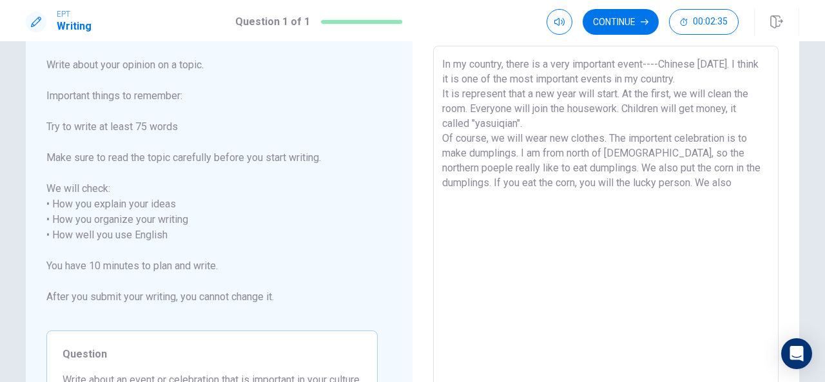
click at [616, 128] on textarea "In my country, there is a very important event----Chinese [DATE]. I think it is…" at bounding box center [606, 228] width 328 height 342
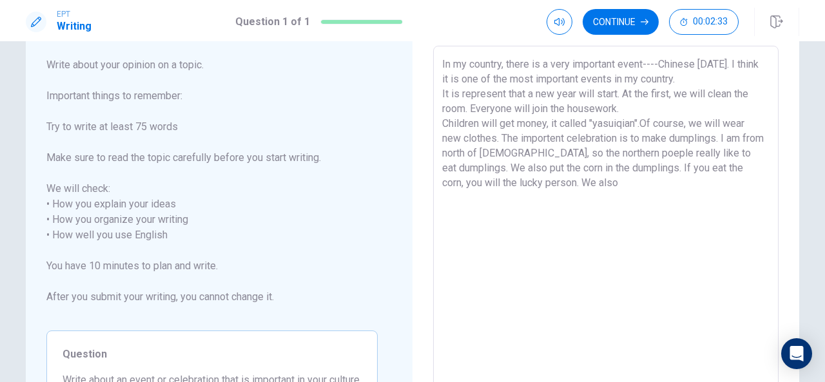
click at [622, 110] on textarea "In my country, there is a very important event----Chinese [DATE]. I think it is…" at bounding box center [606, 228] width 328 height 342
click at [442, 126] on textarea "In my country, there is a very important event----Chinese [DATE]. I think it is…" at bounding box center [606, 228] width 328 height 342
click at [566, 122] on textarea "In my country, there is a very important event----Chinese [DATE]. I think it is…" at bounding box center [606, 228] width 328 height 342
click at [740, 122] on textarea "In my country, there is a very important event----Chinese [DATE]. I think it is…" at bounding box center [606, 228] width 328 height 342
click at [532, 180] on textarea "In my country, there is a very important event----Chinese [DATE]. I think it is…" at bounding box center [606, 228] width 328 height 342
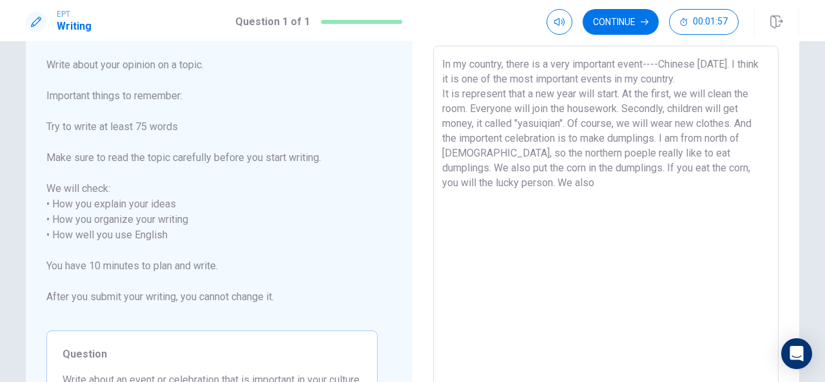
click at [477, 181] on textarea "In my country, there is a very important event----Chinese [DATE]. I think it is…" at bounding box center [606, 228] width 328 height 342
click at [536, 180] on textarea "In my country, there is a very important event----Chinese [DATE]. I think it is…" at bounding box center [606, 228] width 328 height 342
click at [565, 185] on textarea "In my country, there is a very important event----Chinese [DATE]. I think it is…" at bounding box center [606, 228] width 328 height 342
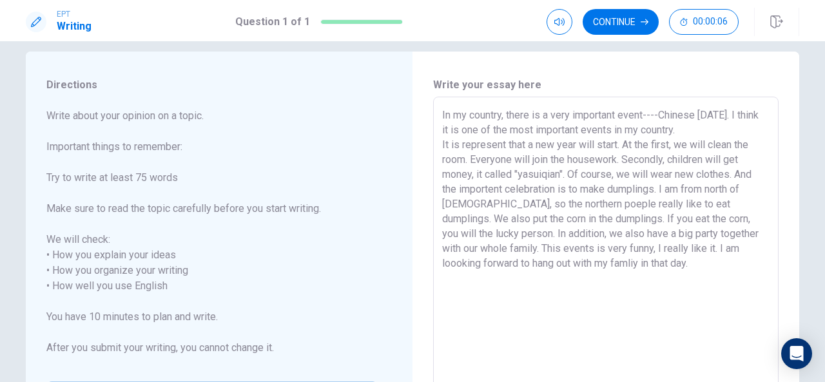
scroll to position [206, 0]
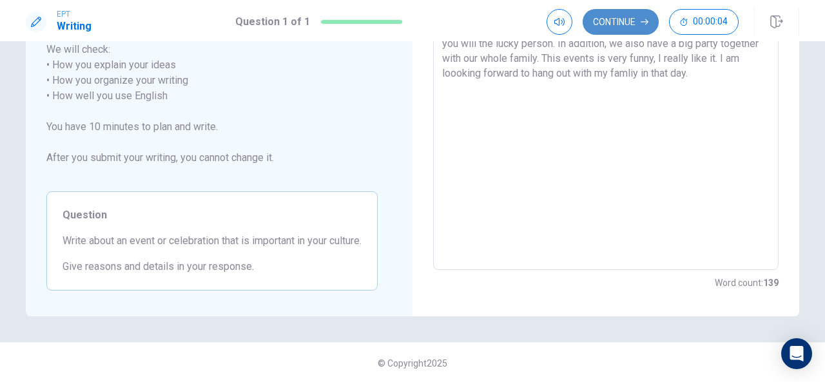
click at [638, 14] on button "Continue" at bounding box center [621, 22] width 76 height 26
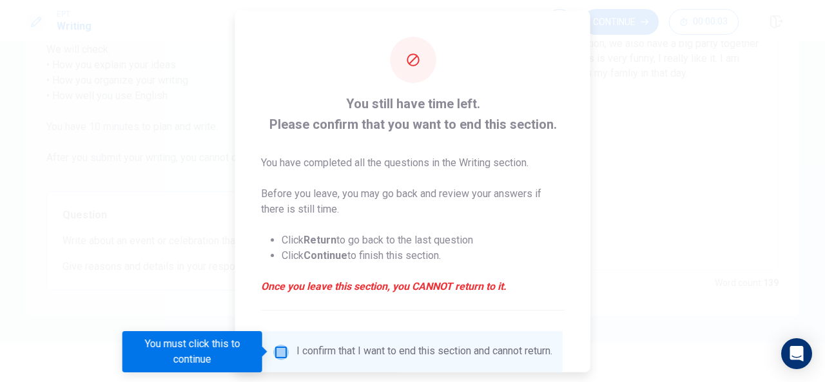
click at [283, 355] on input "You must click this to continue" at bounding box center [280, 351] width 15 height 15
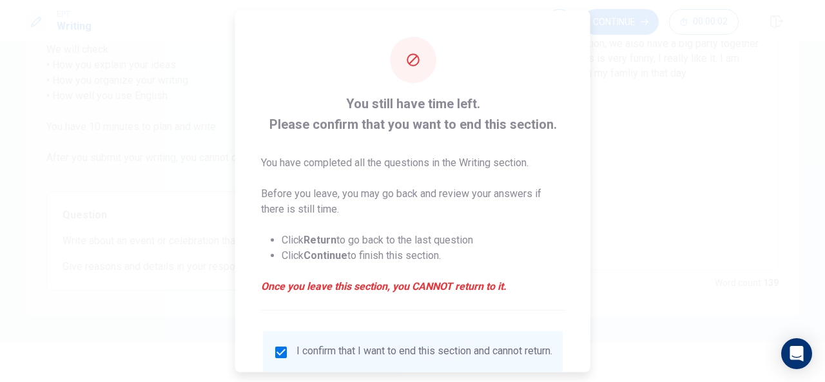
scroll to position [98, 0]
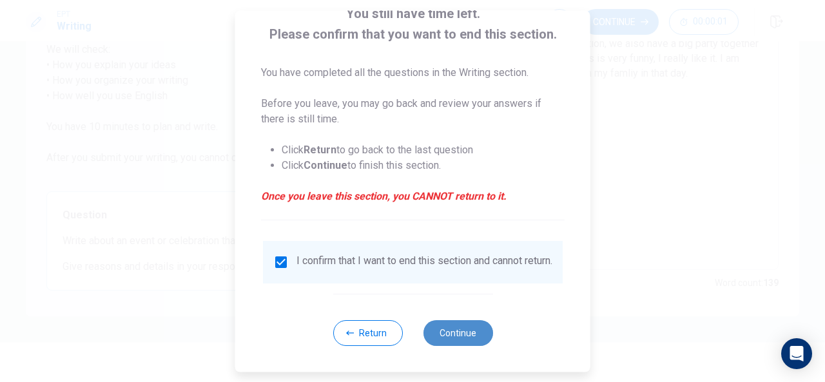
click at [463, 330] on button "Continue" at bounding box center [458, 333] width 70 height 26
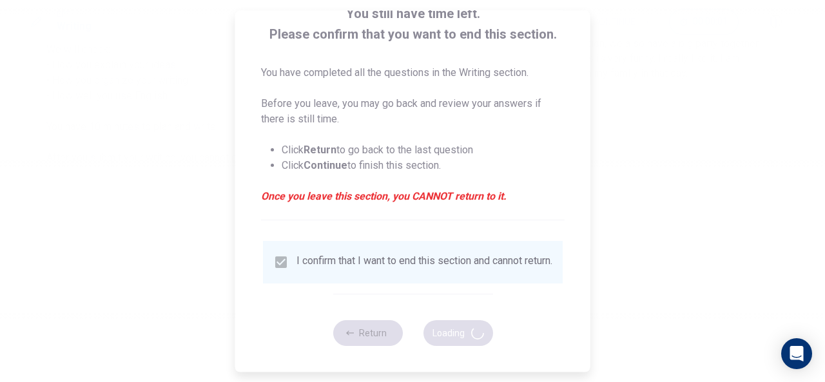
scroll to position [0, 0]
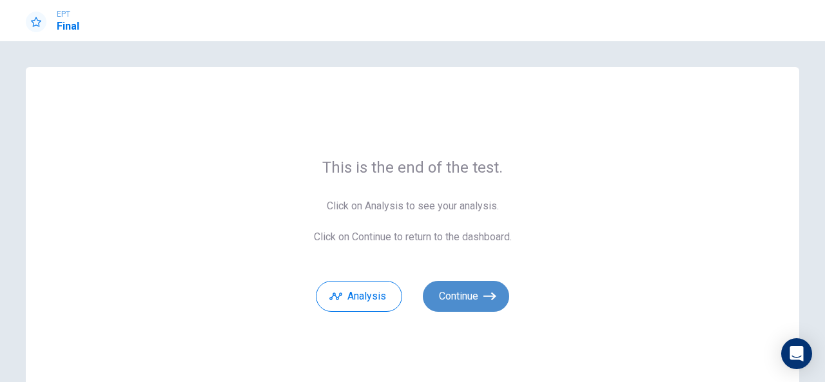
click at [480, 295] on button "Continue" at bounding box center [466, 296] width 86 height 31
